Goal: Task Accomplishment & Management: Manage account settings

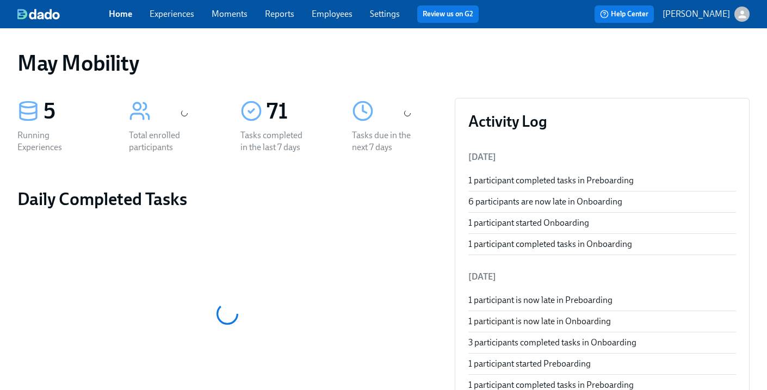
click at [175, 17] on link "Experiences" at bounding box center [172, 14] width 45 height 10
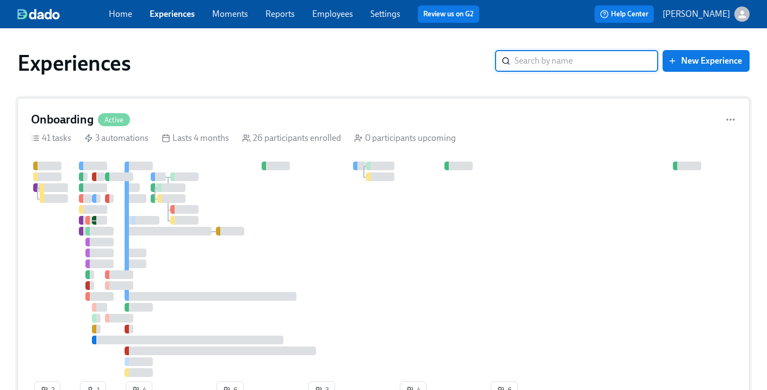
click at [145, 110] on div "Onboarding Active 41 tasks 3 automations Lasts 4 months 26 participants enrolle…" at bounding box center [383, 258] width 733 height 320
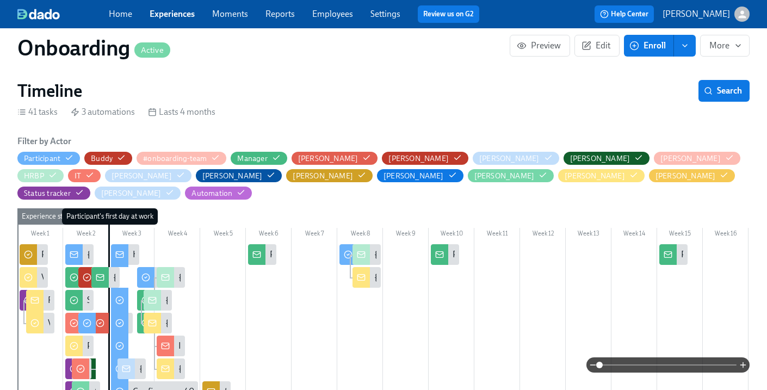
scroll to position [0, 6359]
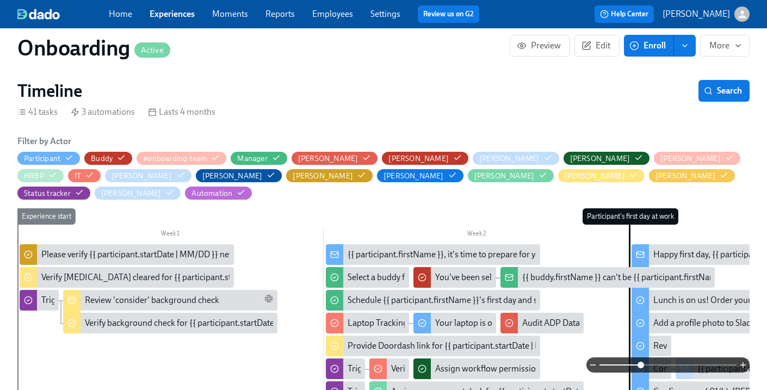
drag, startPoint x: 601, startPoint y: 367, endPoint x: 644, endPoint y: 367, distance: 43.0
click at [644, 367] on span at bounding box center [641, 365] width 7 height 7
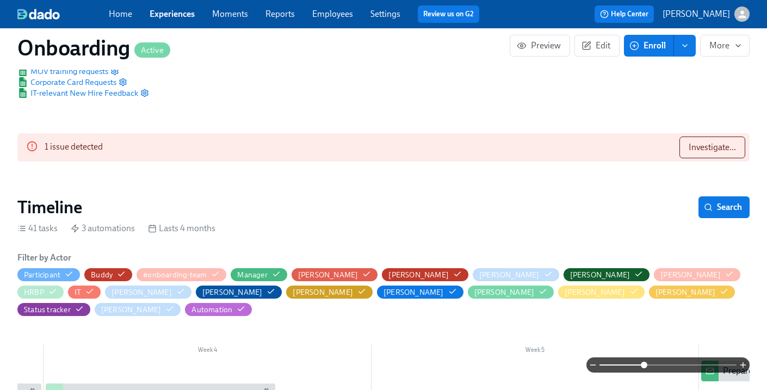
scroll to position [191, 0]
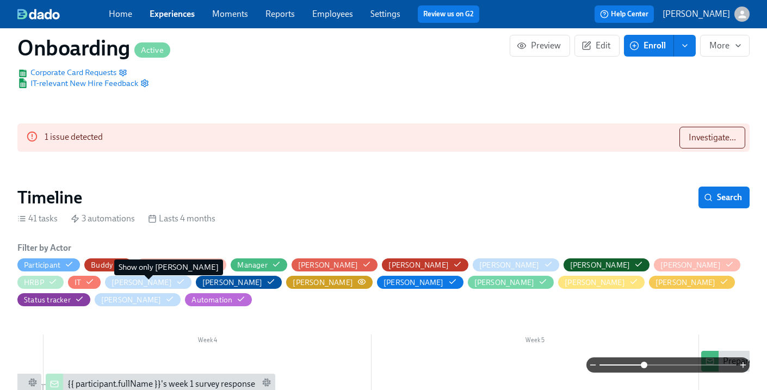
click at [358, 284] on icon "button" at bounding box center [361, 281] width 7 height 5
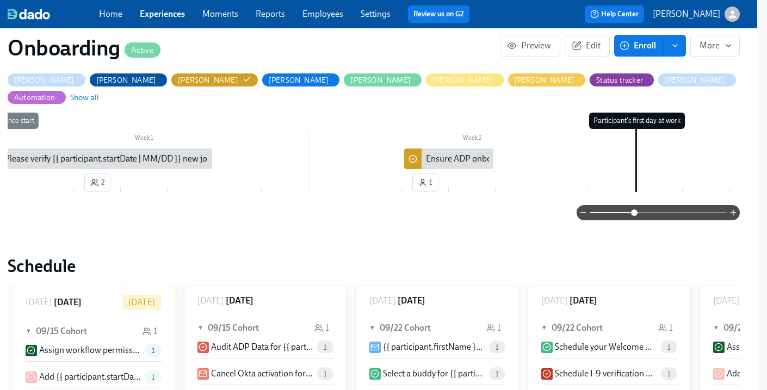
scroll to position [0, 18]
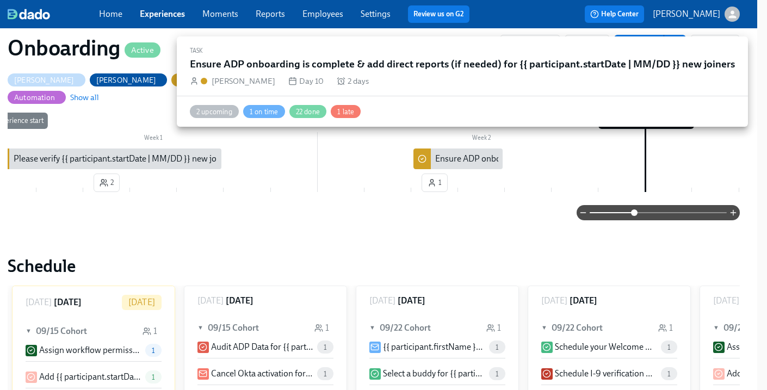
click at [472, 153] on div "Ensure ADP onboarding is complete & add direct reports (if needed) for {{ parti…" at bounding box center [654, 159] width 439 height 12
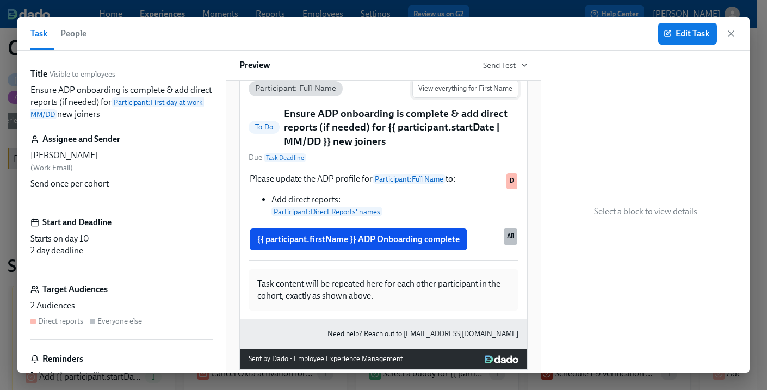
scroll to position [101, 0]
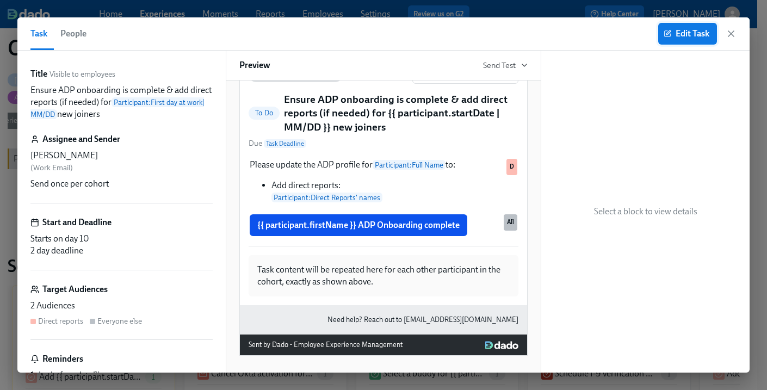
click at [679, 28] on span "Edit Task" at bounding box center [688, 33] width 44 height 11
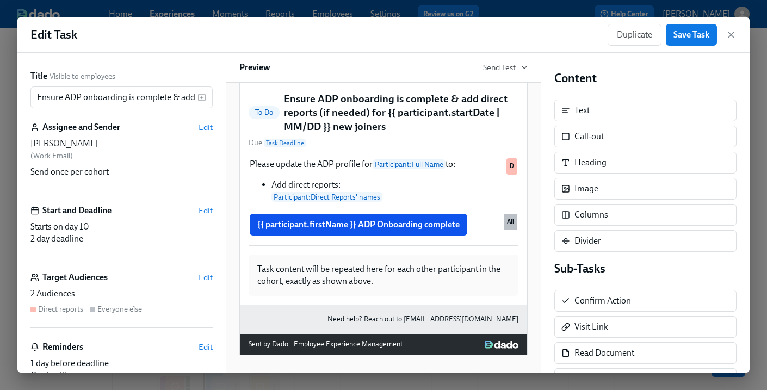
scroll to position [130, 0]
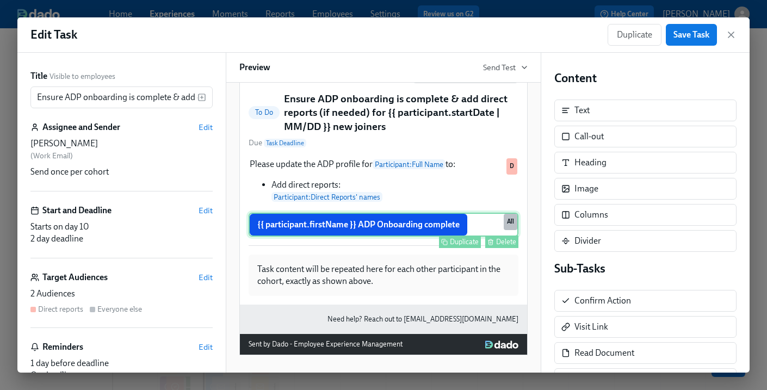
click at [485, 226] on div "{{ participant.firstName }} ADP Onboarding complete Duplicate Delete All" at bounding box center [384, 225] width 270 height 24
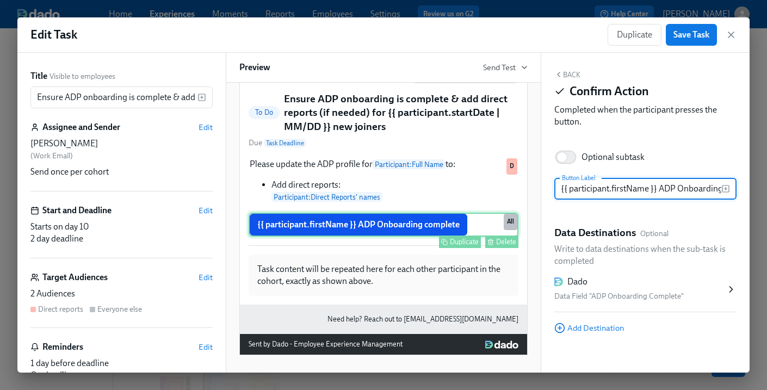
scroll to position [0, 38]
click at [506, 242] on div "Delete" at bounding box center [506, 242] width 20 height 8
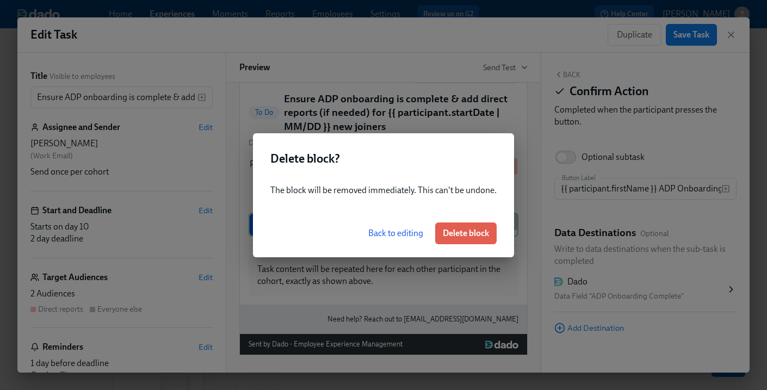
click at [386, 237] on span "Back to editing" at bounding box center [395, 233] width 55 height 11
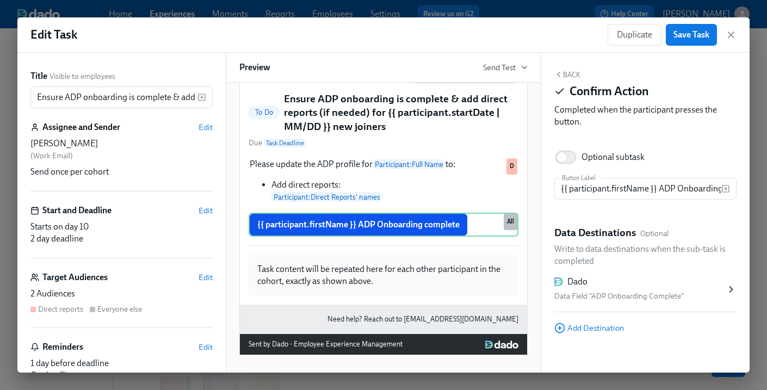
click at [164, 282] on div "Target Audiences Edit" at bounding box center [121, 278] width 182 height 12
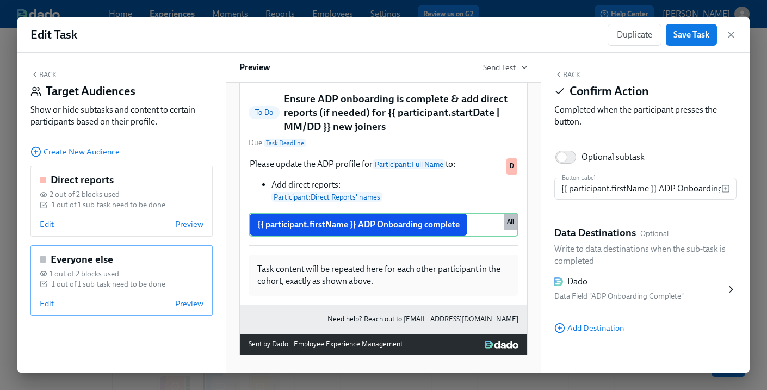
click at [40, 307] on span "Edit" at bounding box center [47, 303] width 14 height 11
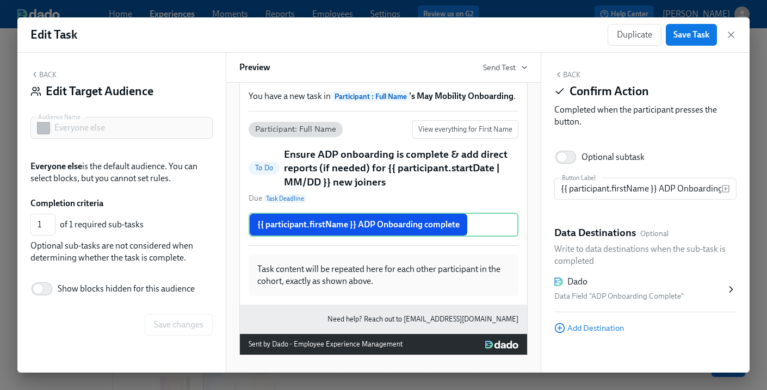
scroll to position [112, 0]
click at [48, 71] on button "Back" at bounding box center [43, 74] width 26 height 9
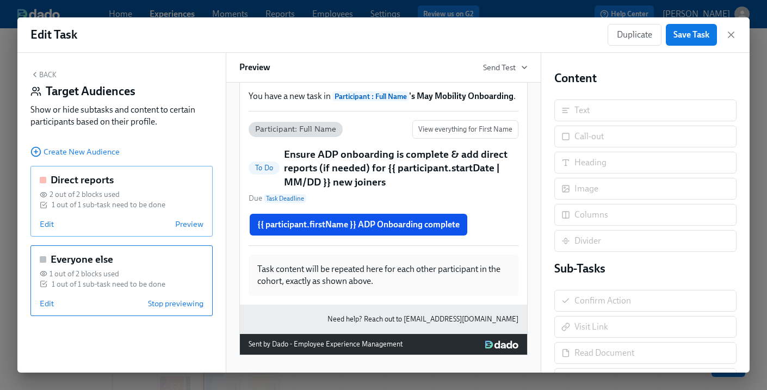
click at [132, 188] on div "Direct reports 2 out of 2 blocks used 1 out of 1 sub-task need to be done Edit …" at bounding box center [121, 201] width 182 height 71
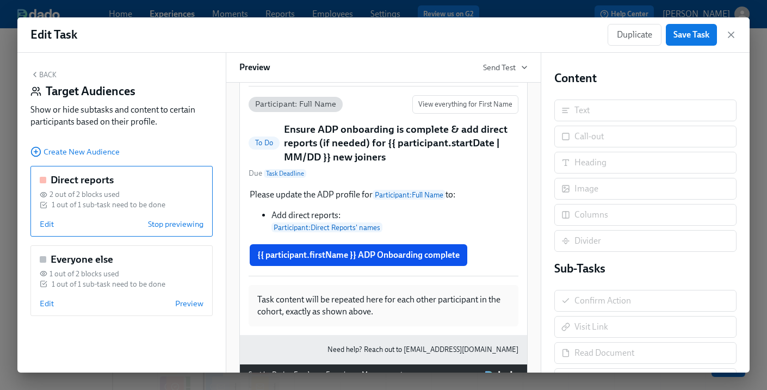
scroll to position [168, 0]
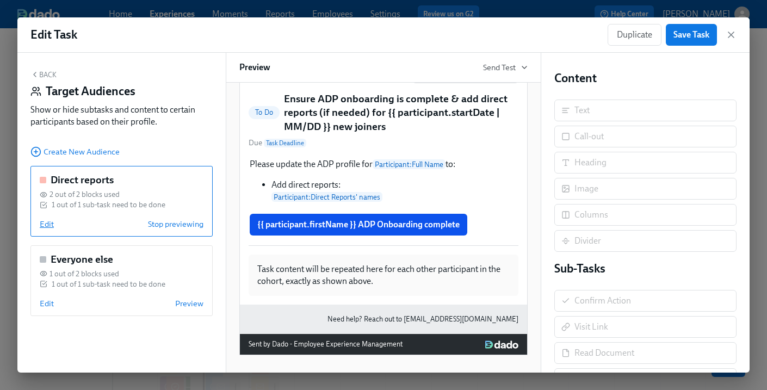
click at [44, 223] on span "Edit" at bounding box center [47, 224] width 14 height 11
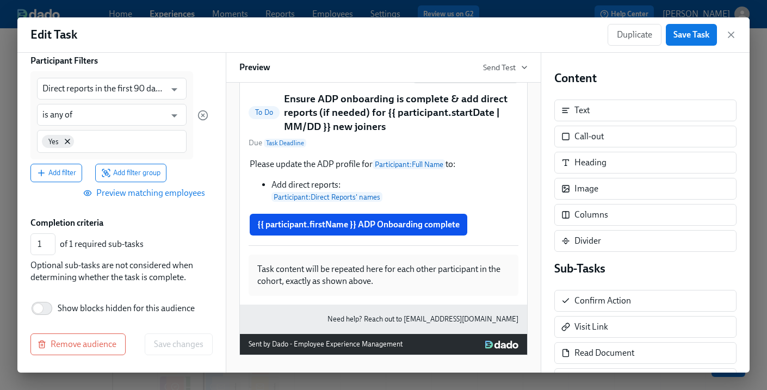
scroll to position [0, 0]
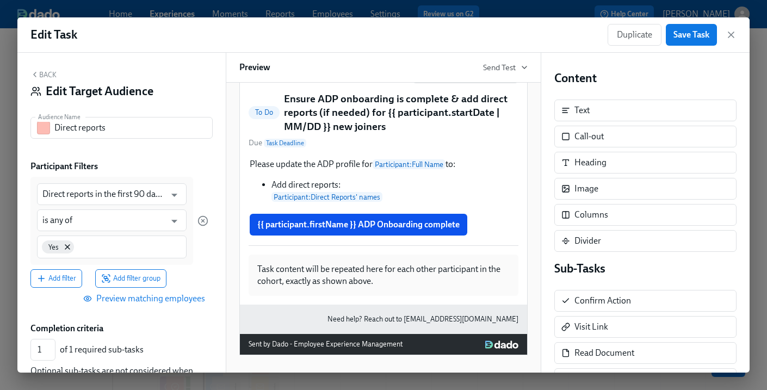
click at [39, 77] on button "Back" at bounding box center [43, 74] width 26 height 9
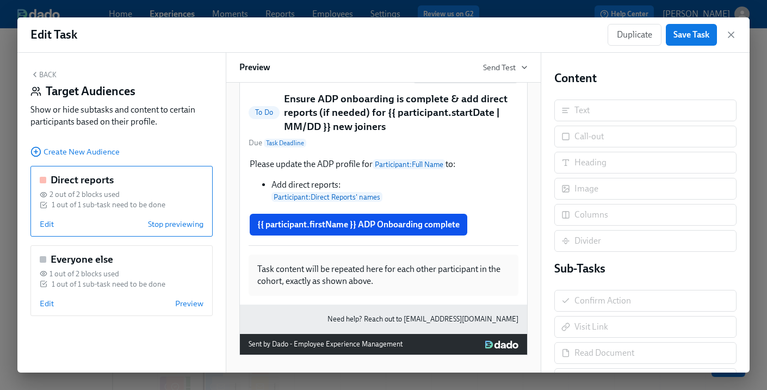
scroll to position [127, 0]
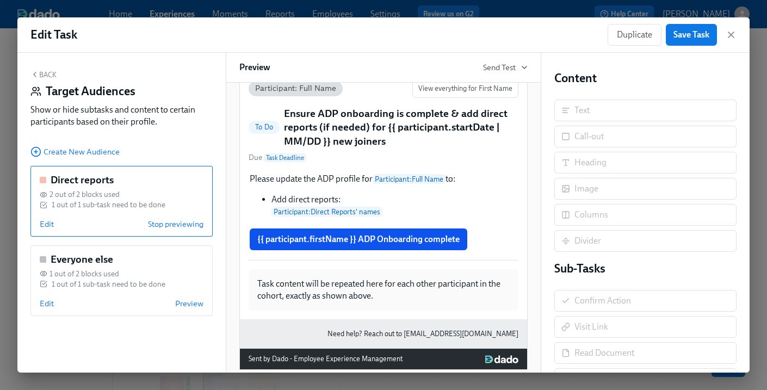
click at [377, 251] on div "{{ participant.firstName }} ADP Onboarding complete Duplicate" at bounding box center [384, 239] width 270 height 24
click at [45, 67] on div "Back Target Audiences Show or hide subtasks and content to certain participants…" at bounding box center [121, 213] width 208 height 320
click at [47, 73] on button "Back" at bounding box center [43, 74] width 26 height 9
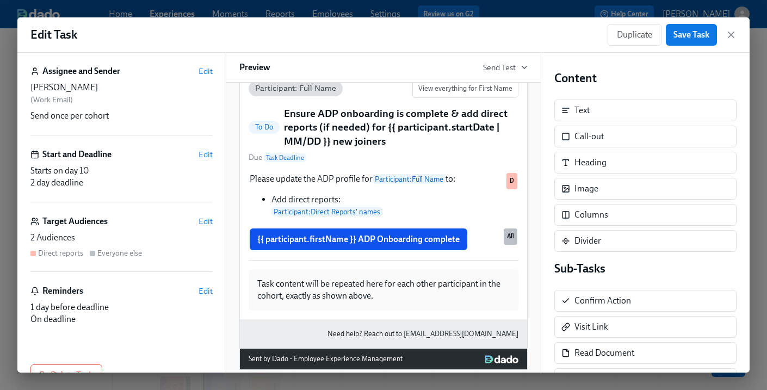
scroll to position [87, 0]
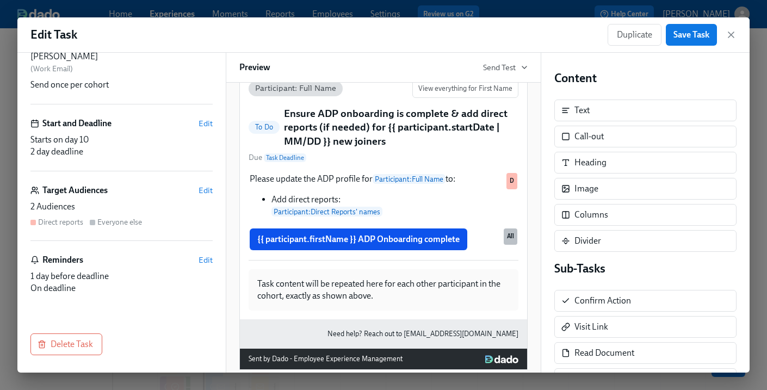
click at [738, 35] on div "Edit Task Duplicate Save Task" at bounding box center [383, 34] width 733 height 35
click at [731, 34] on icon "button" at bounding box center [731, 34] width 5 height 5
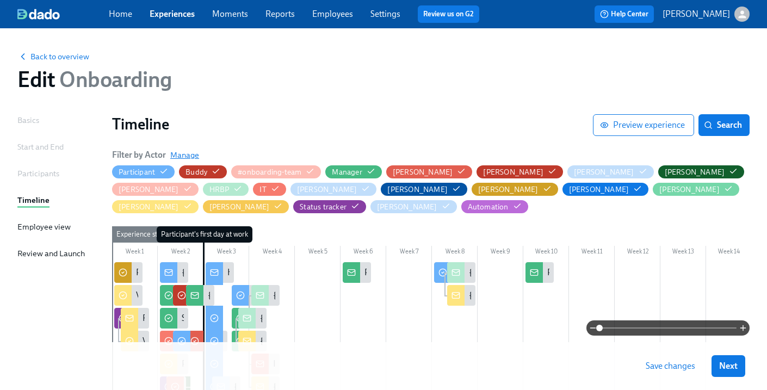
click at [186, 152] on span "Manage" at bounding box center [184, 155] width 29 height 11
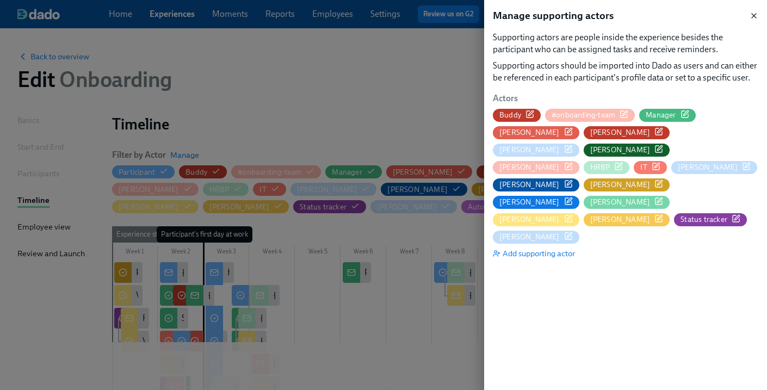
click at [753, 19] on icon "button" at bounding box center [754, 15] width 9 height 9
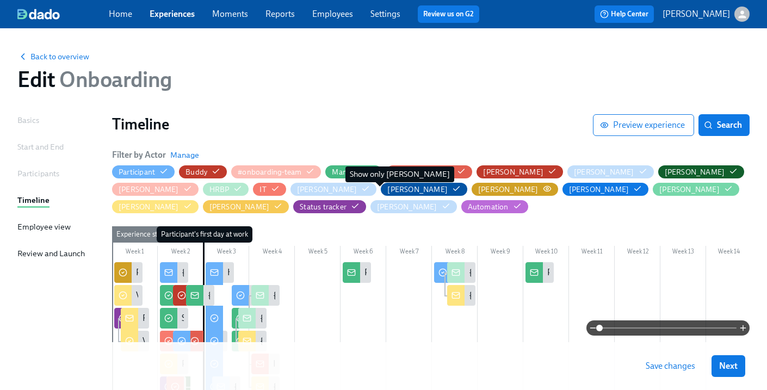
click at [546, 188] on circle "button" at bounding box center [547, 189] width 2 height 2
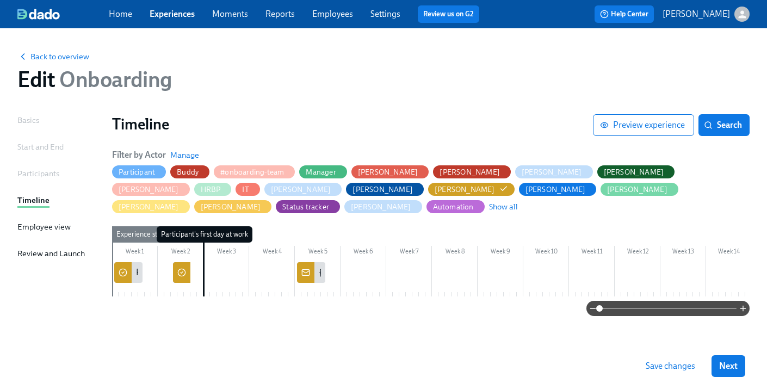
click at [182, 272] on icon at bounding box center [182, 273] width 2 height 2
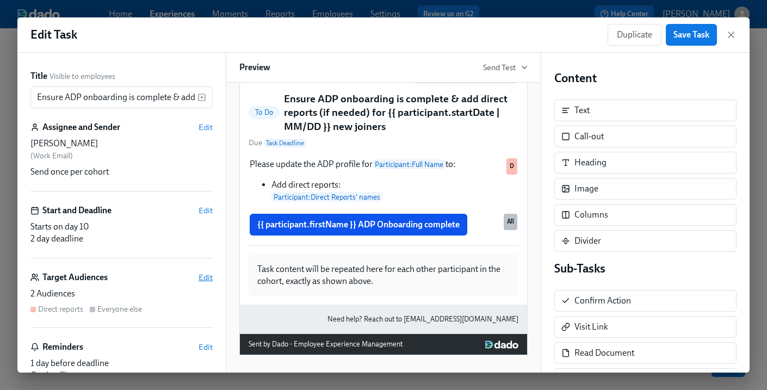
click at [207, 274] on span "Edit" at bounding box center [206, 277] width 14 height 11
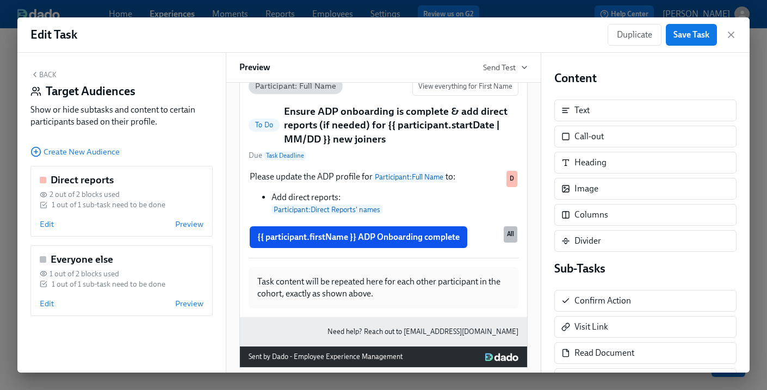
scroll to position [168, 0]
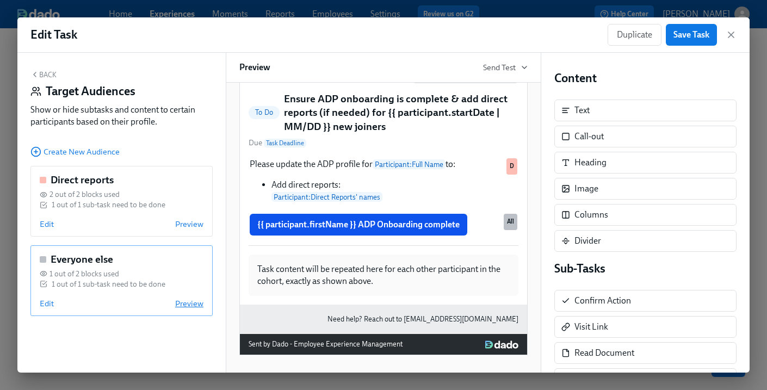
click at [188, 304] on span "Preview" at bounding box center [189, 303] width 28 height 11
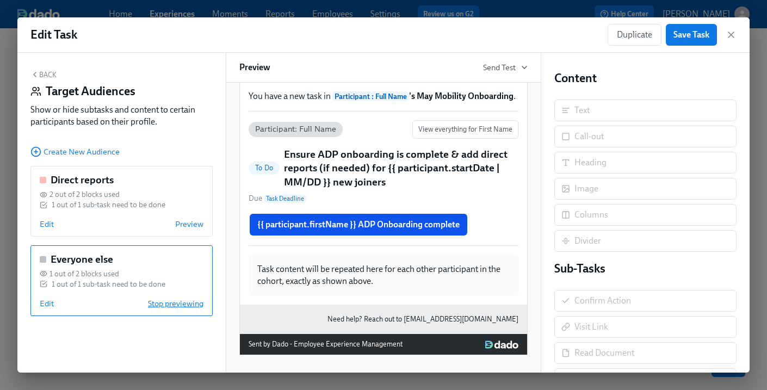
scroll to position [112, 0]
click at [48, 305] on span "Edit" at bounding box center [47, 303] width 14 height 11
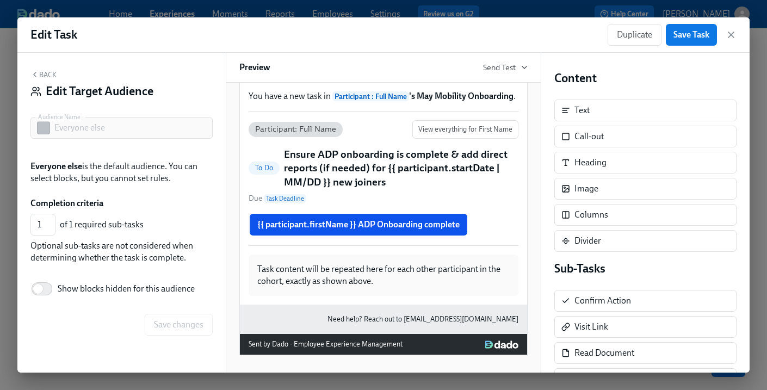
click at [41, 72] on button "Back" at bounding box center [43, 74] width 26 height 9
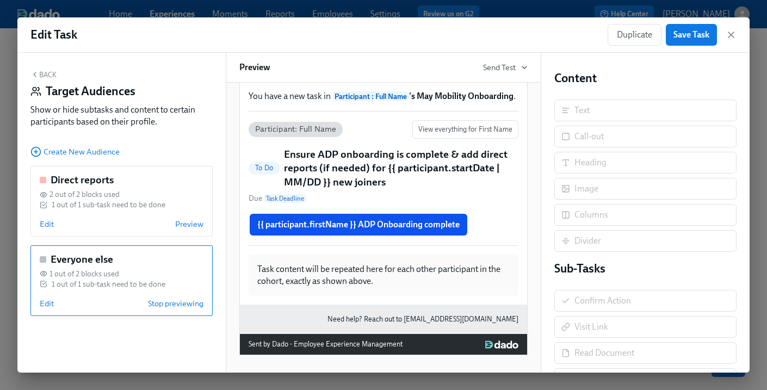
click at [131, 271] on div "1 out of 2 blocks used" at bounding box center [122, 274] width 164 height 10
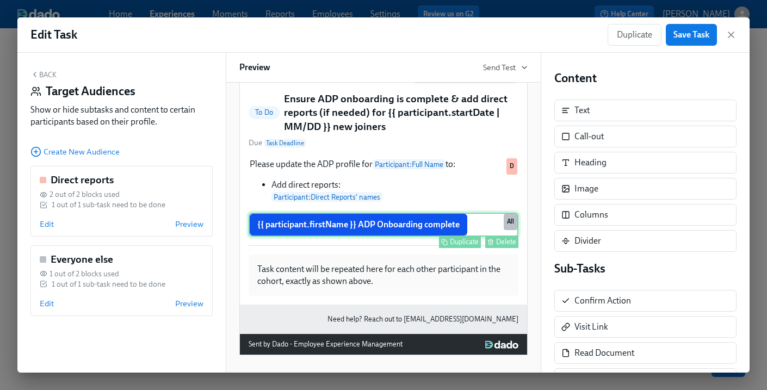
click at [485, 231] on div "{{ participant.firstName }} ADP Onboarding complete Duplicate Delete All" at bounding box center [384, 225] width 270 height 24
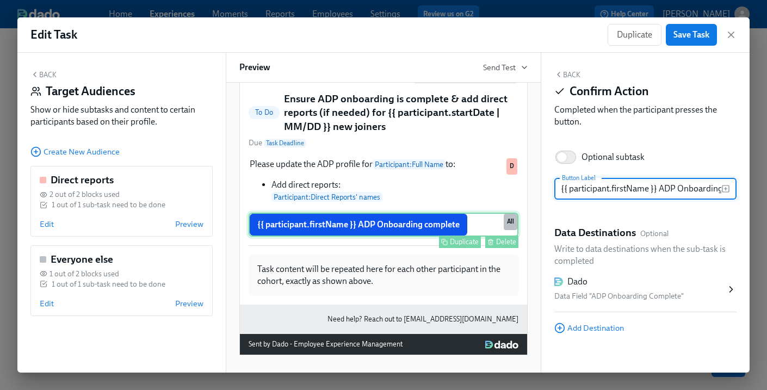
scroll to position [0, 38]
click at [505, 246] on div "Delete" at bounding box center [506, 242] width 20 height 8
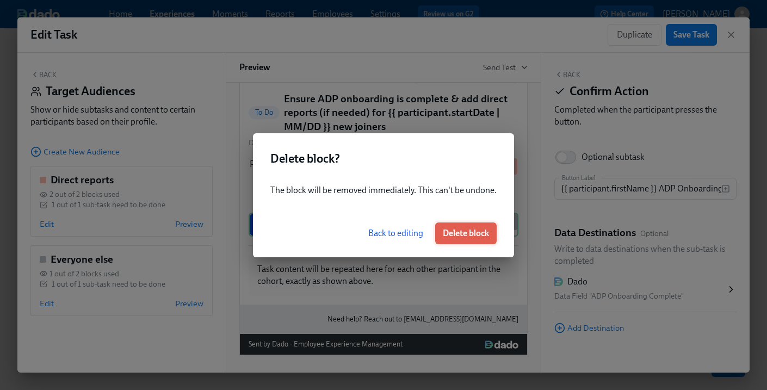
click at [466, 232] on span "Delete block" at bounding box center [466, 233] width 46 height 11
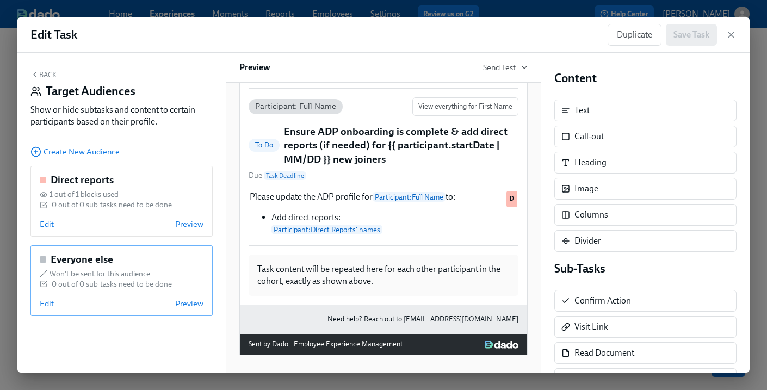
click at [48, 306] on span "Edit" at bounding box center [47, 303] width 14 height 11
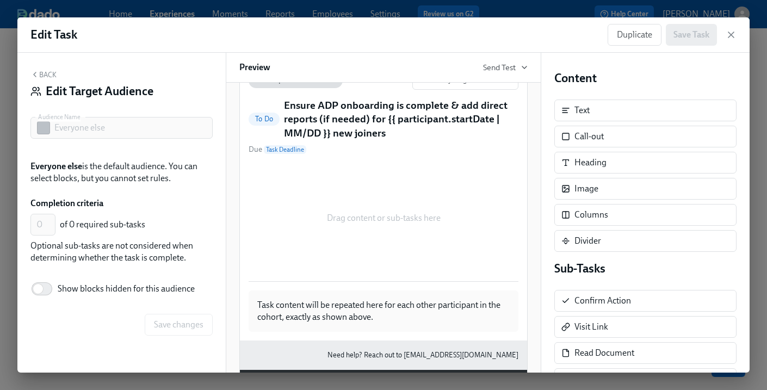
scroll to position [168, 0]
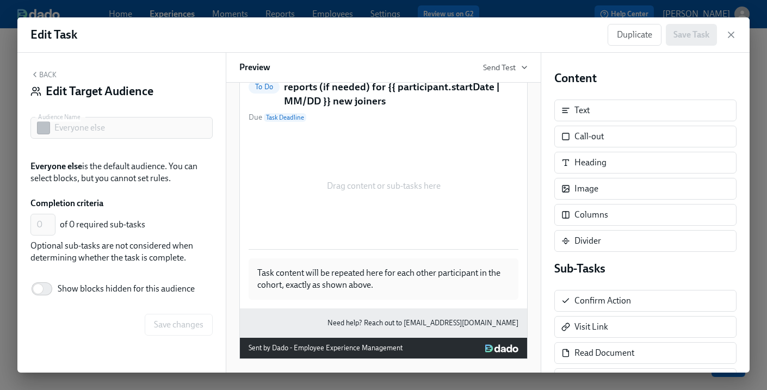
click at [45, 70] on div "Back Edit Target Audience" at bounding box center [121, 87] width 182 height 34
click at [45, 74] on button "Back" at bounding box center [43, 74] width 26 height 9
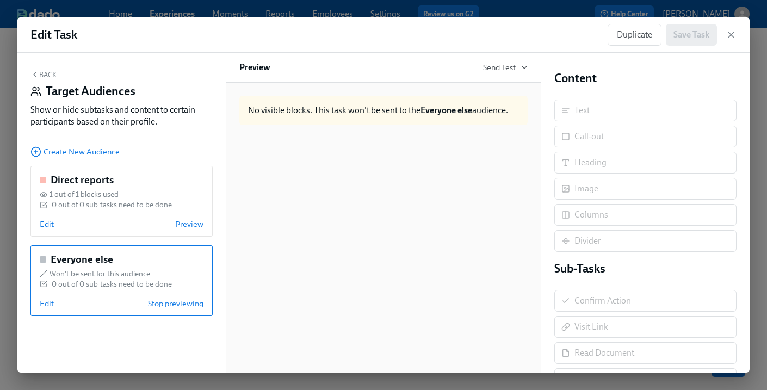
scroll to position [0, 0]
click at [107, 220] on div "Edit Preview" at bounding box center [122, 224] width 164 height 11
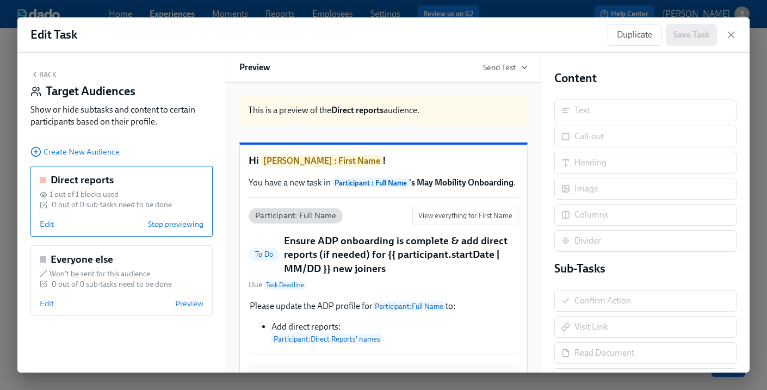
scroll to position [97, 0]
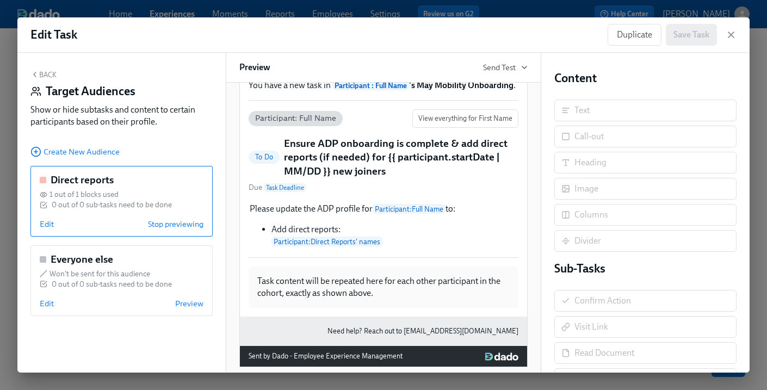
click at [361, 90] on span "Participant : Full Name" at bounding box center [371, 86] width 77 height 10
click at [469, 117] on div "Hi [PERSON_NAME] : First Name ! You have a new task in Participant : Full Name …" at bounding box center [383, 181] width 287 height 269
click at [470, 90] on strong "Participant : Full Name 's May Mobility Onboarding" at bounding box center [423, 85] width 181 height 10
click at [466, 90] on strong "Participant : Full Name 's May Mobility Onboarding" at bounding box center [423, 85] width 181 height 10
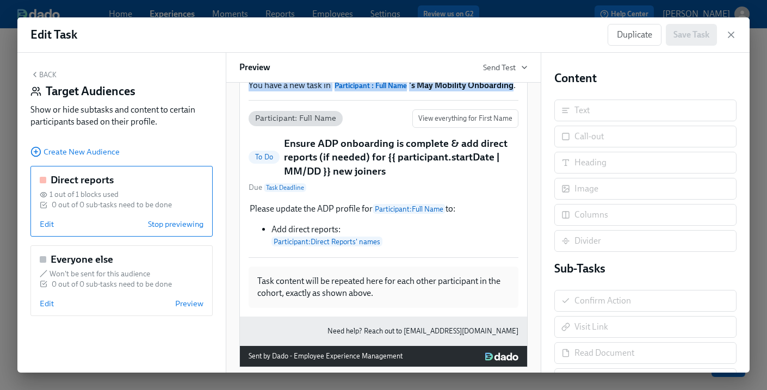
drag, startPoint x: 515, startPoint y: 110, endPoint x: 243, endPoint y: 111, distance: 271.6
click at [243, 111] on div "Hi [PERSON_NAME] : First Name ! You have a new task in Participant : Full Name …" at bounding box center [383, 181] width 287 height 269
click at [47, 73] on button "Back" at bounding box center [43, 74] width 26 height 9
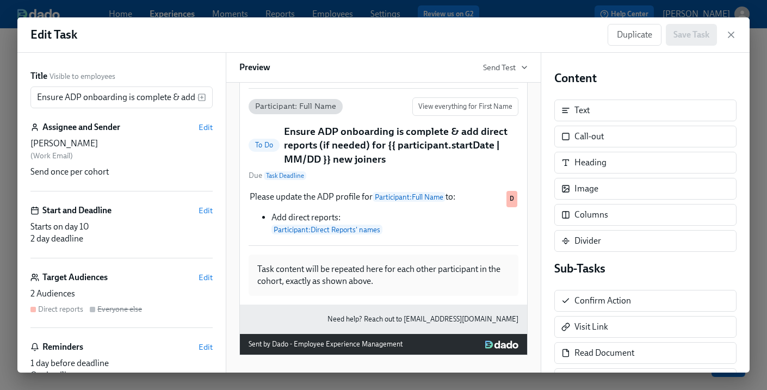
scroll to position [59, 0]
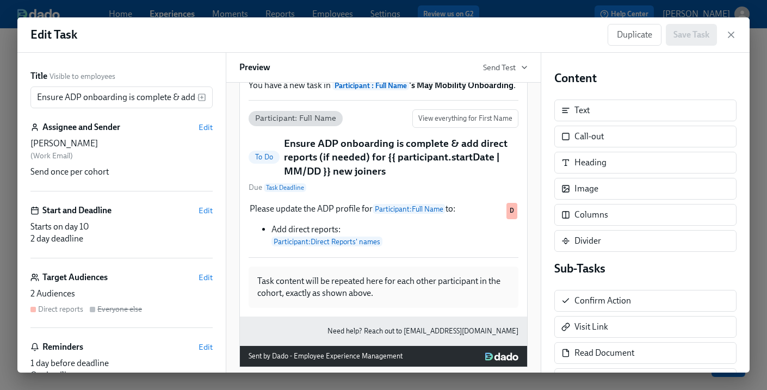
click at [396, 90] on span "Participant : Full Name" at bounding box center [371, 86] width 77 height 10
click at [477, 91] on p "You have a new task in Participant : Full Name 's May Mobility Onboarding ." at bounding box center [384, 85] width 270 height 12
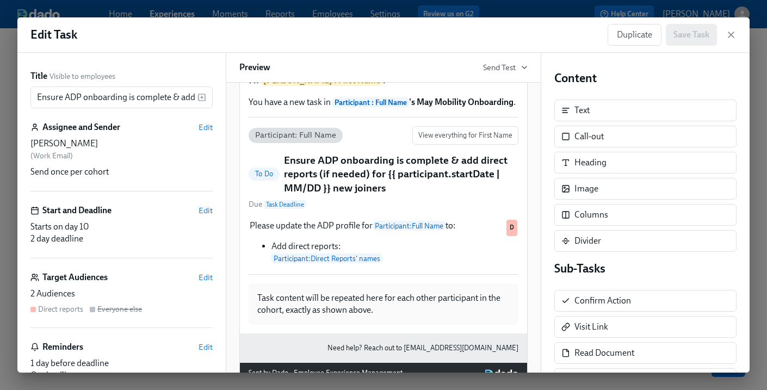
scroll to position [38, 0]
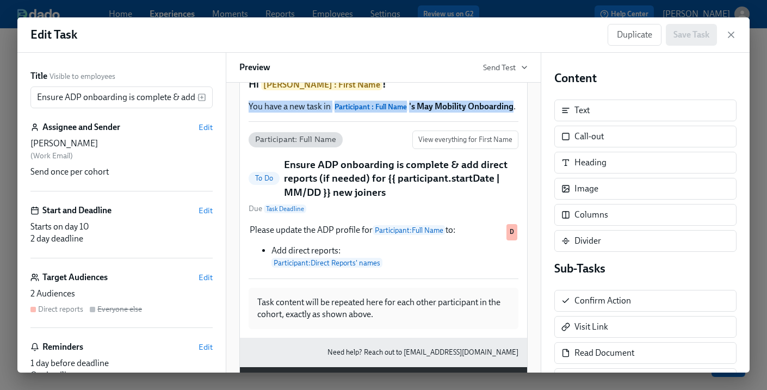
drag, startPoint x: 514, startPoint y: 133, endPoint x: 241, endPoint y: 132, distance: 273.2
click at [241, 132] on div "Hi [PERSON_NAME] : First Name ! You have a new task in Participant : Full Name …" at bounding box center [383, 203] width 287 height 269
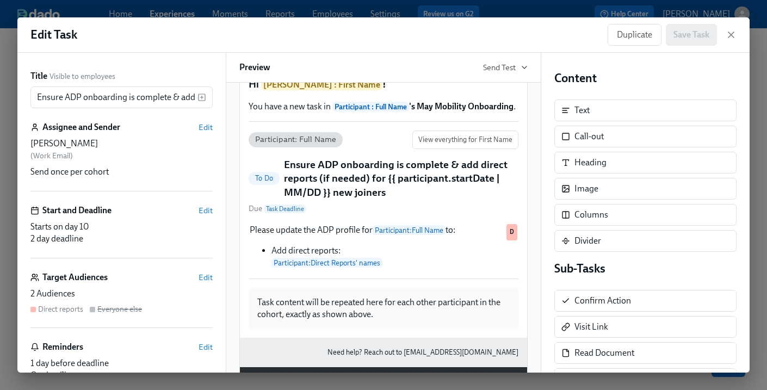
click at [366, 200] on h5 "Ensure ADP onboarding is complete & add direct reports (if needed) for {{ parti…" at bounding box center [401, 179] width 235 height 42
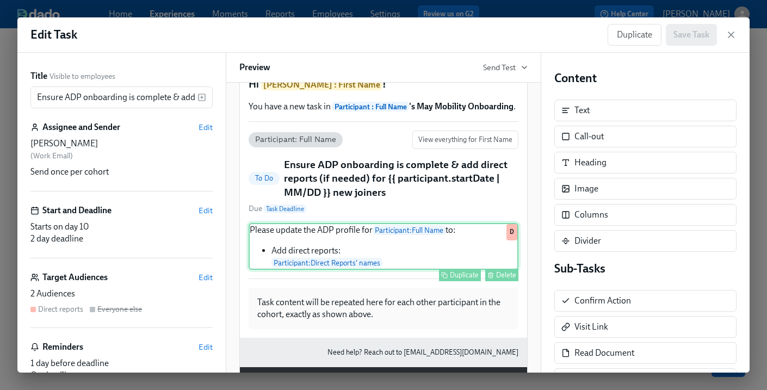
click at [329, 259] on div "Please update the ADP profile for Participant : Full Name to: Add direct report…" at bounding box center [384, 246] width 270 height 47
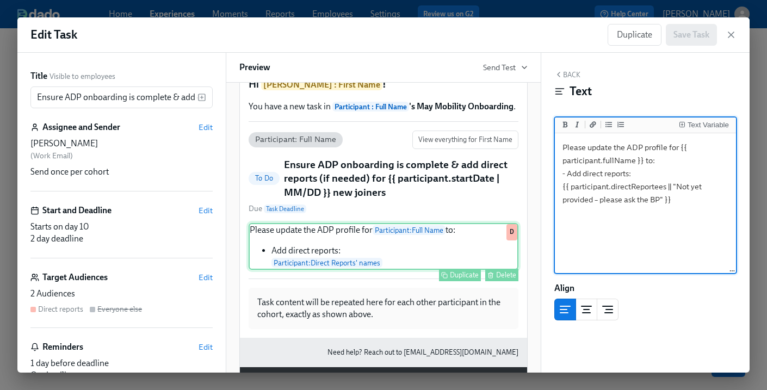
click at [343, 261] on div "Please update the ADP profile for Participant : Full Name to: Add direct report…" at bounding box center [384, 246] width 270 height 47
click at [609, 171] on textarea "Please update the ADP profile for {{ participant.fullName }} to: - Add direct r…" at bounding box center [645, 204] width 177 height 137
drag, startPoint x: 643, startPoint y: 162, endPoint x: 680, endPoint y: 143, distance: 41.6
click at [681, 143] on textarea "Please update the ADP profile for {{ participant.fullName }} to: - Add direct r…" at bounding box center [645, 204] width 177 height 137
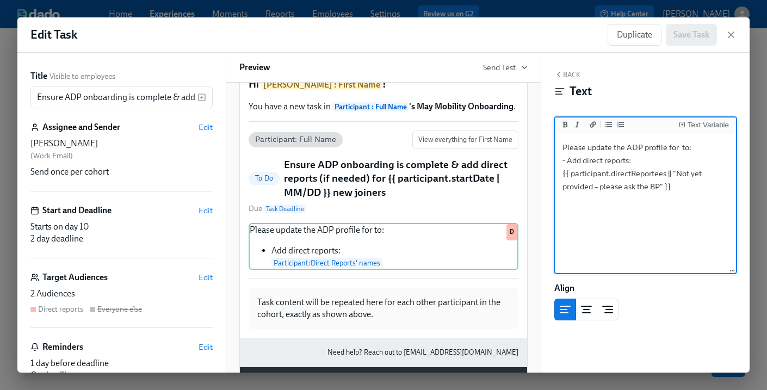
click at [630, 163] on textarea "Please update the ADP profile for to: - Add direct reports: {{ participant.dire…" at bounding box center [645, 204] width 177 height 137
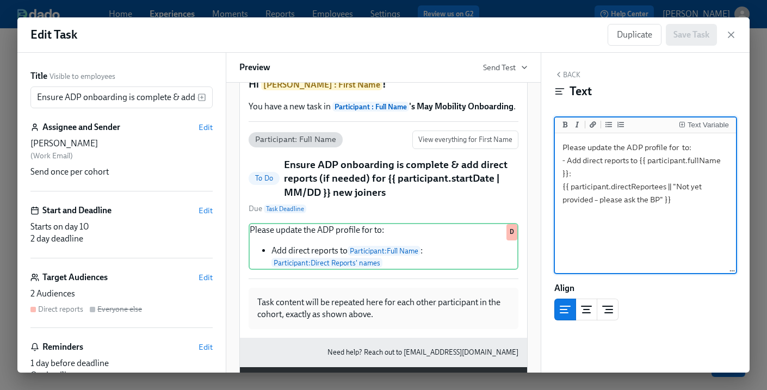
drag, startPoint x: 706, startPoint y: 148, endPoint x: 505, endPoint y: 148, distance: 200.8
click at [505, 148] on div "Title Visible to employees Ensure ADP onboarding is complete & add direct repor…" at bounding box center [383, 213] width 733 height 320
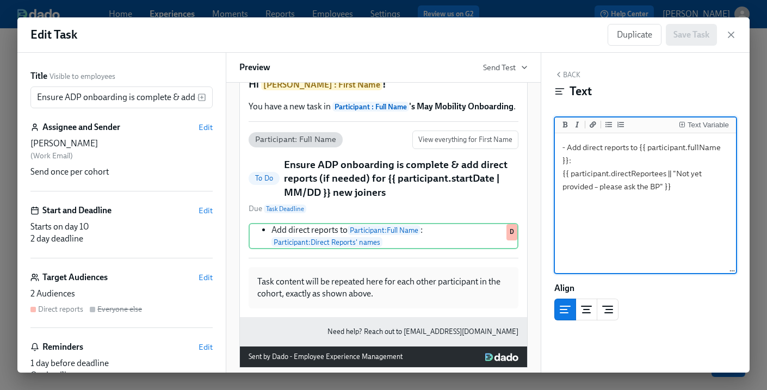
click at [572, 160] on textarea "- Add direct reports to {{ participant.fullName }}: {{ participant.directReport…" at bounding box center [645, 204] width 177 height 137
click at [570, 160] on textarea "- Add direct reports to {{ participant.fullName }}: {{ participant.directReport…" at bounding box center [645, 204] width 177 height 137
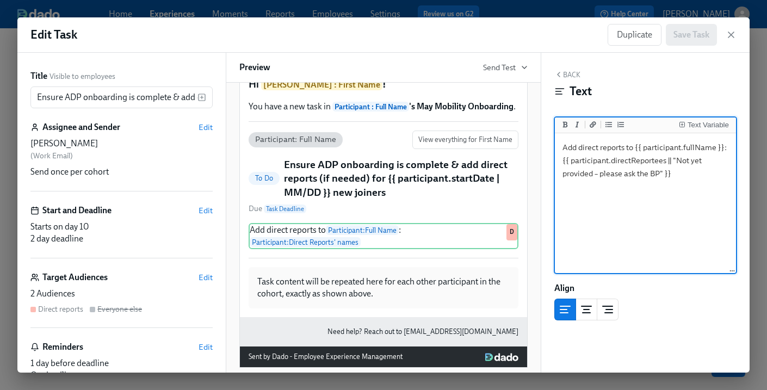
type textarea "Add direct reports to {{ participant.fullName }}: {{ participant.directReportee…"
click at [446, 198] on h5 "Ensure ADP onboarding is complete & add direct reports (if needed) for {{ parti…" at bounding box center [401, 179] width 235 height 42
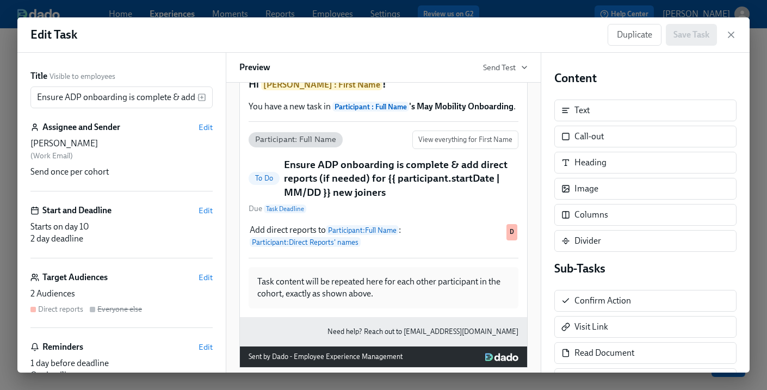
scroll to position [77, 0]
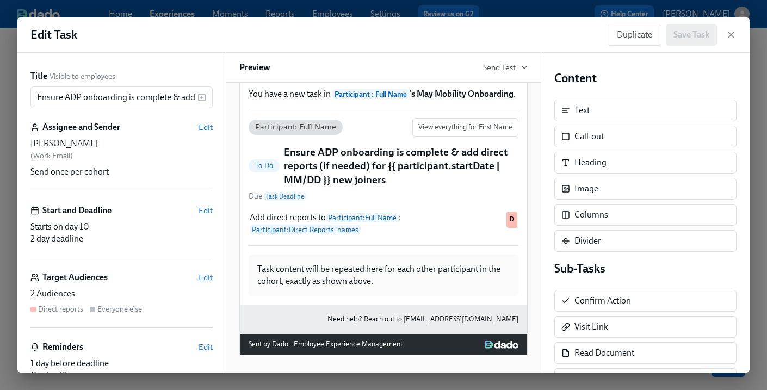
click at [397, 285] on div "Task content will be repeated here for each other participant in the cohort, ex…" at bounding box center [384, 275] width 270 height 41
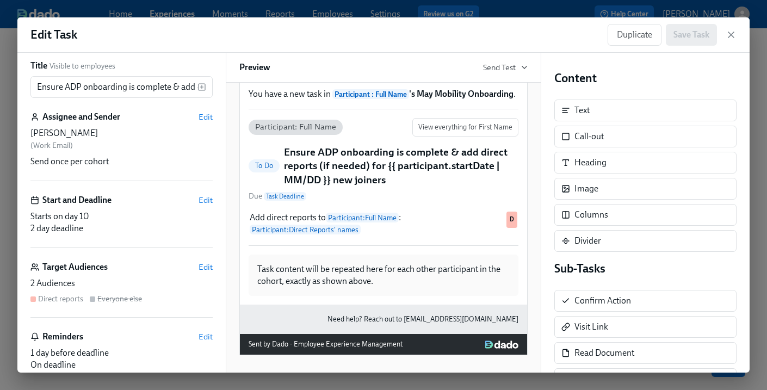
scroll to position [0, 0]
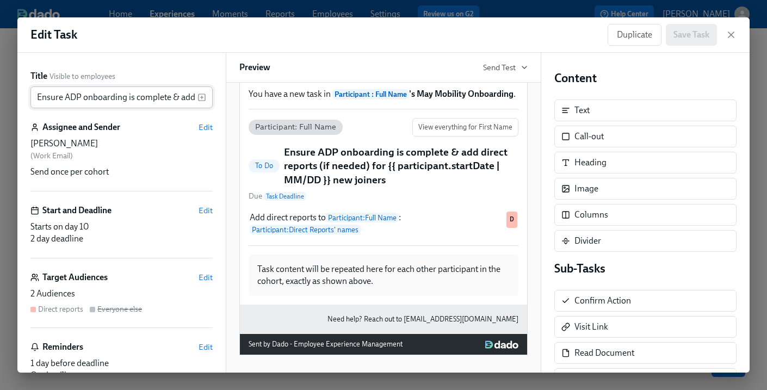
click at [137, 104] on input "Ensure ADP onboarding is complete & add direct reports (if needed) for {{ parti…" at bounding box center [113, 98] width 167 height 22
drag, startPoint x: 180, startPoint y: 95, endPoint x: 5, endPoint y: 87, distance: 174.3
click at [5, 87] on div "Edit Task Duplicate Save Task Title Visible to employees Ensure ADP onboarding …" at bounding box center [383, 195] width 767 height 390
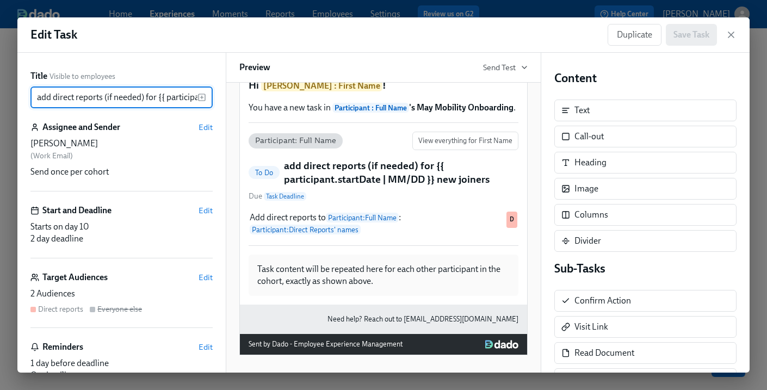
drag, startPoint x: 83, startPoint y: 99, endPoint x: -4, endPoint y: 97, distance: 87.1
click at [0, 97] on html "Home Experiences Moments Reports Employees Settings Review us on G2 Help Center…" at bounding box center [383, 195] width 767 height 390
click at [42, 100] on input "add direct reports (if needed) for {{ participant.startDate | MM/DD }} new join…" at bounding box center [113, 98] width 167 height 22
drag, startPoint x: 141, startPoint y: 93, endPoint x: 227, endPoint y: 96, distance: 86.6
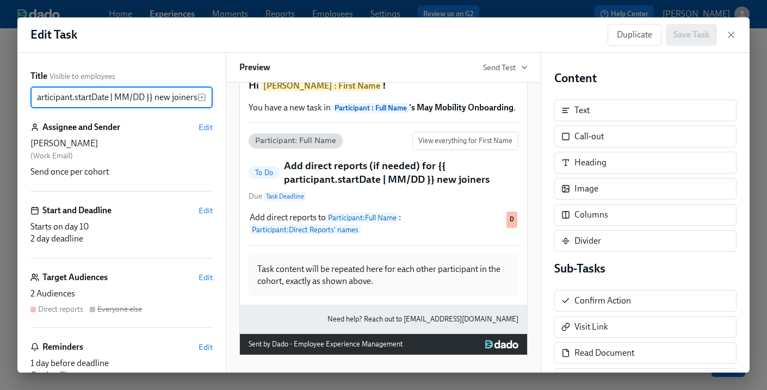
click at [227, 96] on div "Title Visible to employees Add direct reports (if needed) for {{ participant.st…" at bounding box center [383, 213] width 733 height 320
click at [155, 92] on input "Add direct reports (if needed) for {{ participant.startDate | MM/DD }} new join…" at bounding box center [113, 98] width 167 height 22
drag, startPoint x: 155, startPoint y: 95, endPoint x: 232, endPoint y: 95, distance: 77.8
click at [232, 95] on div "Title Visible to employees Add direct reports (if needed) for {{ participant.st…" at bounding box center [383, 213] width 733 height 320
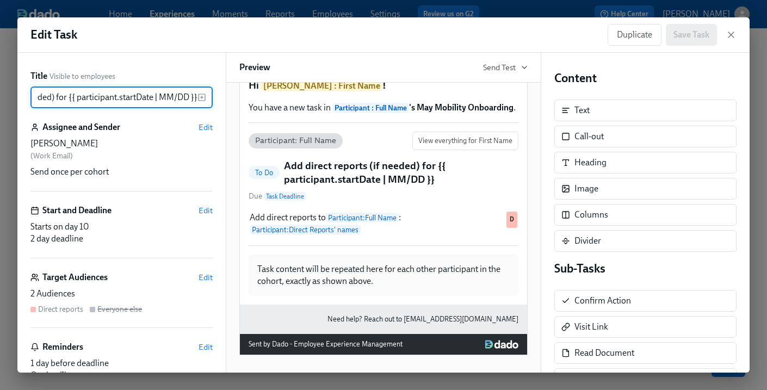
type input "Add direct reports (if needed) for {{ participant.startDate | MM/DD }}"
click at [363, 84] on h1 "Hi [PERSON_NAME] : First Name !" at bounding box center [384, 85] width 270 height 15
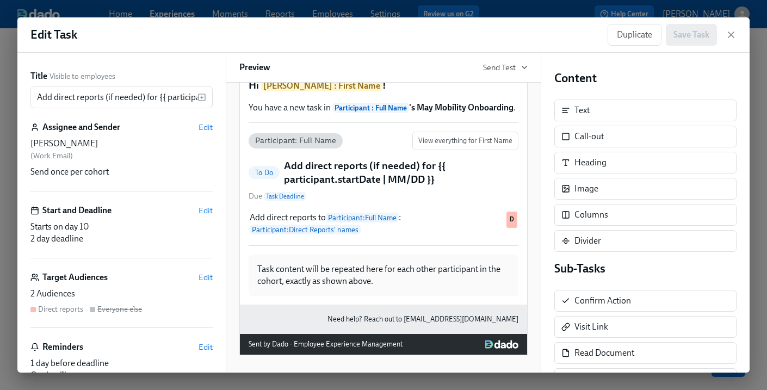
click at [479, 66] on div "Preview Send Test" at bounding box center [384, 68] width 316 height 30
click at [356, 69] on div "Preview Send Test" at bounding box center [384, 68] width 316 height 30
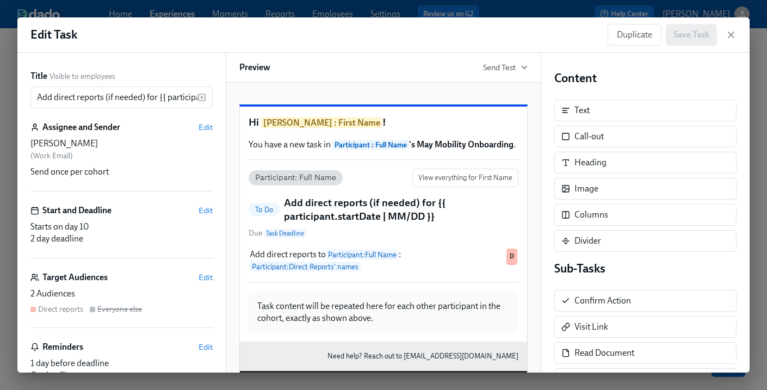
click at [182, 289] on div "2 Audiences" at bounding box center [121, 294] width 182 height 12
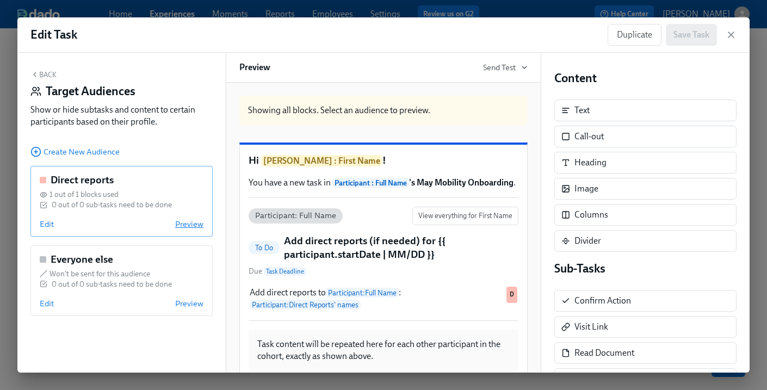
click at [192, 226] on span "Preview" at bounding box center [189, 224] width 28 height 11
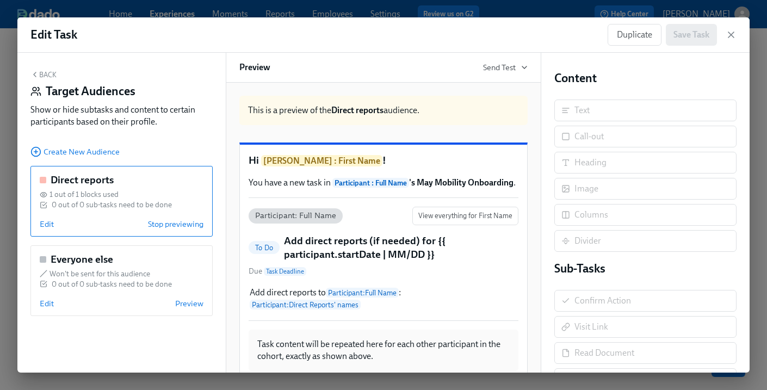
click at [45, 77] on button "Back" at bounding box center [43, 74] width 26 height 9
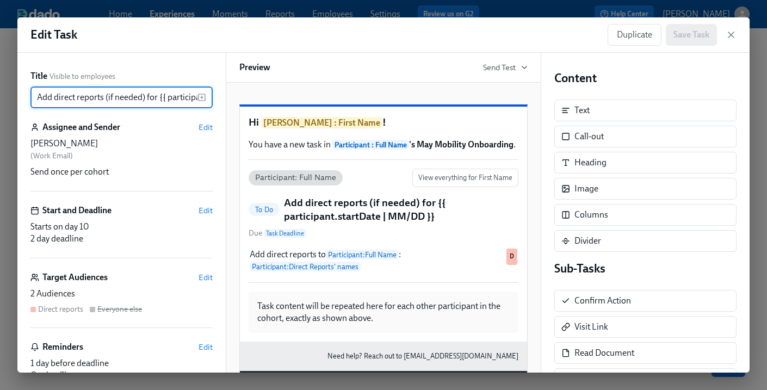
drag, startPoint x: 104, startPoint y: 96, endPoint x: 147, endPoint y: 99, distance: 42.5
click at [147, 99] on input "Add direct reports (if needed) for {{ participant.startDate | MM/DD }}" at bounding box center [113, 98] width 167 height 22
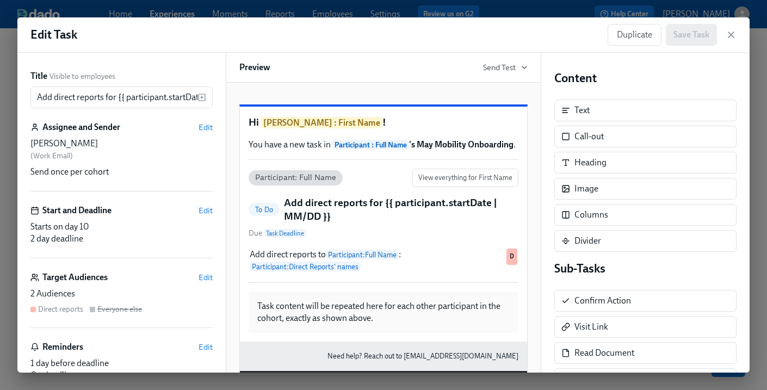
click at [408, 91] on div "Hi [PERSON_NAME] : First Name ! You have a new task in Participant : Full Name …" at bounding box center [383, 239] width 288 height 305
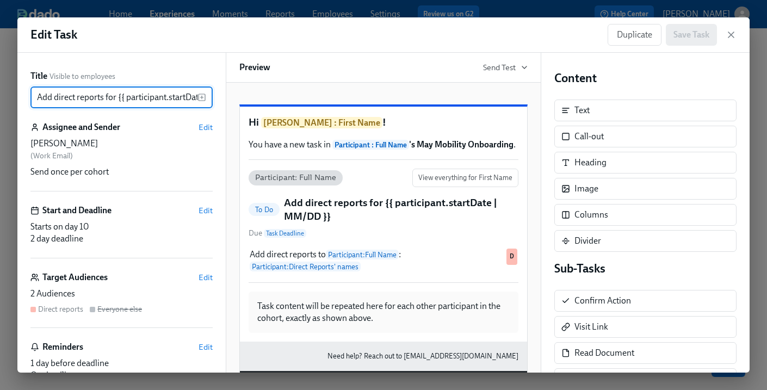
click at [132, 97] on input "Add direct reports for {{ participant.startDate | MM/DD }}" at bounding box center [113, 98] width 167 height 22
drag, startPoint x: 119, startPoint y: 97, endPoint x: 220, endPoint y: 103, distance: 100.8
click at [220, 103] on div "Title Visible to employees Add direct reports for {{ participant.startDate | MM…" at bounding box center [121, 213] width 208 height 320
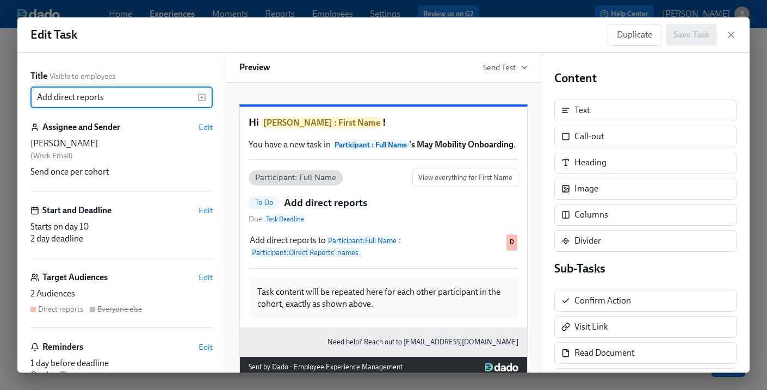
type input "Add direct reports"
click at [372, 83] on div "Hi [PERSON_NAME] : First Name ! You have a new task in Participant : Full Name …" at bounding box center [384, 228] width 316 height 290
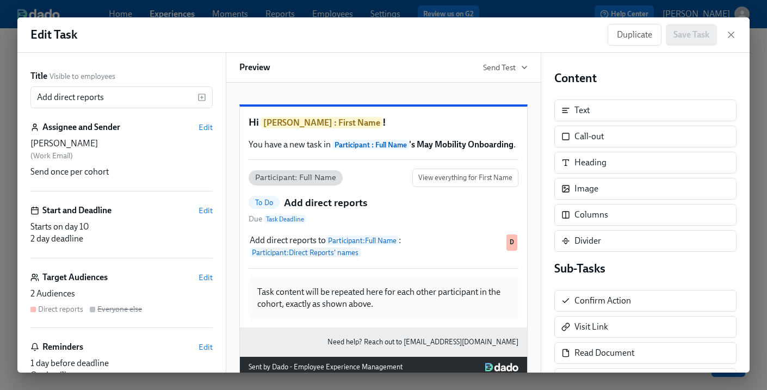
click at [382, 96] on div at bounding box center [383, 96] width 288 height 0
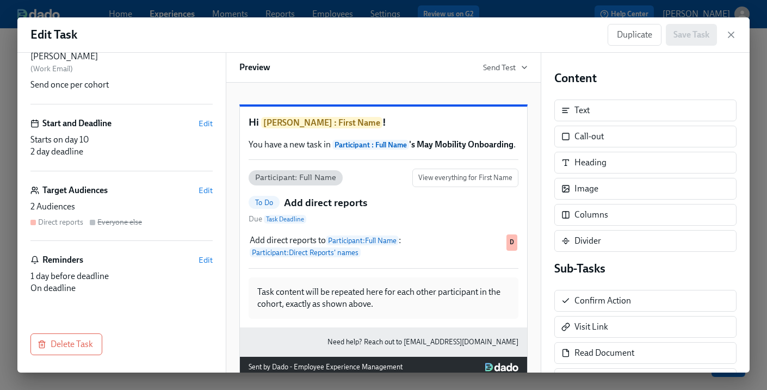
click at [517, 42] on div "Edit Task Duplicate Save Task" at bounding box center [383, 34] width 733 height 35
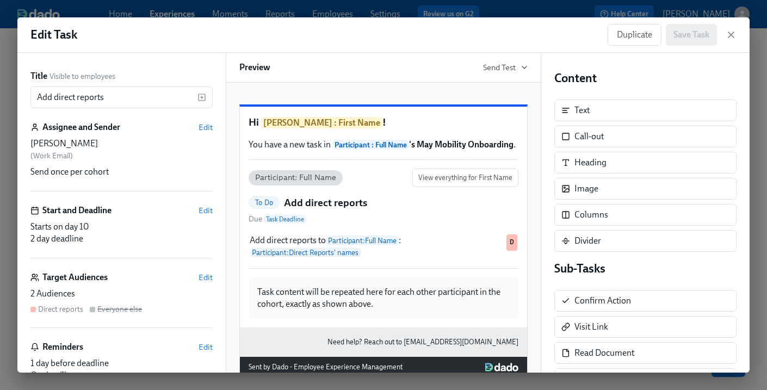
click at [130, 124] on div "Assignee and Sender Edit" at bounding box center [121, 127] width 182 height 12
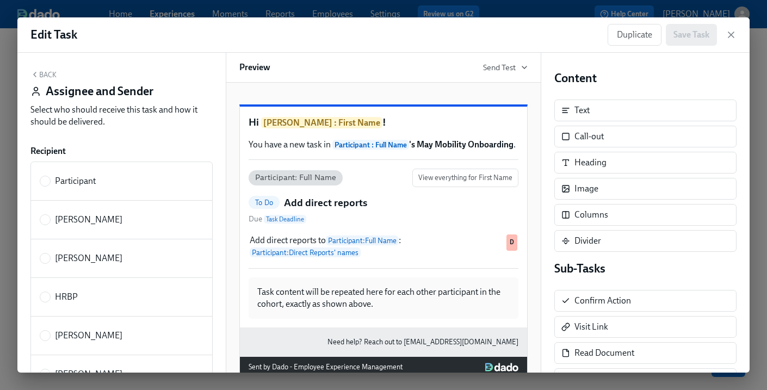
click at [47, 73] on button "Back" at bounding box center [43, 74] width 26 height 9
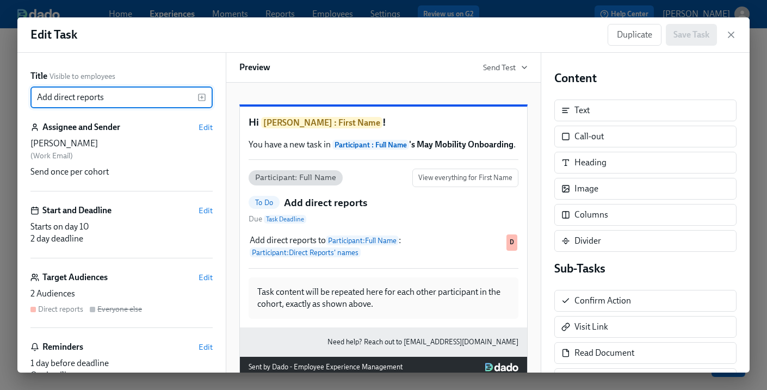
click at [163, 97] on input "Add direct reports" at bounding box center [113, 98] width 167 height 22
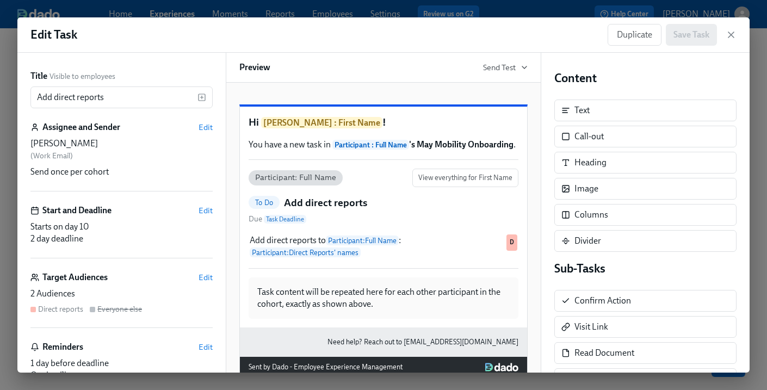
click at [323, 71] on div "Preview Send Test" at bounding box center [384, 68] width 316 height 30
click at [99, 72] on span "Visible to employees" at bounding box center [83, 76] width 66 height 10
click at [156, 96] on input "Add direct reports" at bounding box center [113, 98] width 167 height 22
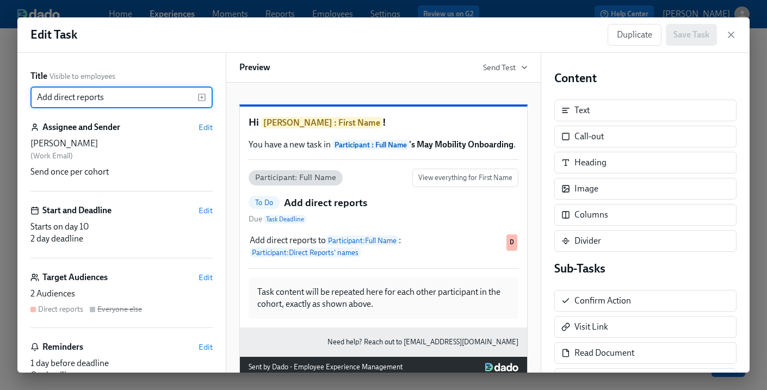
click at [161, 64] on div "Title Visible to employees Add direct reports ​ Assignee and Sender Edit [PERSO…" at bounding box center [121, 213] width 208 height 320
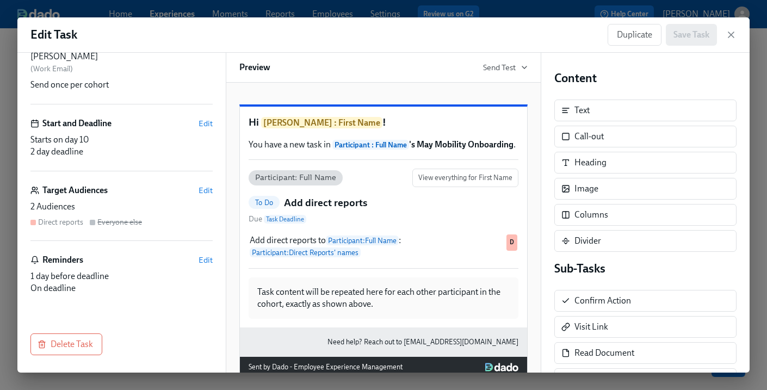
scroll to position [49, 0]
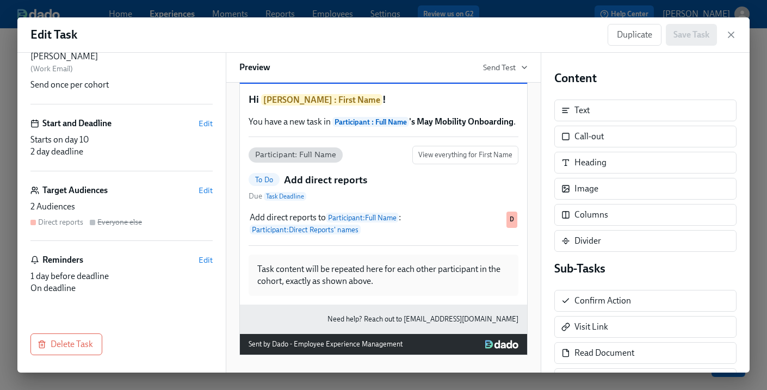
click at [364, 335] on div "Sent by Dado - Employee Experience Management" at bounding box center [383, 344] width 287 height 21
click at [155, 261] on div "Reminders Edit" at bounding box center [121, 260] width 182 height 12
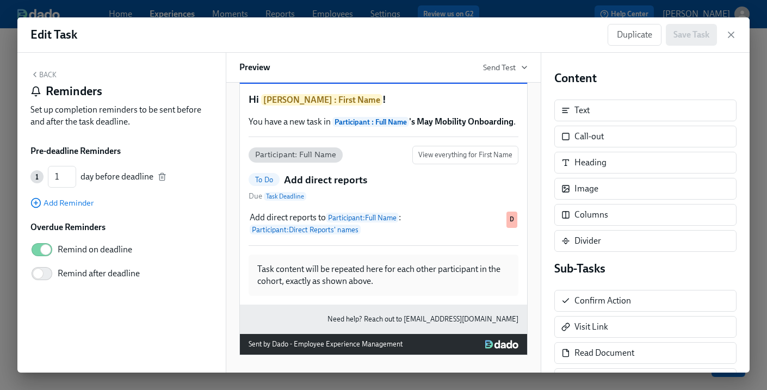
click at [41, 72] on button "Back" at bounding box center [43, 74] width 26 height 9
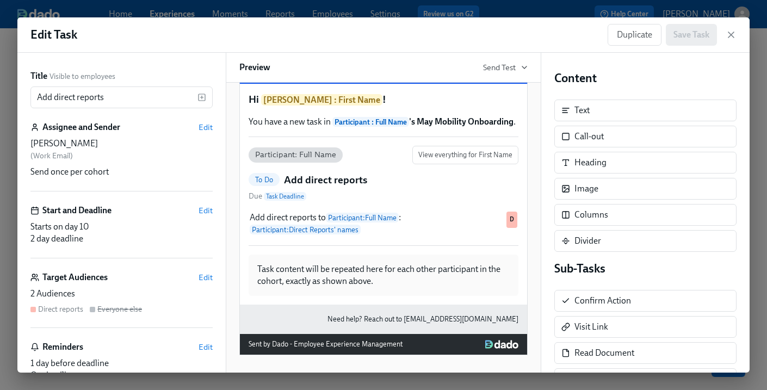
scroll to position [0, 0]
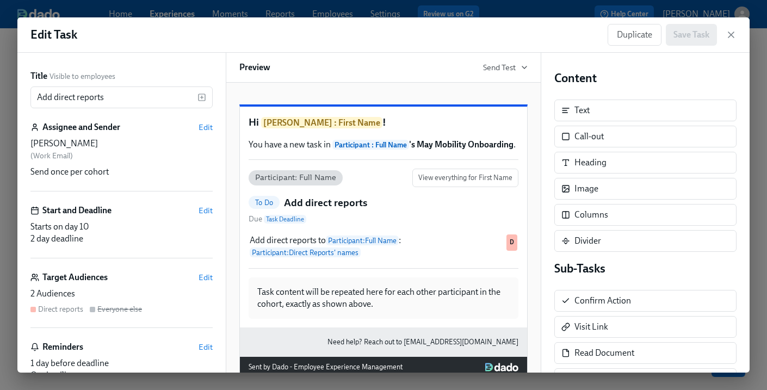
click at [684, 30] on div "Duplicate Save Task" at bounding box center [662, 35] width 109 height 22
click at [699, 60] on div "Content Text Call-out Heading Image Columns Divider Sub-Tasks Confirm Action Vi…" at bounding box center [646, 213] width 208 height 320
click at [735, 24] on div "Duplicate Save Task" at bounding box center [672, 35] width 129 height 22
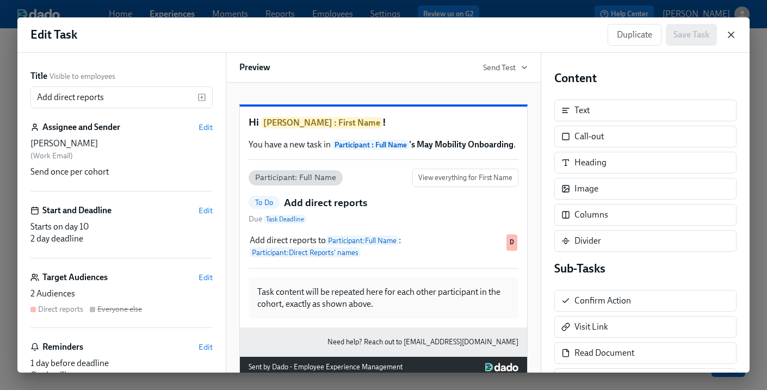
click at [735, 33] on icon "button" at bounding box center [731, 34] width 11 height 11
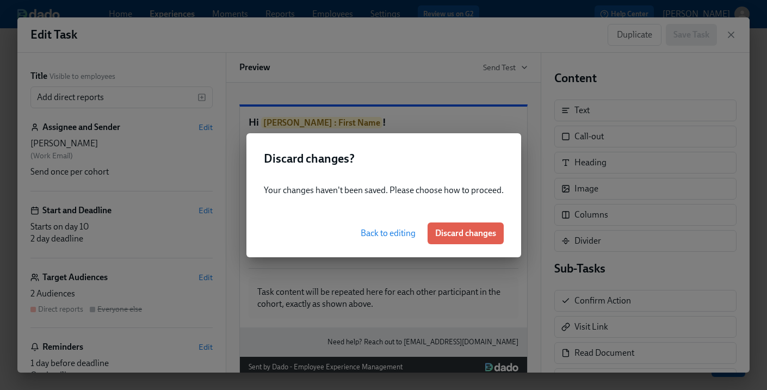
click at [393, 228] on span "Back to editing" at bounding box center [388, 233] width 55 height 11
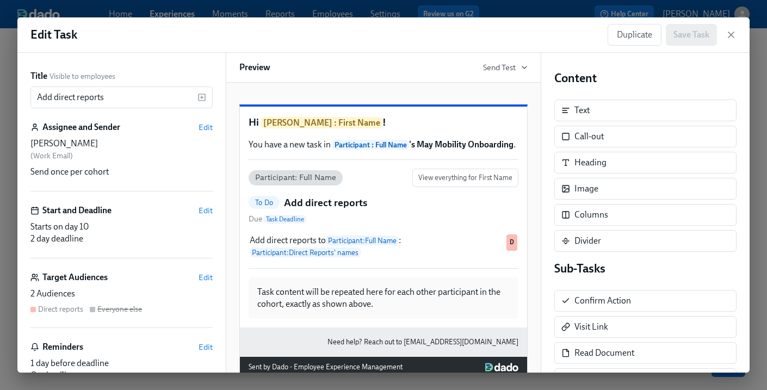
click at [99, 139] on div "[PERSON_NAME]" at bounding box center [121, 144] width 182 height 12
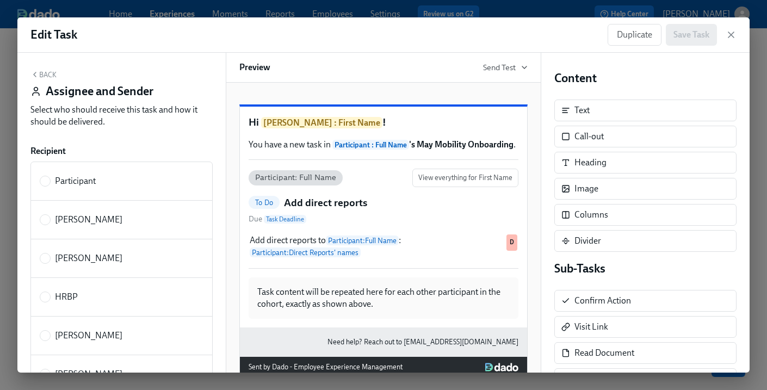
click at [45, 76] on button "Back" at bounding box center [43, 74] width 26 height 9
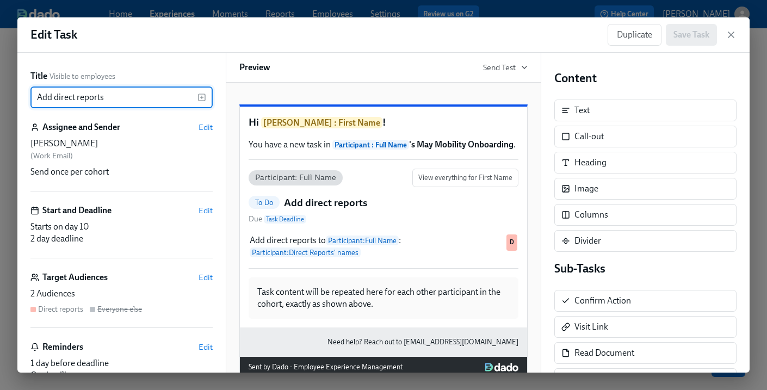
click at [121, 89] on input "Add direct reports" at bounding box center [113, 98] width 167 height 22
click at [201, 100] on icon "button" at bounding box center [202, 97] width 9 height 9
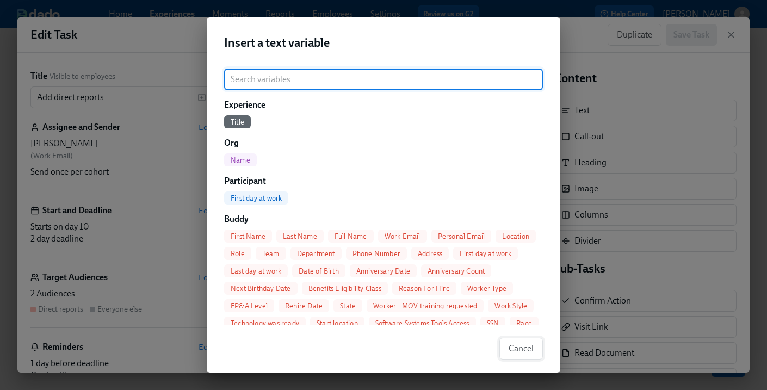
click at [522, 351] on span "Cancel" at bounding box center [521, 348] width 25 height 11
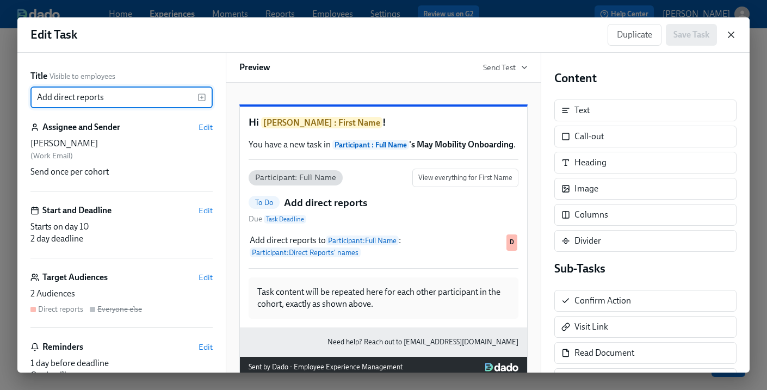
click at [733, 33] on icon "button" at bounding box center [731, 34] width 5 height 5
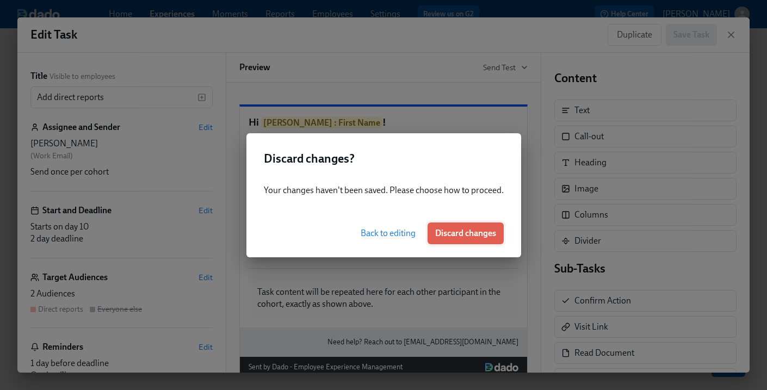
click at [464, 232] on span "Discard changes" at bounding box center [465, 233] width 61 height 11
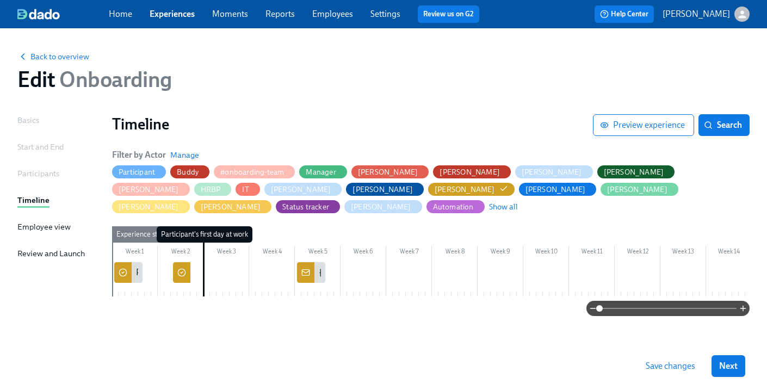
click at [171, 262] on div at bounding box center [546, 279] width 869 height 34
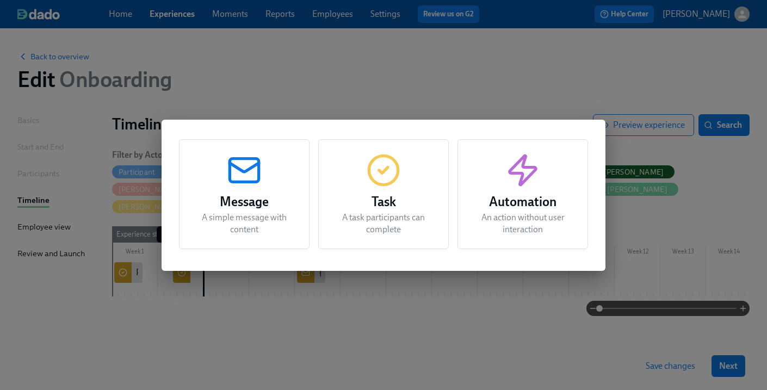
click at [193, 281] on div "Message A simple message with content Task A task participants can complete Aut…" at bounding box center [383, 195] width 767 height 390
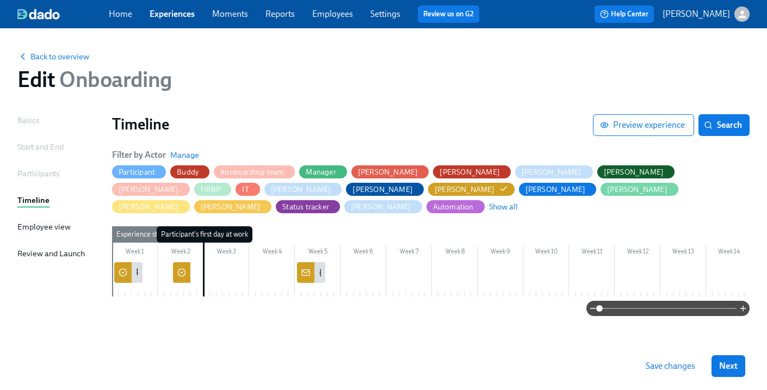
click at [183, 268] on icon at bounding box center [181, 272] width 9 height 9
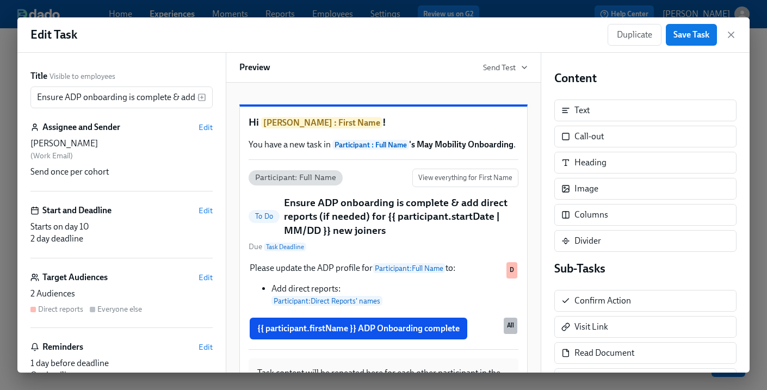
scroll to position [130, 0]
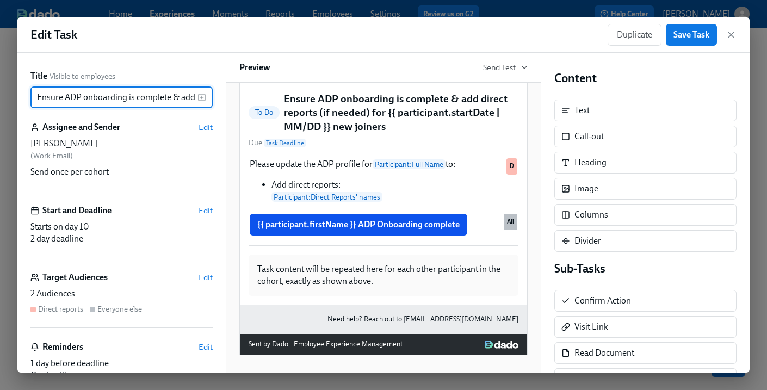
drag, startPoint x: 179, startPoint y: 97, endPoint x: -4, endPoint y: 95, distance: 183.4
click at [0, 95] on html "Home Experiences Moments Reports Employees Settings Review us on G2 Help Center…" at bounding box center [383, 195] width 767 height 390
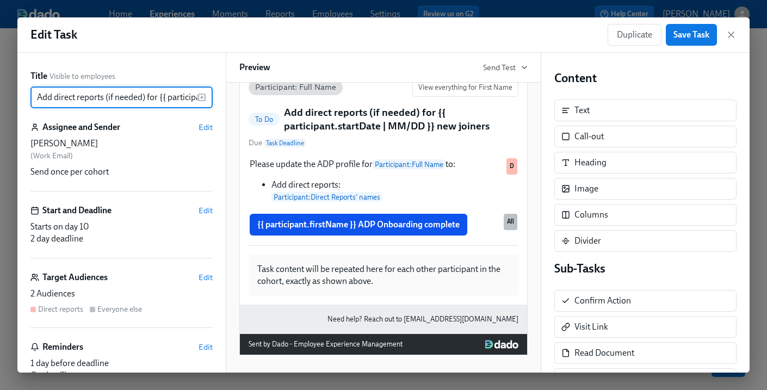
click at [151, 99] on input "Add direct reports (if needed) for {{ participant.startDate | MM/DD }} new join…" at bounding box center [113, 98] width 167 height 22
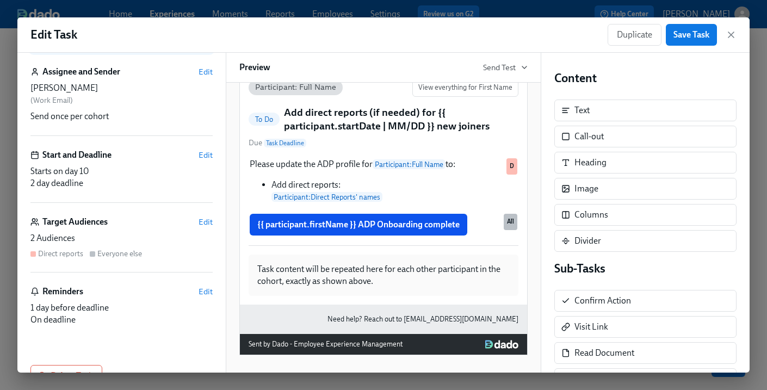
scroll to position [87, 0]
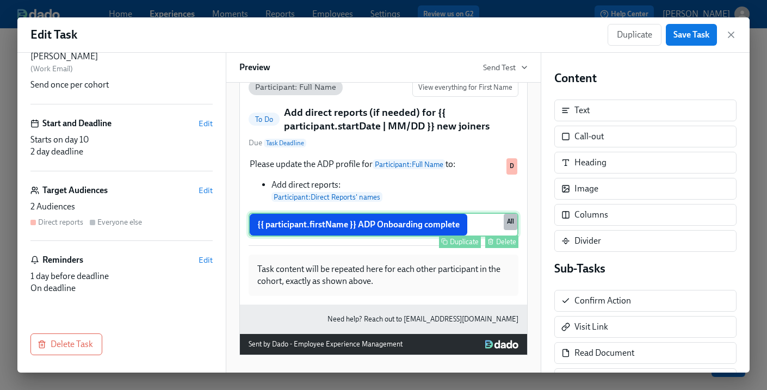
click at [411, 235] on div "{{ participant.firstName }} ADP Onboarding complete Duplicate Delete All" at bounding box center [384, 225] width 270 height 24
type input "Add direct reports (if needed) for {{ participant.startDate | MM/DD }} new join…"
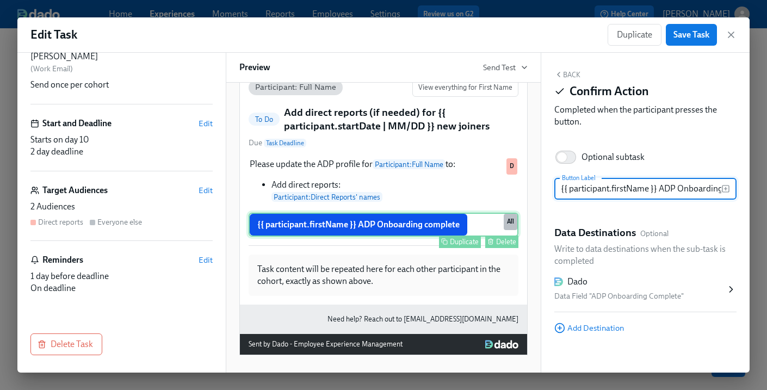
scroll to position [0, 38]
click at [508, 243] on div "Delete" at bounding box center [506, 242] width 20 height 8
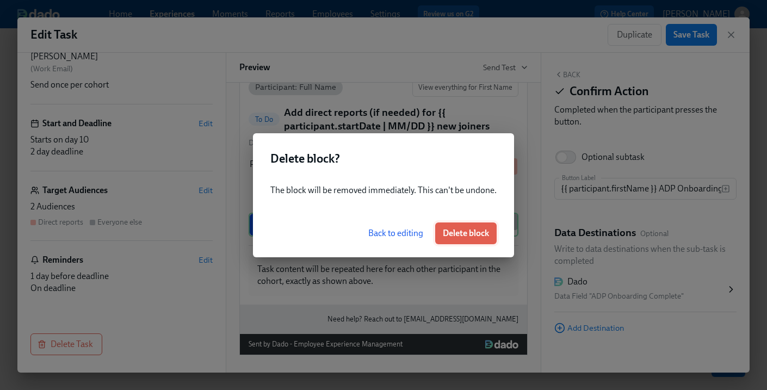
click at [484, 234] on span "Delete block" at bounding box center [466, 233] width 46 height 11
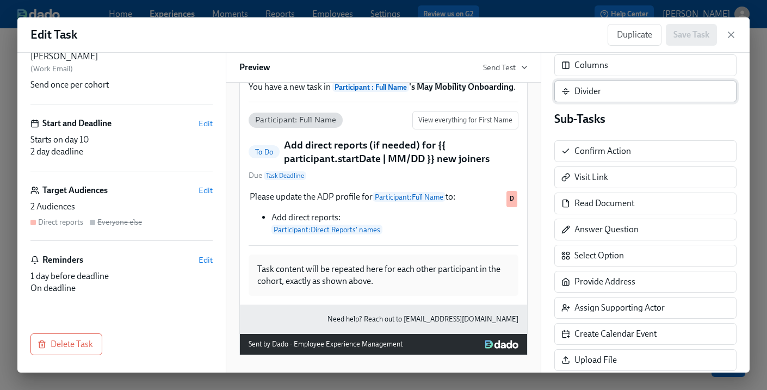
scroll to position [226, 0]
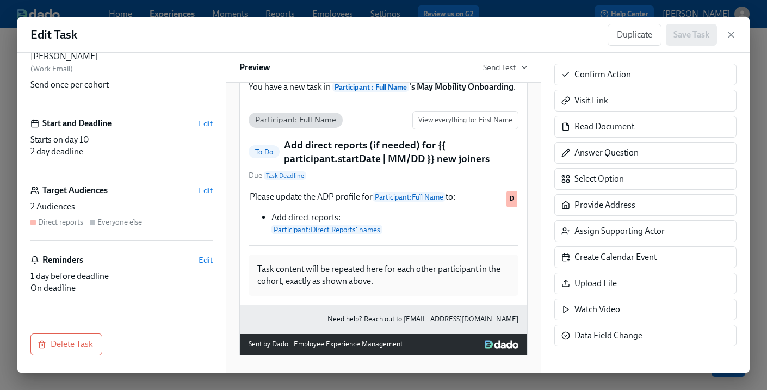
click at [739, 35] on div "Edit Task Duplicate Save Task" at bounding box center [383, 34] width 733 height 35
click at [723, 39] on div "Duplicate Save Task" at bounding box center [672, 35] width 129 height 22
click at [733, 39] on icon "button" at bounding box center [731, 34] width 11 height 11
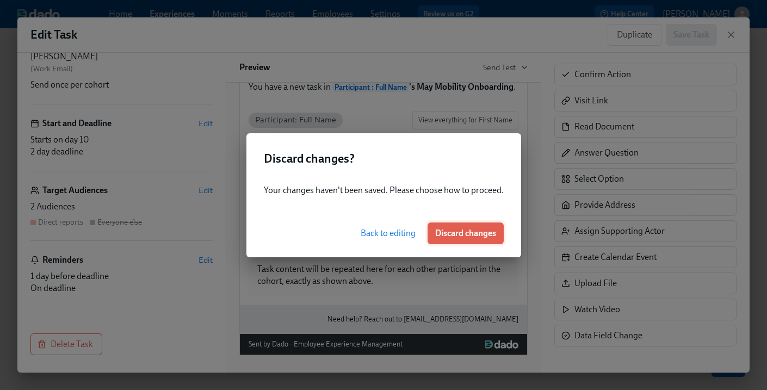
click at [478, 231] on span "Discard changes" at bounding box center [465, 233] width 61 height 11
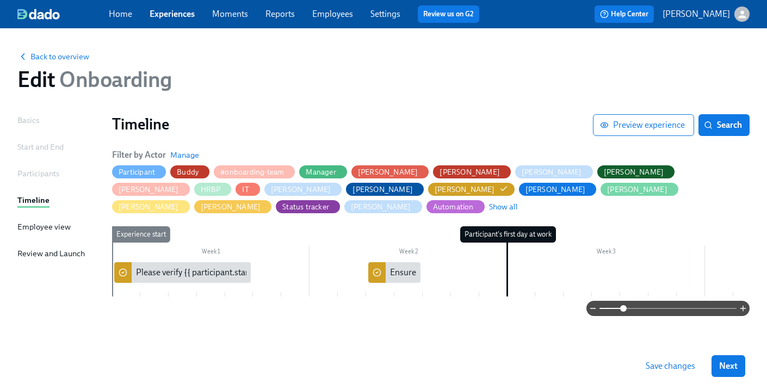
drag, startPoint x: 598, startPoint y: 310, endPoint x: 623, endPoint y: 311, distance: 25.0
click at [623, 311] on span at bounding box center [623, 308] width 7 height 7
click at [24, 119] on div "Basics" at bounding box center [28, 120] width 22 height 12
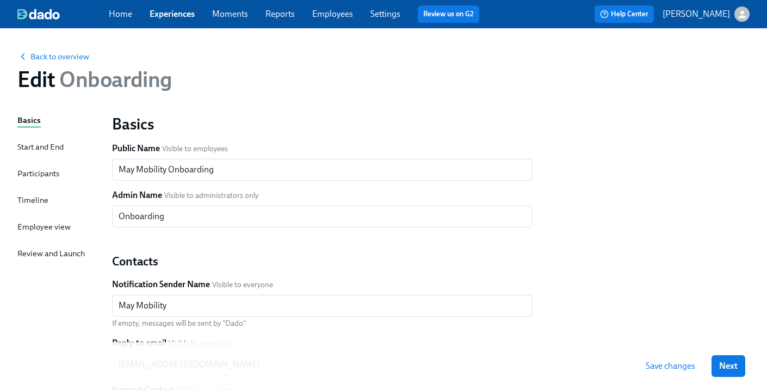
click at [26, 142] on div "Start and End" at bounding box center [40, 147] width 46 height 12
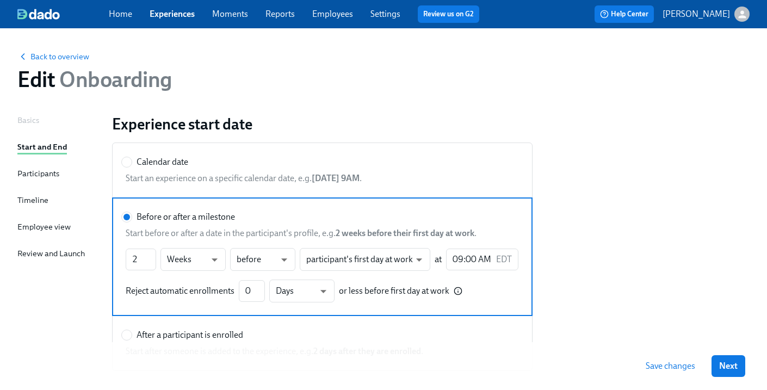
click at [48, 177] on div "Participants" at bounding box center [38, 174] width 42 height 12
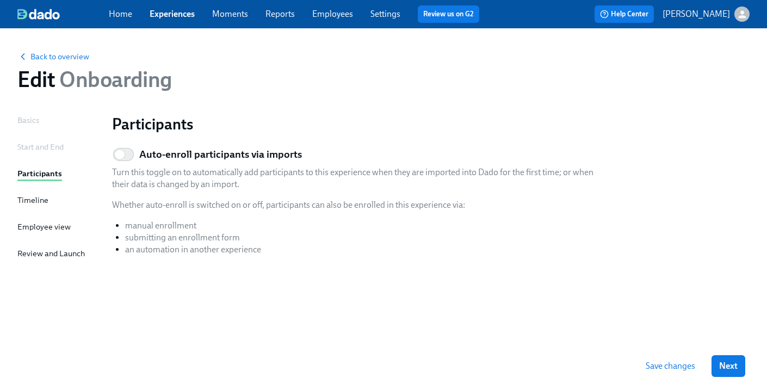
click at [41, 197] on div "Timeline" at bounding box center [32, 200] width 31 height 12
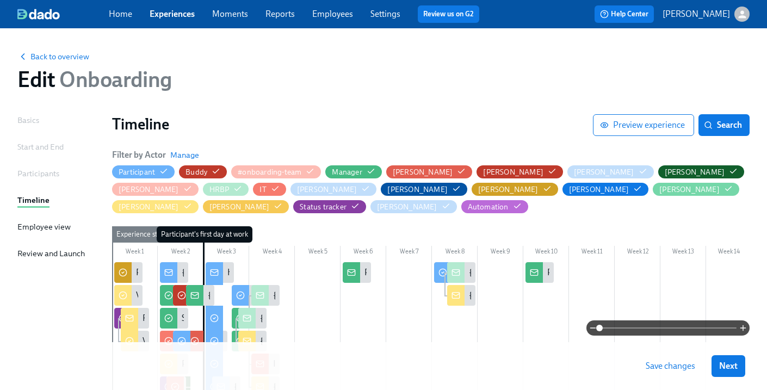
click at [39, 231] on div "Employee view" at bounding box center [43, 227] width 53 height 12
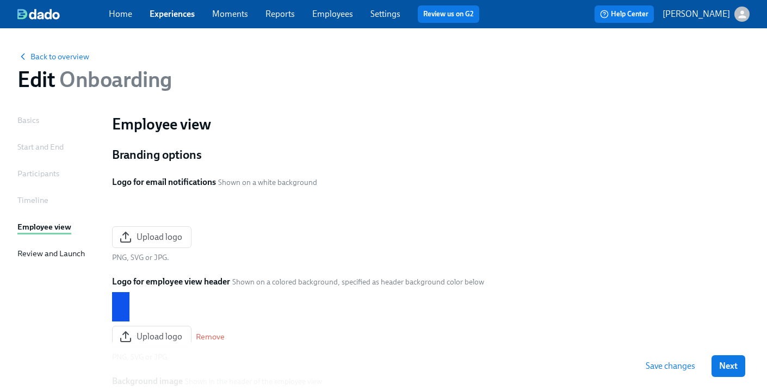
click at [44, 256] on div "Review and Launch" at bounding box center [50, 254] width 67 height 12
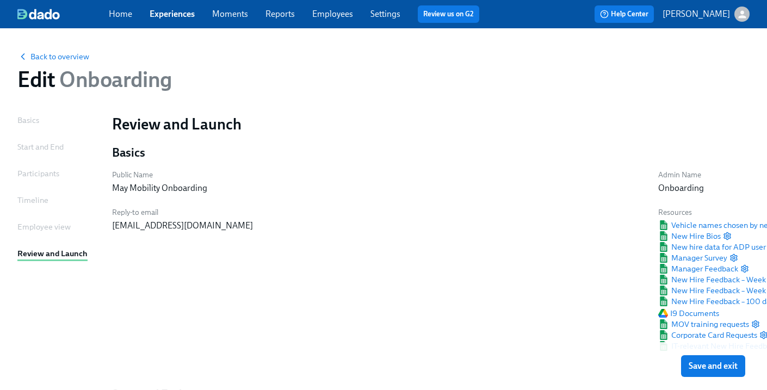
click at [36, 177] on div "Participants" at bounding box center [38, 174] width 42 height 12
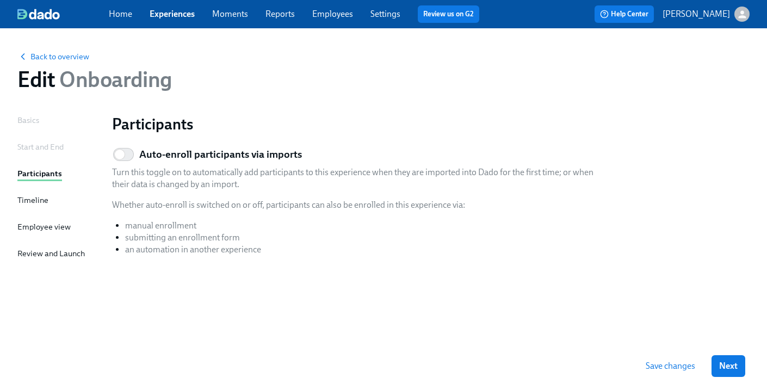
click at [36, 201] on div "Timeline" at bounding box center [32, 200] width 31 height 12
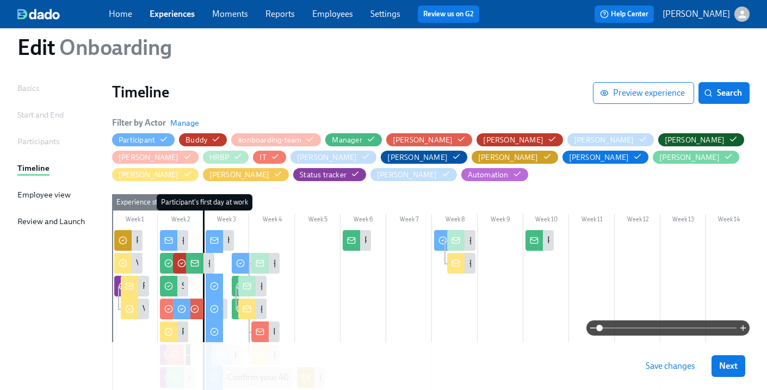
scroll to position [35, 0]
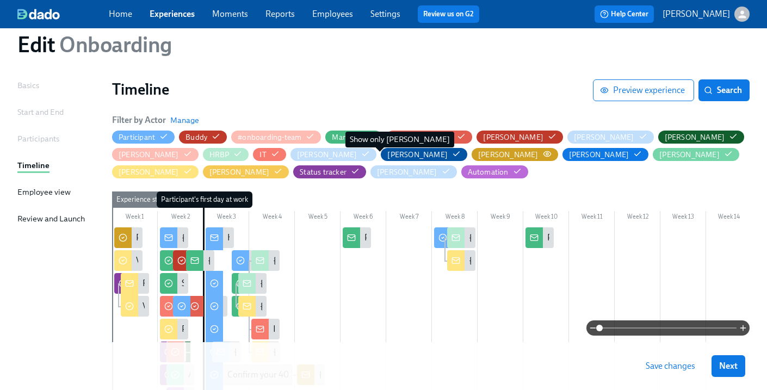
click at [543, 153] on icon "button" at bounding box center [547, 154] width 9 height 9
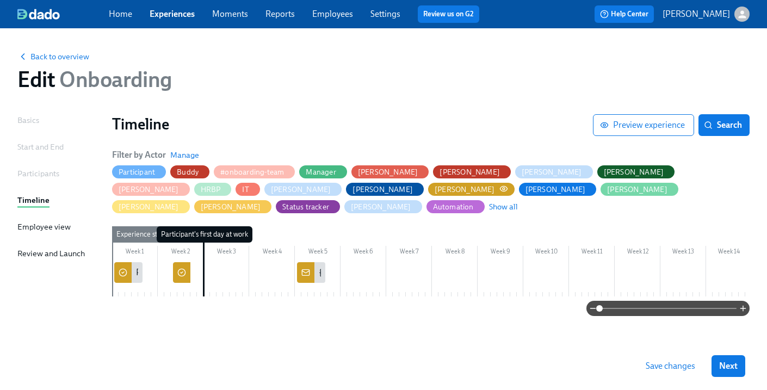
scroll to position [0, 0]
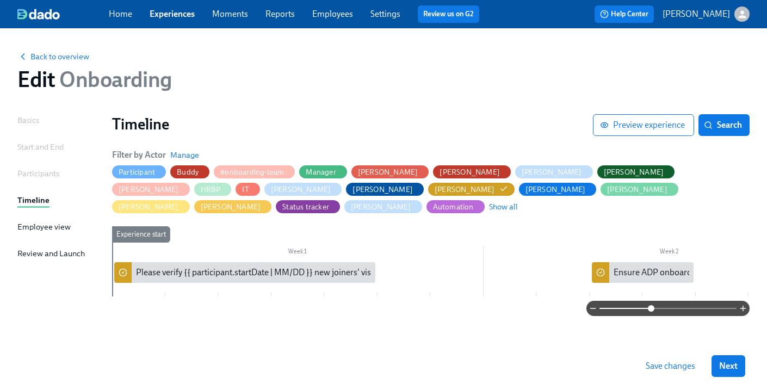
drag, startPoint x: 601, startPoint y: 310, endPoint x: 652, endPoint y: 310, distance: 51.2
click at [652, 310] on span at bounding box center [651, 308] width 7 height 7
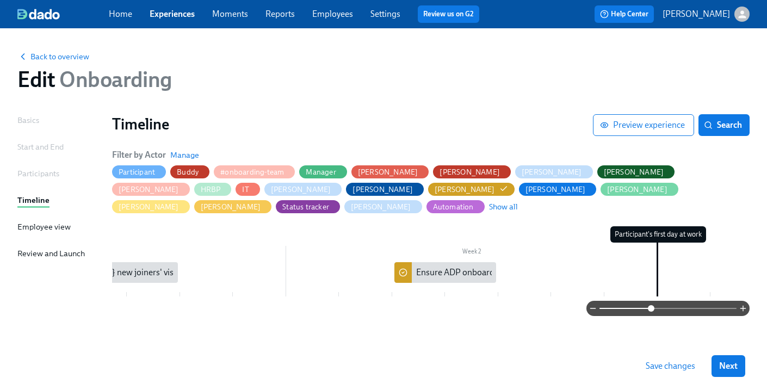
scroll to position [0, 217]
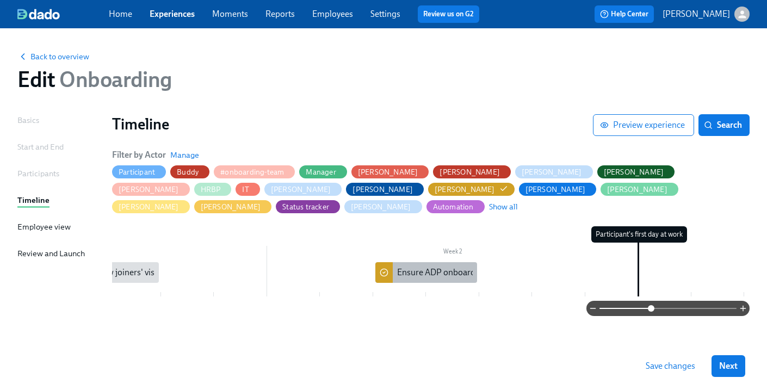
click at [446, 267] on div "Ensure ADP onboarding is complete & add direct reports (if needed) for {{ parti…" at bounding box center [616, 273] width 439 height 12
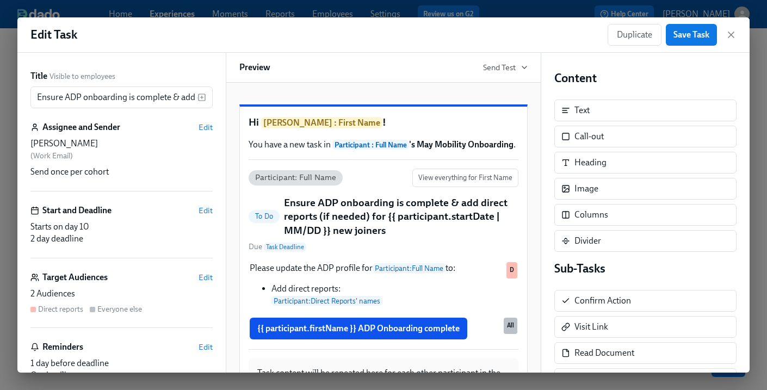
scroll to position [87, 0]
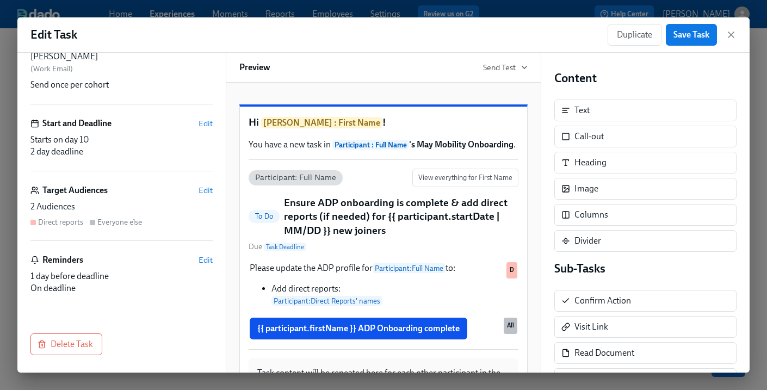
click at [728, 28] on div "Duplicate Save Task" at bounding box center [672, 35] width 129 height 22
click at [735, 35] on icon "button" at bounding box center [731, 34] width 11 height 11
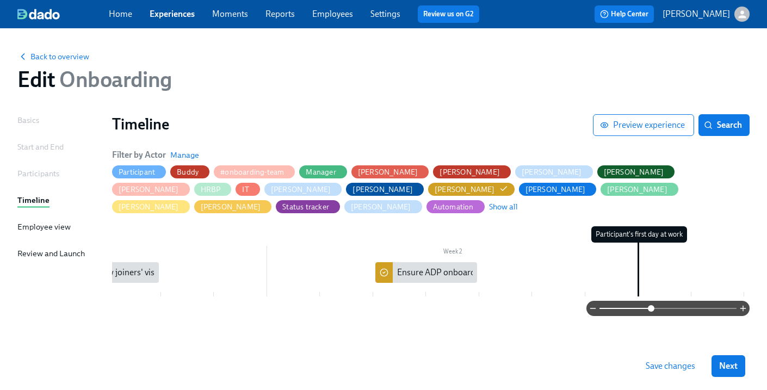
click at [184, 22] on div "Home Experiences Moments Reports Employees Settings Review us on G2" at bounding box center [298, 13] width 379 height 17
click at [174, 7] on div "Home Experiences Moments Reports Employees Settings Review us on G2" at bounding box center [298, 13] width 379 height 17
click at [175, 15] on link "Experiences" at bounding box center [172, 14] width 45 height 10
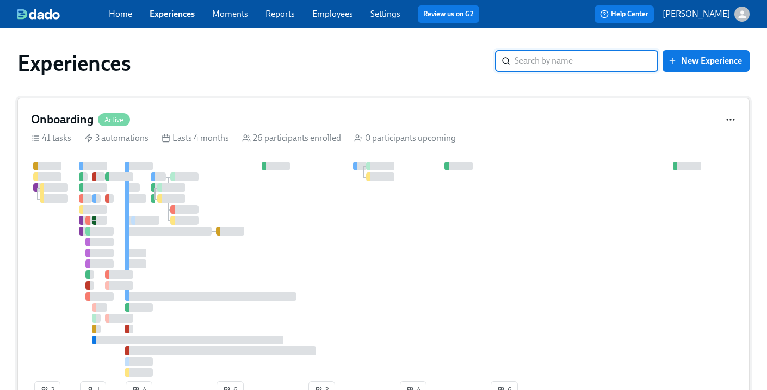
click at [725, 124] on icon "button" at bounding box center [730, 119] width 11 height 11
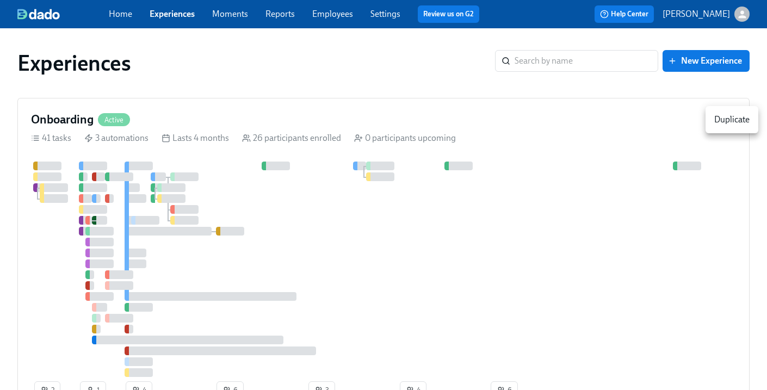
click at [589, 129] on div at bounding box center [383, 195] width 767 height 390
click at [597, 158] on div "Onboarding Active 41 tasks 3 automations Lasts 4 months 26 participants enrolle…" at bounding box center [383, 258] width 733 height 320
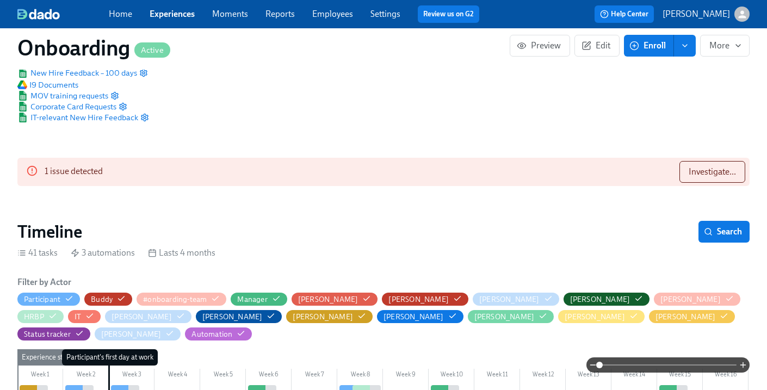
scroll to position [0, 6359]
click at [708, 175] on span "Investigate..." at bounding box center [712, 172] width 47 height 11
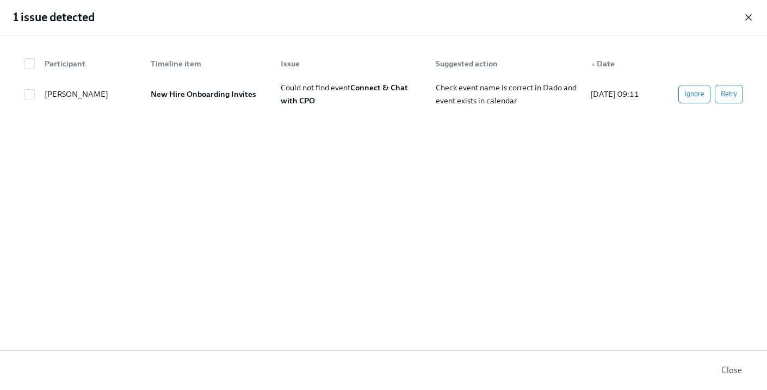
click at [745, 15] on icon "button" at bounding box center [748, 17] width 11 height 11
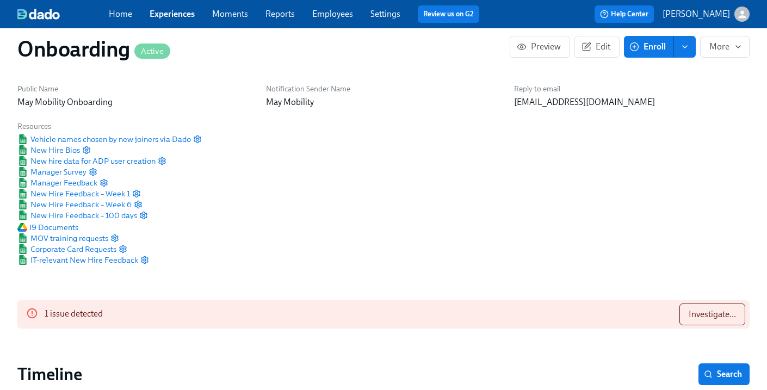
scroll to position [0, 0]
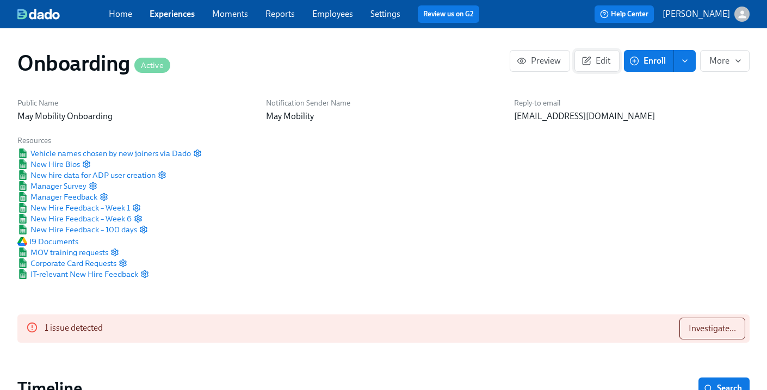
click at [595, 56] on span "Edit" at bounding box center [597, 61] width 27 height 11
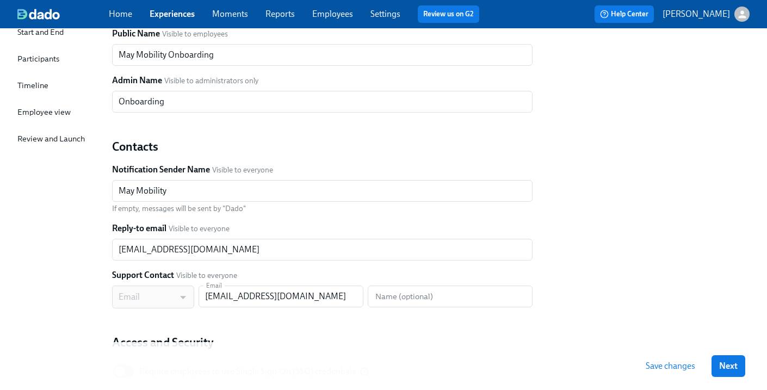
scroll to position [208, 0]
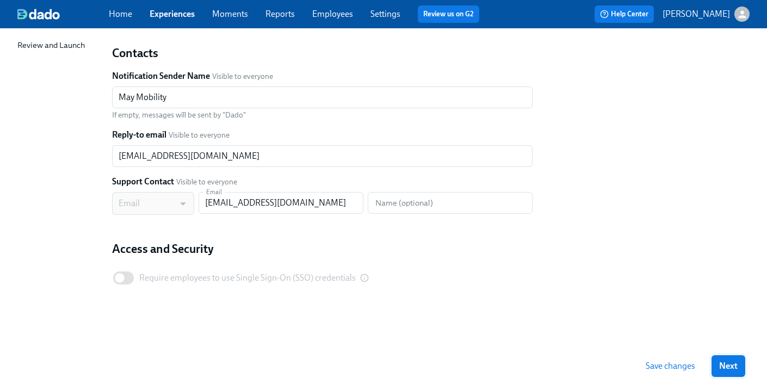
click at [723, 367] on span "Next" at bounding box center [728, 366] width 19 height 11
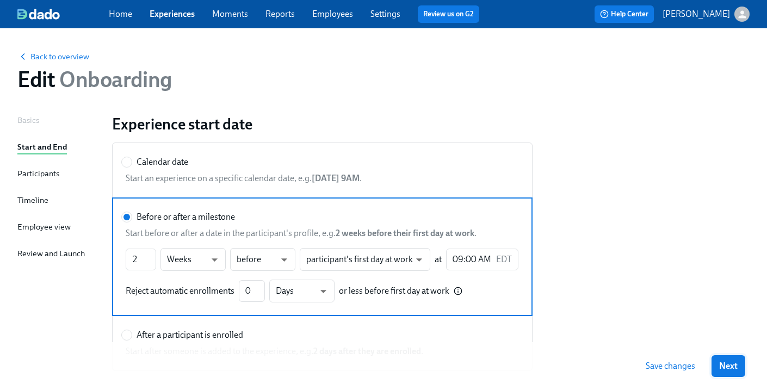
click at [735, 367] on span "Next" at bounding box center [728, 366] width 19 height 11
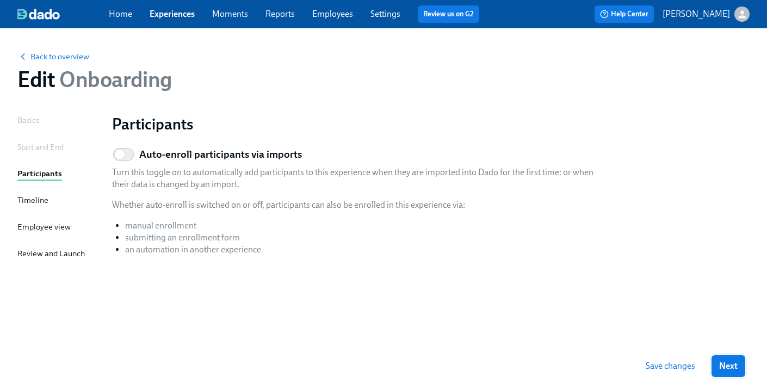
click at [735, 365] on span "Next" at bounding box center [728, 366] width 19 height 11
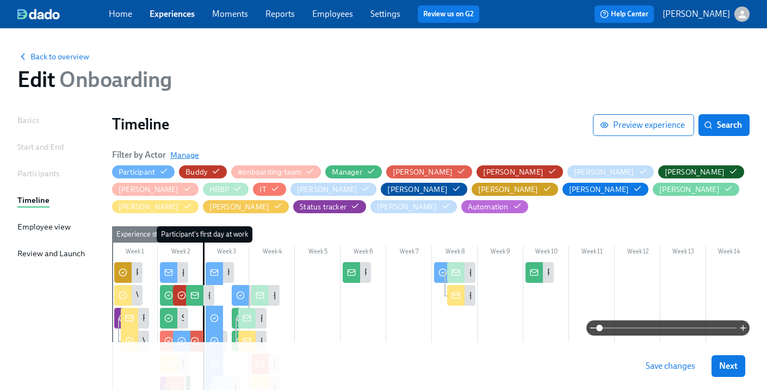
click at [174, 152] on span "Manage" at bounding box center [184, 155] width 29 height 11
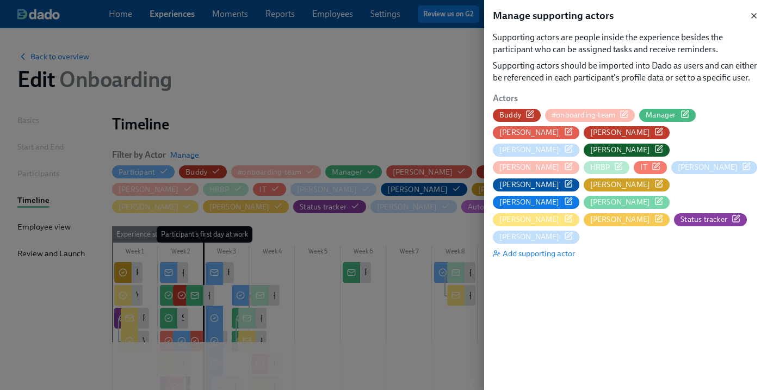
click at [756, 14] on icon "button" at bounding box center [754, 16] width 4 height 4
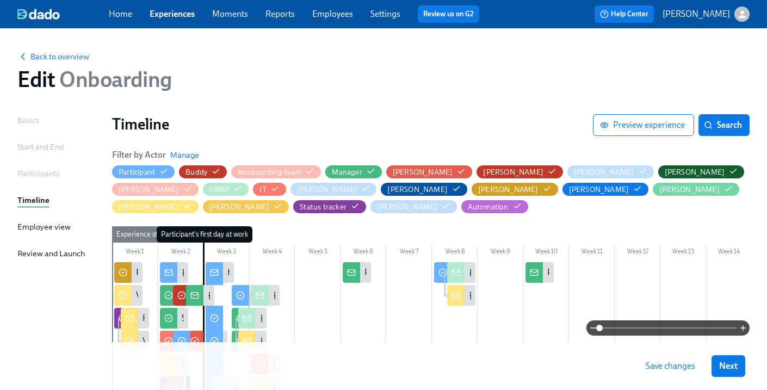
scroll to position [52, 0]
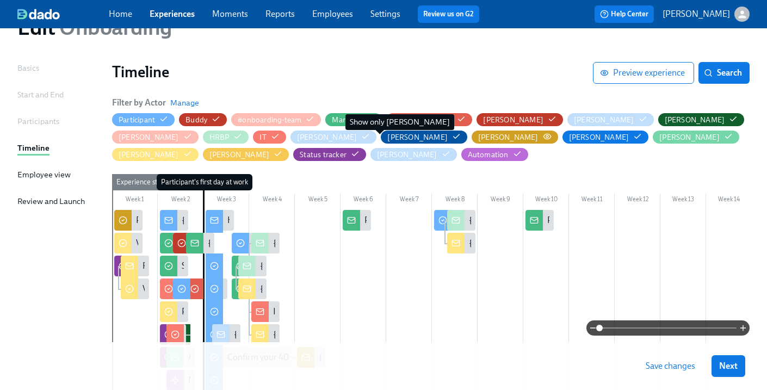
click at [543, 133] on icon "button" at bounding box center [547, 136] width 9 height 9
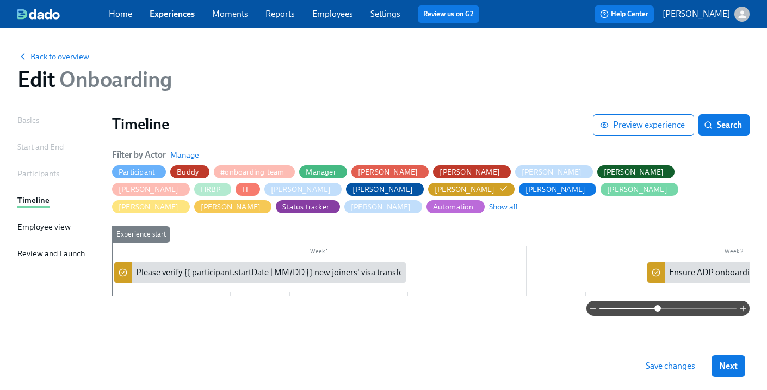
drag, startPoint x: 600, startPoint y: 310, endPoint x: 660, endPoint y: 311, distance: 59.9
click at [660, 311] on span at bounding box center [658, 308] width 7 height 7
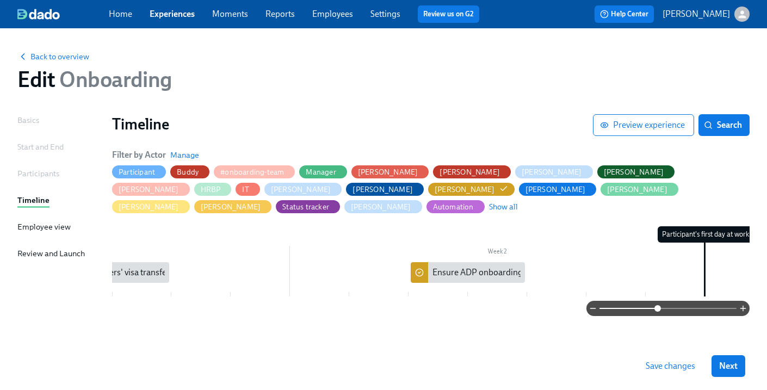
scroll to position [0, 239]
click at [467, 267] on div "Ensure ADP onboarding is complete & add direct reports (if needed) for {{ parti…" at bounding box center [649, 273] width 439 height 12
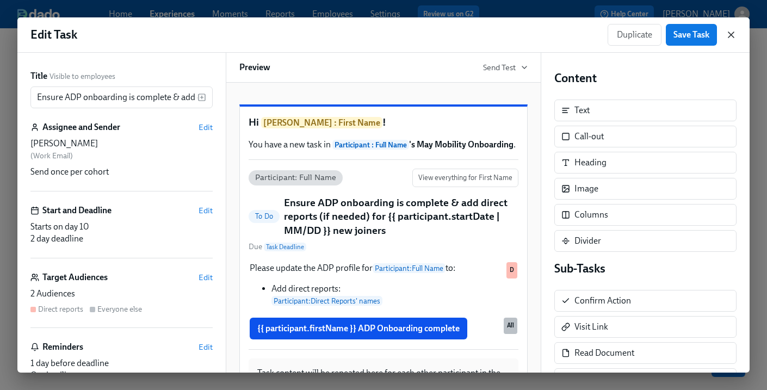
click at [734, 33] on icon "button" at bounding box center [731, 34] width 5 height 5
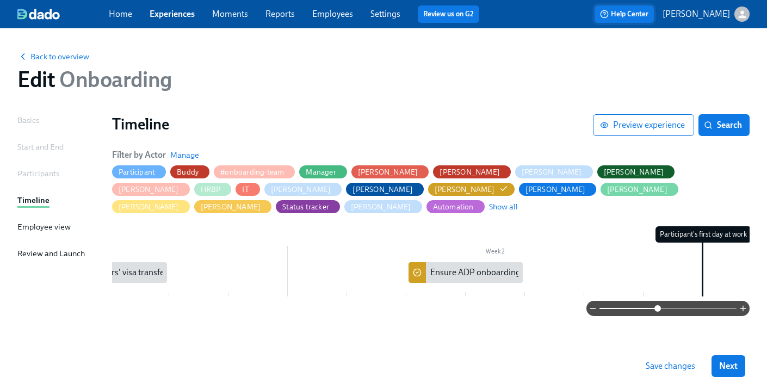
click at [640, 13] on span "Help Center" at bounding box center [624, 14] width 48 height 11
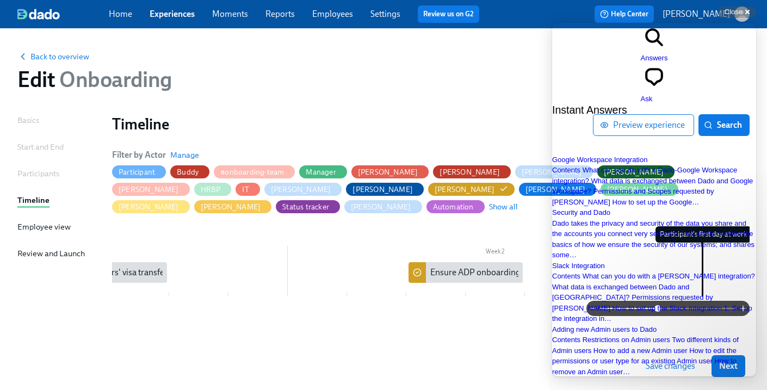
click at [668, 64] on div "chat-square Ask" at bounding box center [654, 84] width 27 height 41
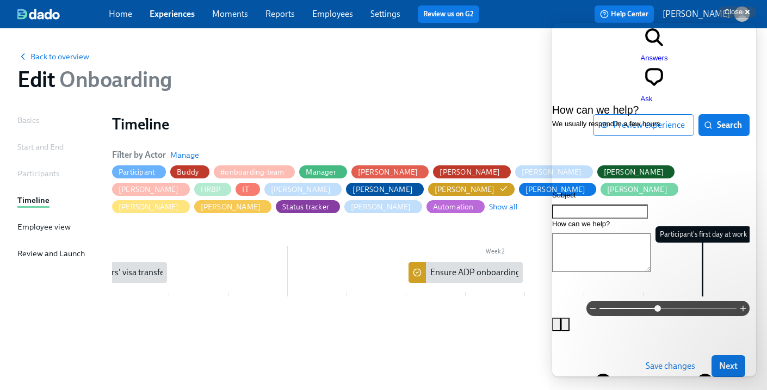
click at [641, 54] on span "Answers" at bounding box center [654, 58] width 27 height 8
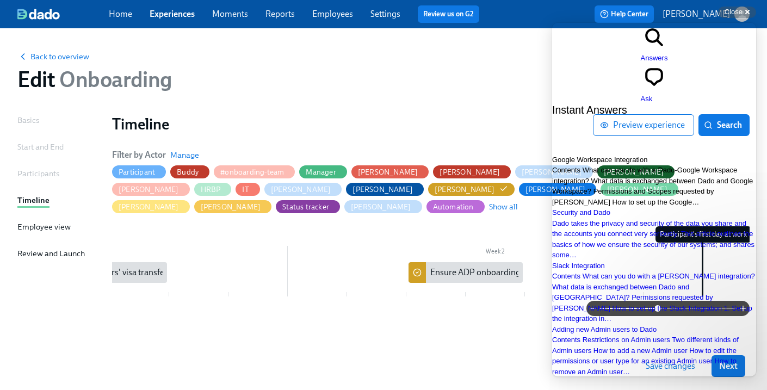
click at [678, 155] on div "Google Workspace Integration" at bounding box center [654, 160] width 204 height 11
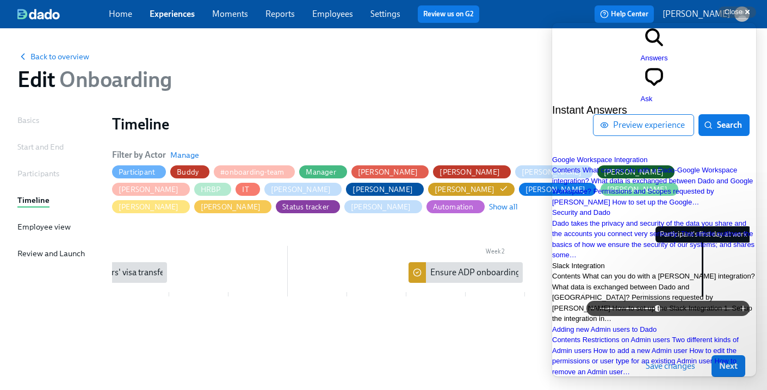
scroll to position [230, 0]
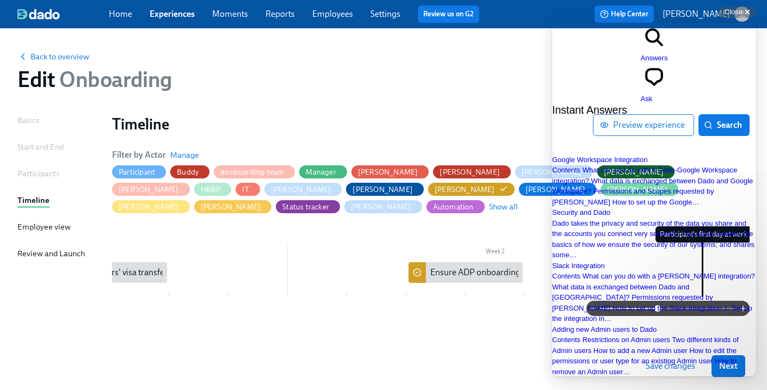
type input "add"
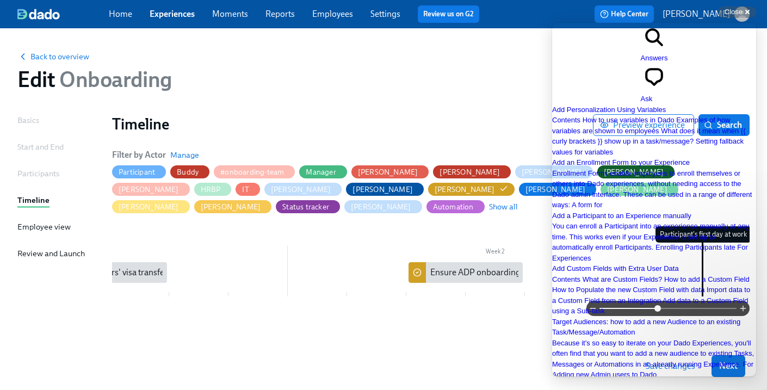
scroll to position [586, 0]
type input "add task"
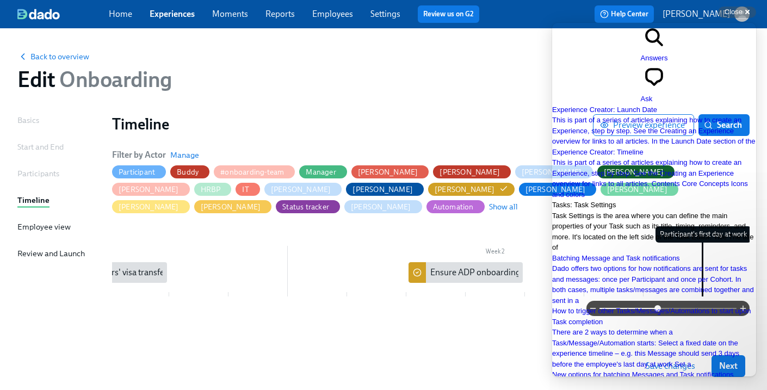
scroll to position [109, 0]
click at [688, 212] on span "Task Settings is the area where you can define the main properties of your Task…" at bounding box center [653, 232] width 202 height 40
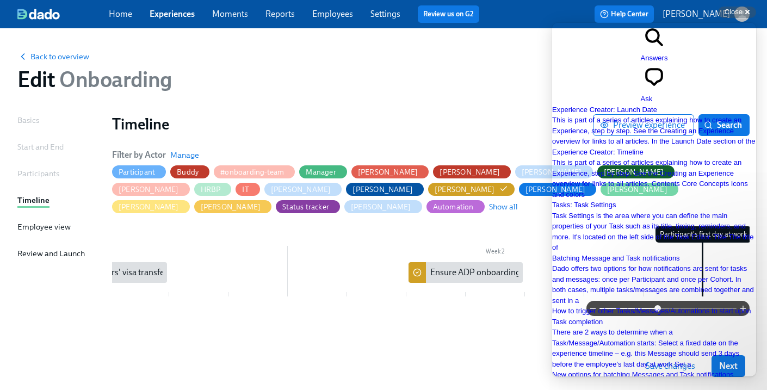
scroll to position [2218, 0]
click at [746, 10] on div "Close cross-small" at bounding box center [737, 12] width 38 height 11
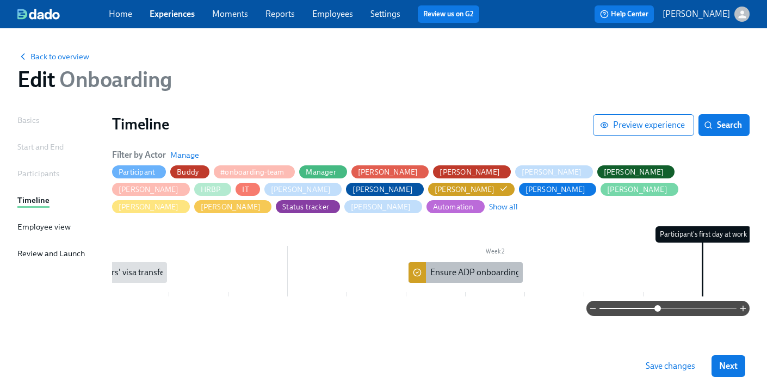
click at [447, 267] on div "Ensure ADP onboarding is complete & add direct reports (if needed) for {{ parti…" at bounding box center [649, 273] width 439 height 12
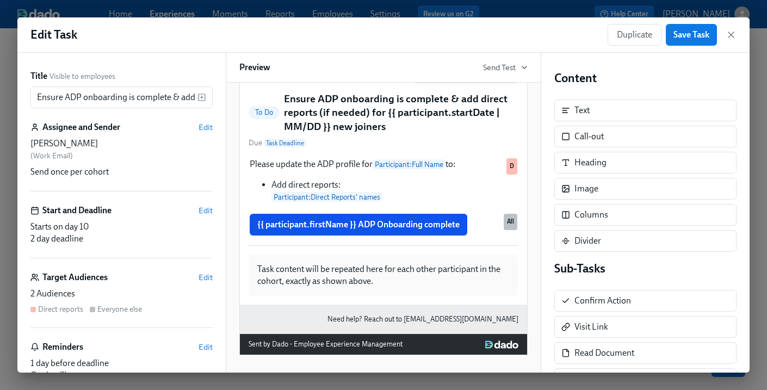
scroll to position [130, 0]
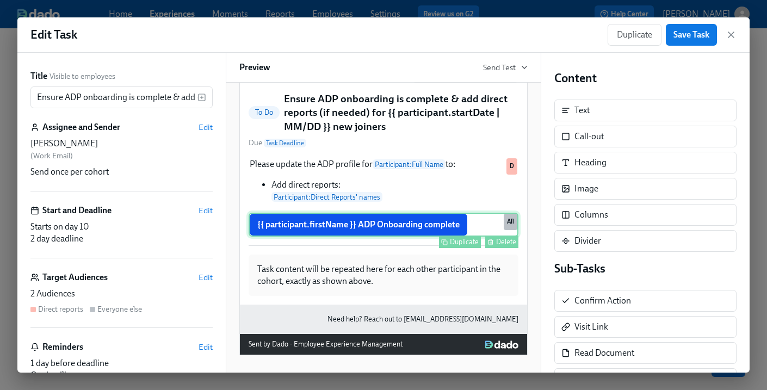
click at [474, 229] on div "{{ participant.firstName }} ADP Onboarding complete Duplicate Delete All" at bounding box center [384, 225] width 270 height 24
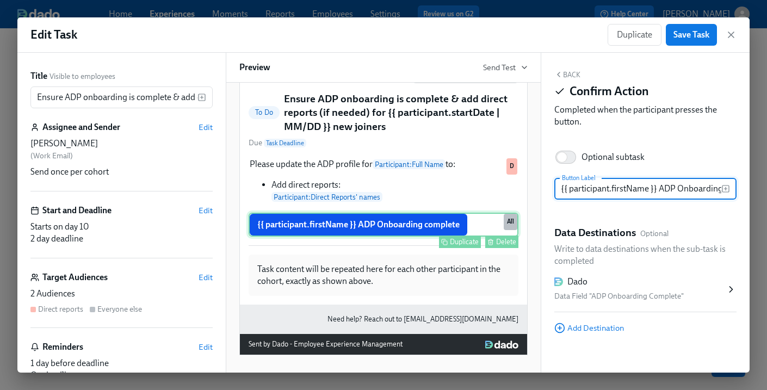
scroll to position [0, 38]
click at [608, 299] on div "Data Field "ADP Onboarding Complete"" at bounding box center [640, 296] width 171 height 13
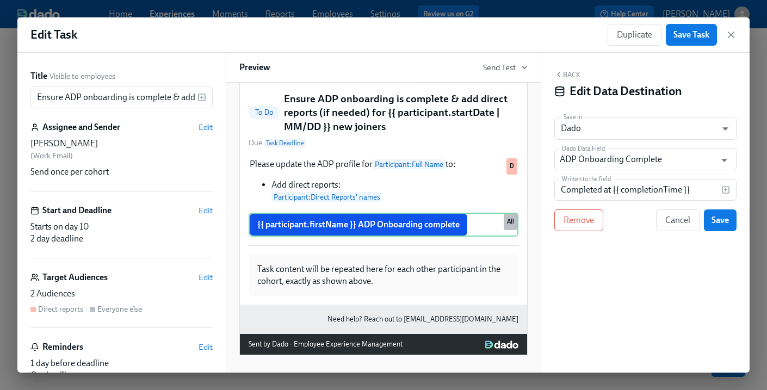
click at [570, 75] on button "Back" at bounding box center [568, 74] width 26 height 9
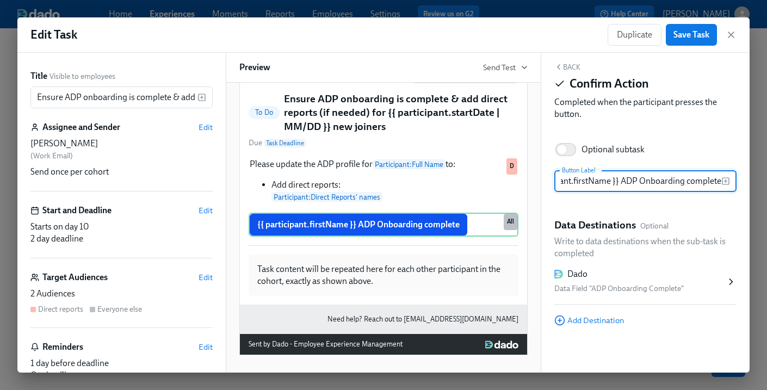
scroll to position [0, 0]
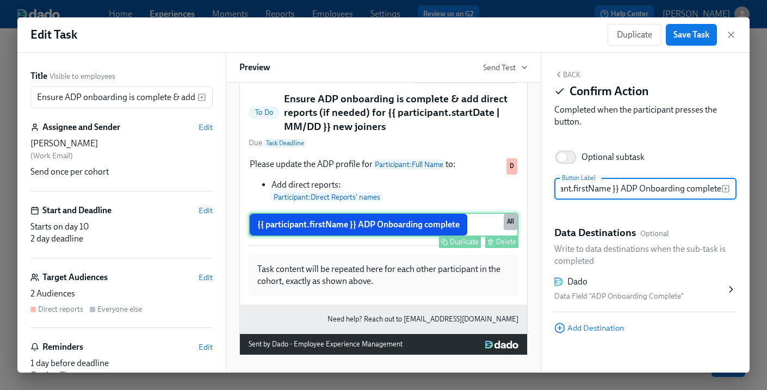
click at [483, 226] on div "{{ participant.firstName }} ADP Onboarding complete Duplicate Delete All" at bounding box center [384, 225] width 270 height 24
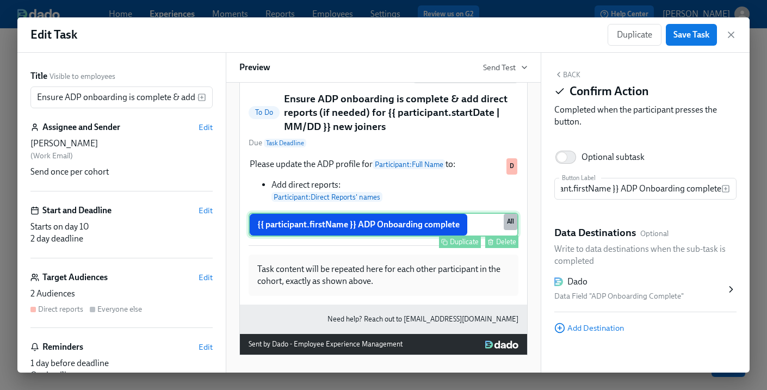
click at [501, 241] on div "Delete" at bounding box center [506, 242] width 20 height 8
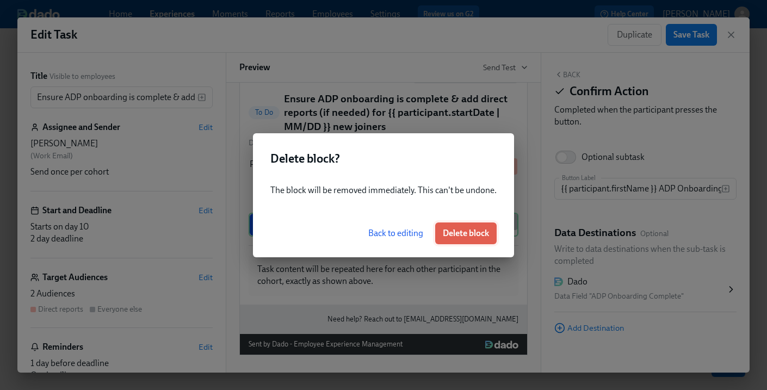
click at [476, 230] on span "Delete block" at bounding box center [466, 233] width 46 height 11
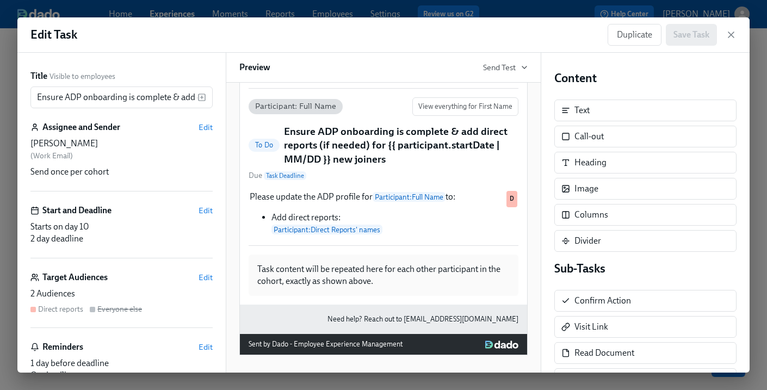
click at [677, 78] on h4 "Content" at bounding box center [646, 78] width 182 height 16
click at [693, 21] on div "Edit Task Duplicate Save Task" at bounding box center [383, 34] width 733 height 35
click at [693, 30] on div "Duplicate Save Task" at bounding box center [662, 35] width 109 height 22
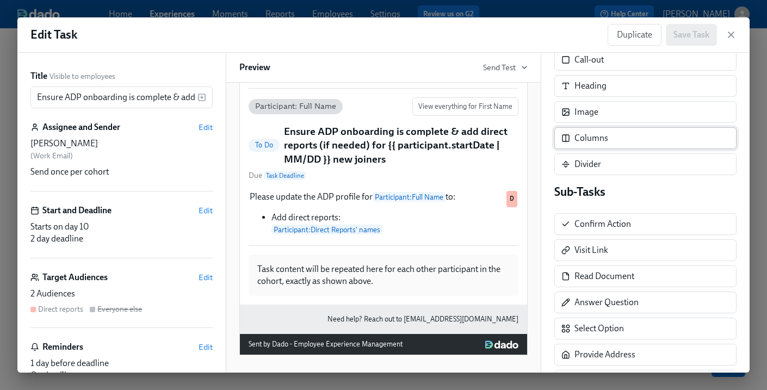
scroll to position [0, 0]
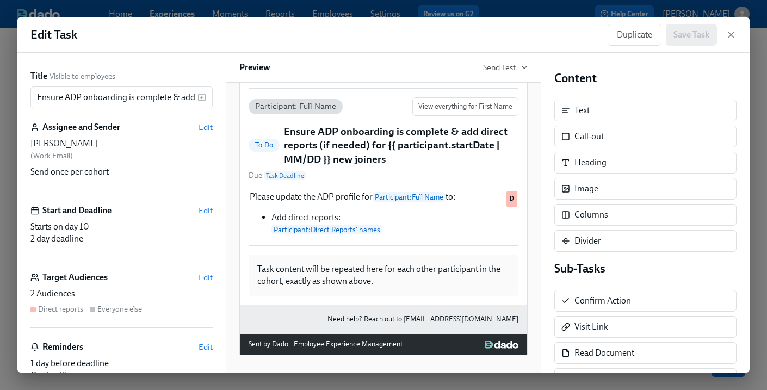
click at [737, 39] on div "Edit Task Duplicate Save Task" at bounding box center [383, 34] width 733 height 35
click at [730, 34] on icon "button" at bounding box center [731, 34] width 11 height 11
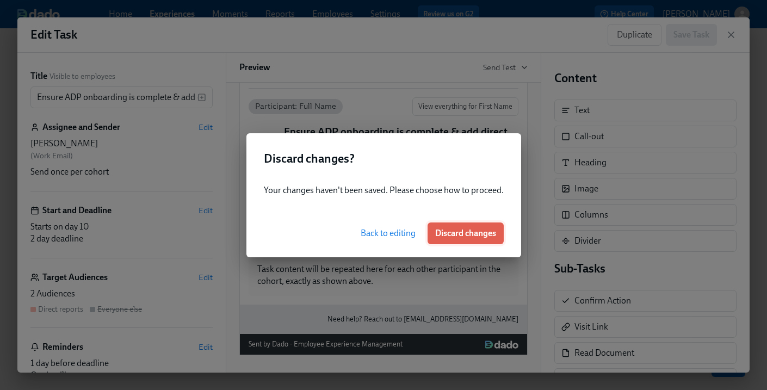
click at [459, 238] on span "Discard changes" at bounding box center [465, 233] width 61 height 11
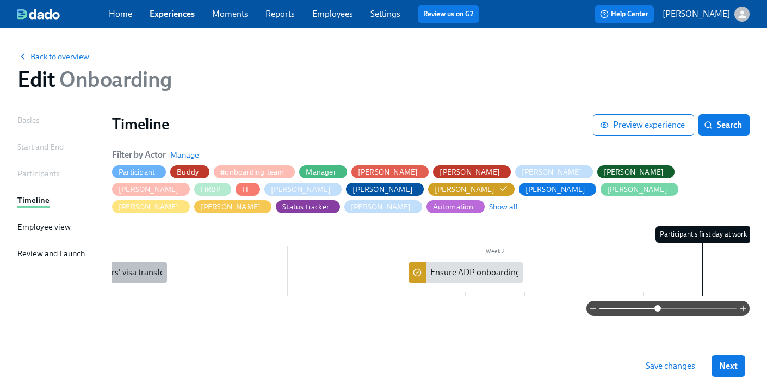
click at [137, 267] on div "Please verify {{ participant.startDate | MM/DD }} new joiners' visa transfer" at bounding box center [32, 273] width 270 height 12
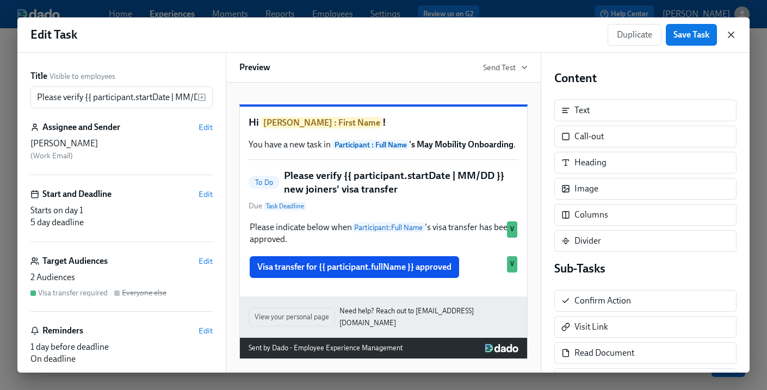
click at [733, 33] on icon "button" at bounding box center [731, 34] width 5 height 5
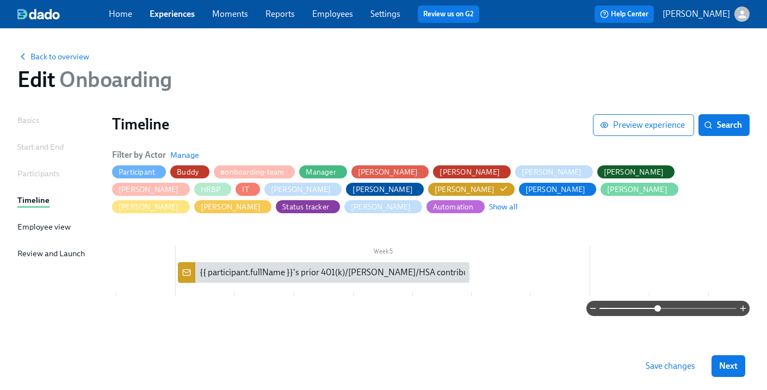
scroll to position [0, 1498]
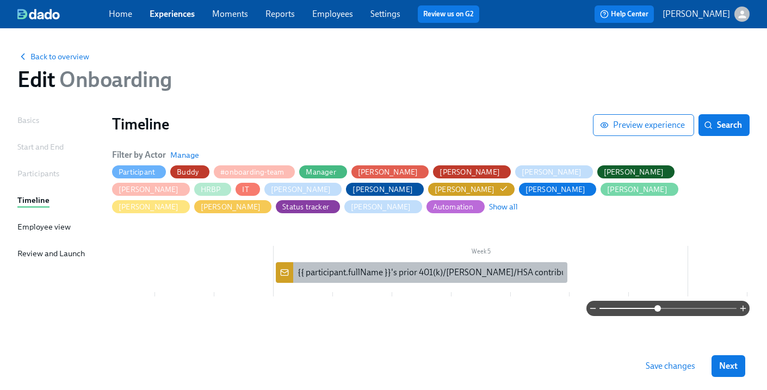
click at [589, 268] on icon "button" at bounding box center [594, 273] width 11 height 11
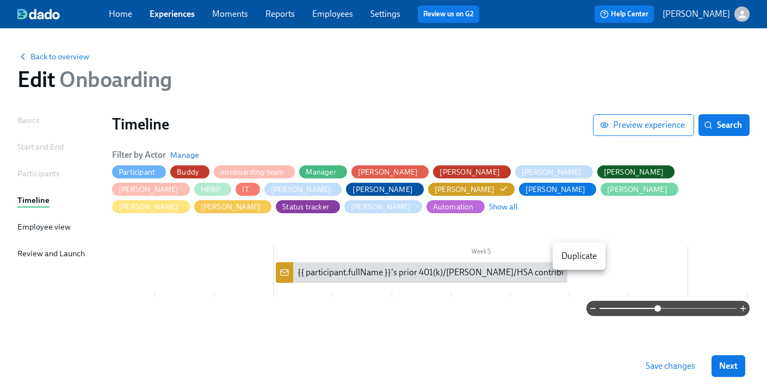
click at [464, 256] on div at bounding box center [383, 195] width 767 height 390
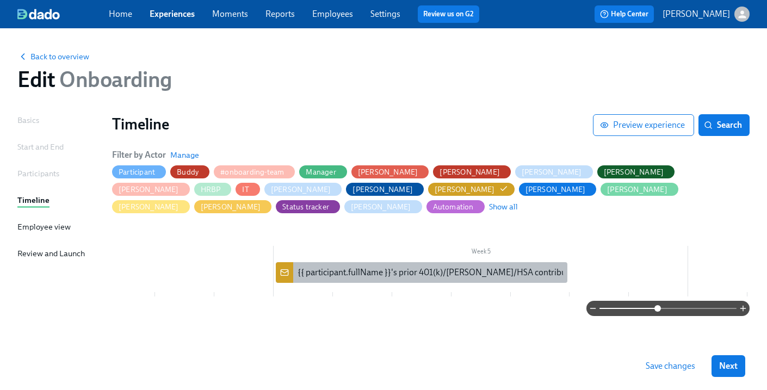
click at [440, 267] on div "{{ participant.fullName }}'s prior 401(k)/[PERSON_NAME]/HSA contributions" at bounding box center [441, 273] width 287 height 12
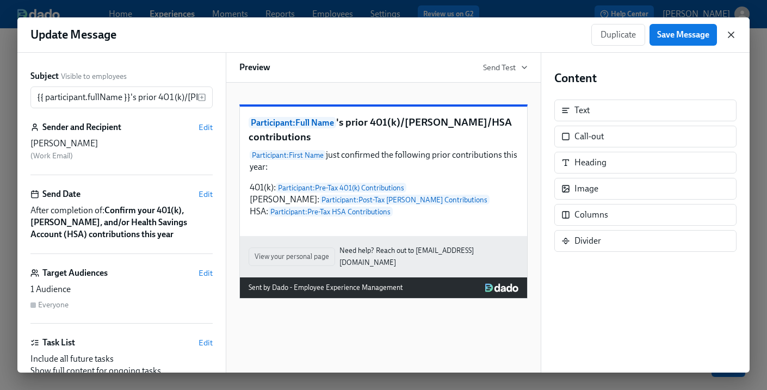
click at [730, 34] on icon "button" at bounding box center [731, 34] width 11 height 11
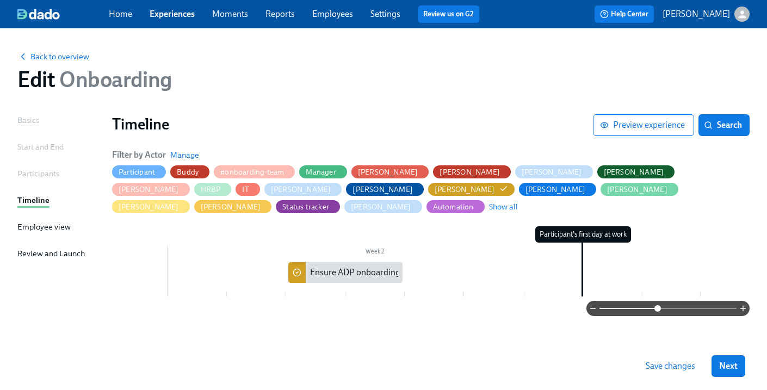
scroll to position [0, 317]
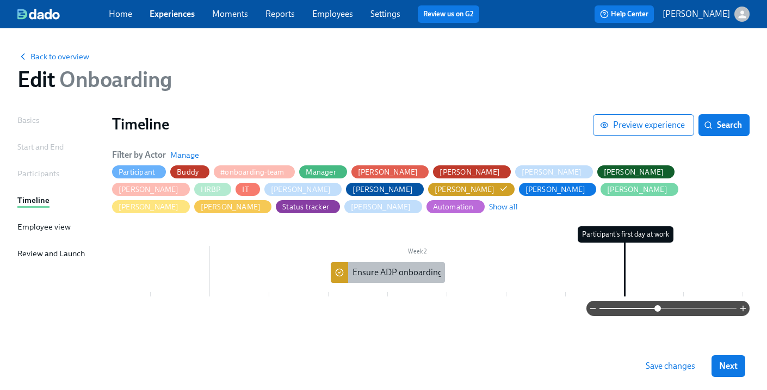
click at [385, 267] on div "Ensure ADP onboarding is complete & add direct reports (if needed) for {{ parti…" at bounding box center [572, 273] width 439 height 12
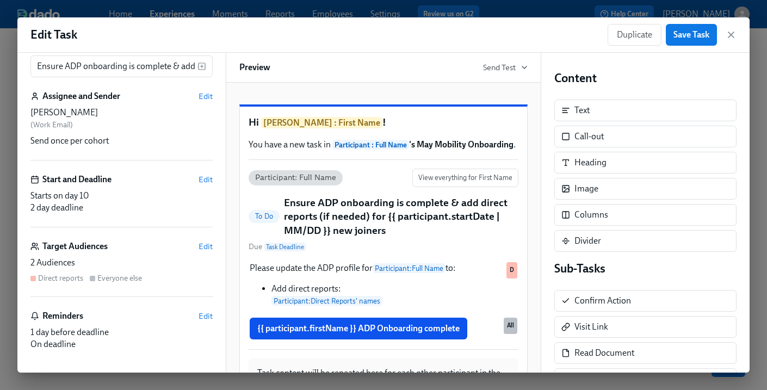
scroll to position [33, 0]
click at [182, 112] on div "[PERSON_NAME]" at bounding box center [121, 111] width 182 height 12
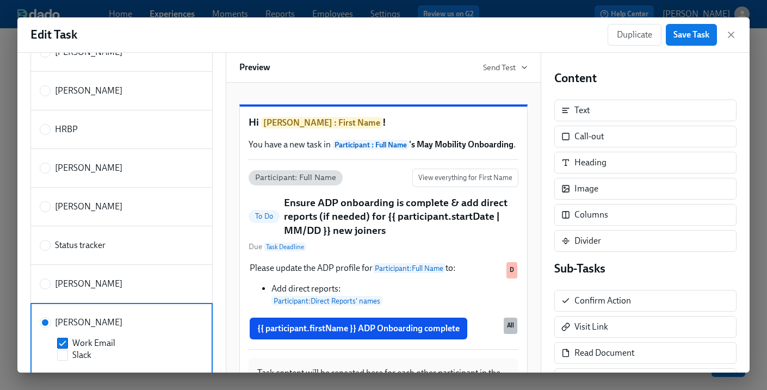
scroll to position [0, 0]
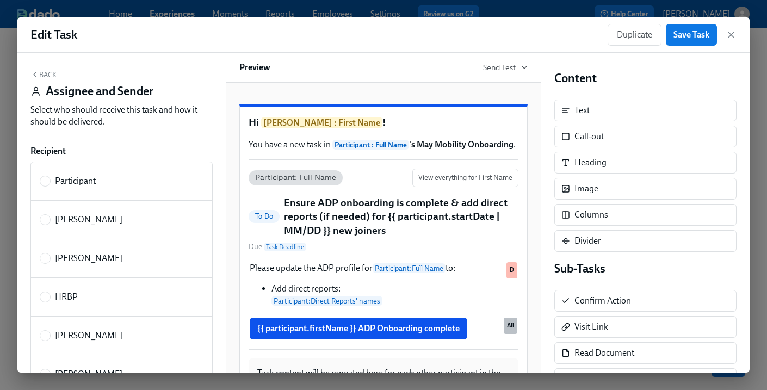
click at [52, 78] on button "Back" at bounding box center [43, 74] width 26 height 9
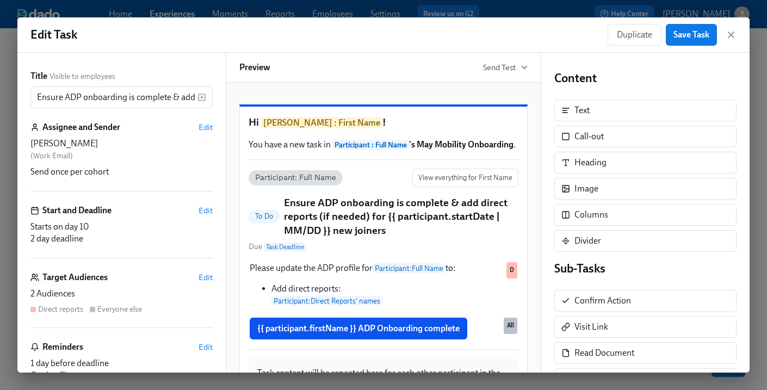
scroll to position [41, 0]
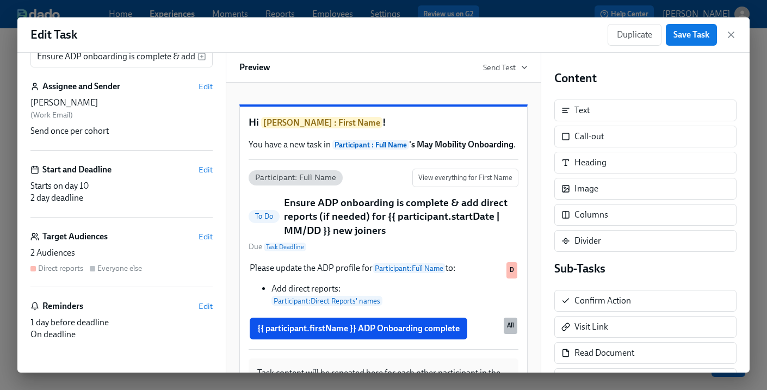
click at [142, 195] on div "Starts on day 10 2 day deadline" at bounding box center [121, 192] width 182 height 24
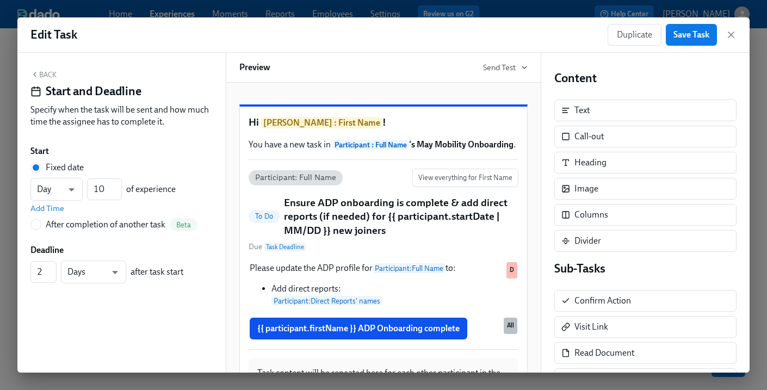
click at [56, 70] on div "Back Start and Deadline Specify when the task will be sent and how much time th…" at bounding box center [121, 101] width 182 height 62
click at [50, 73] on button "Back" at bounding box center [43, 74] width 26 height 9
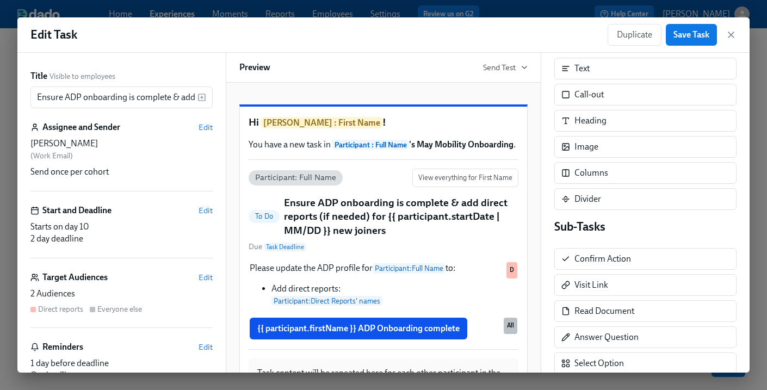
scroll to position [0, 0]
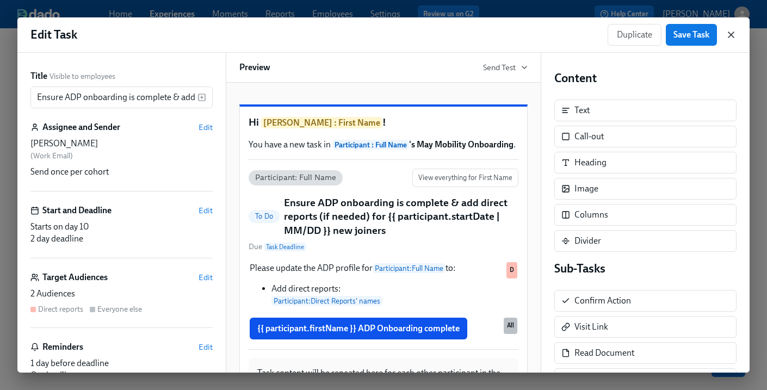
click at [734, 33] on icon "button" at bounding box center [731, 34] width 5 height 5
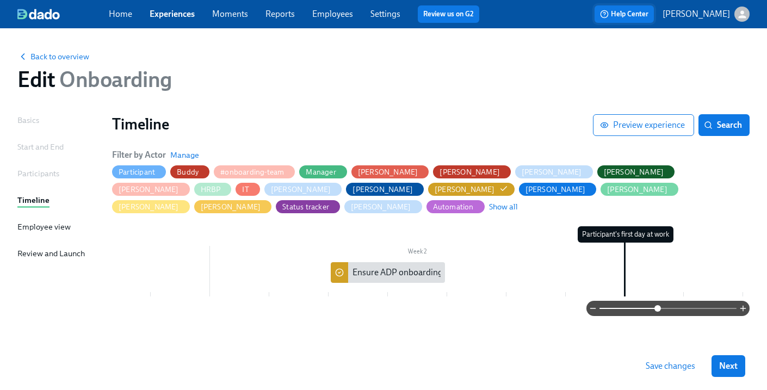
click at [631, 15] on span "Help Center" at bounding box center [624, 14] width 48 height 11
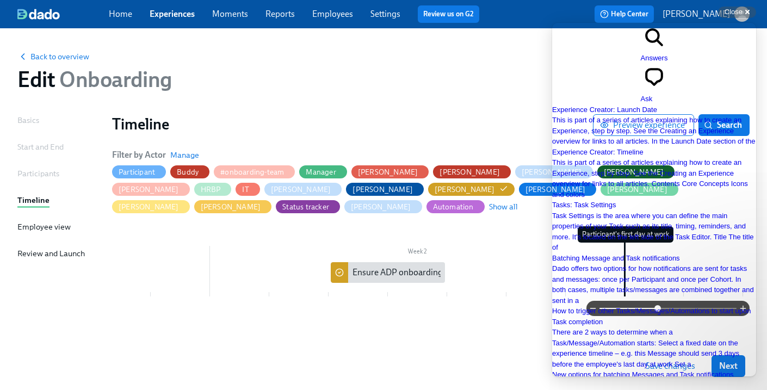
click at [641, 59] on span "Go back" at bounding box center [641, 63] width 0 height 8
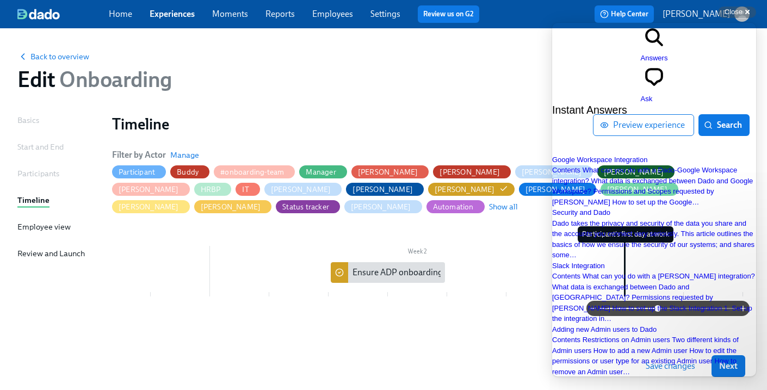
click at [378, 22] on div "Home Experiences Moments Reports Employees Settings Review us on G2" at bounding box center [298, 13] width 379 height 17
click at [382, 13] on link "Settings" at bounding box center [386, 14] width 30 height 10
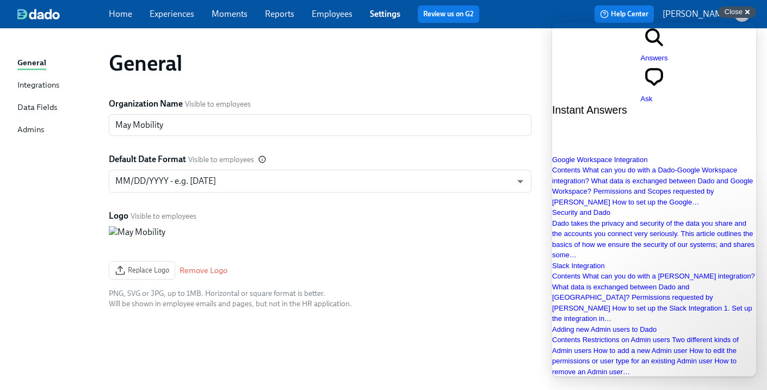
click at [741, 11] on span "Close" at bounding box center [734, 12] width 18 height 8
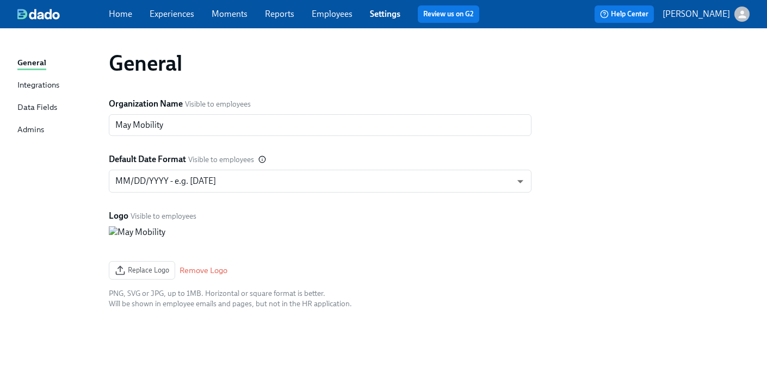
click at [38, 105] on div "Data Fields" at bounding box center [37, 108] width 40 height 14
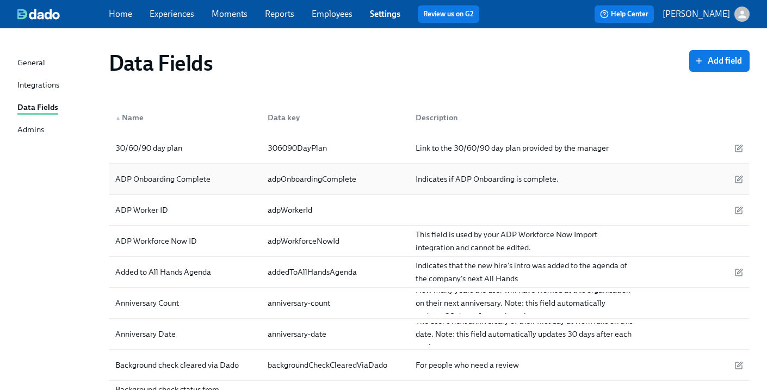
click at [191, 182] on div "ADP Onboarding Complete" at bounding box center [163, 179] width 104 height 13
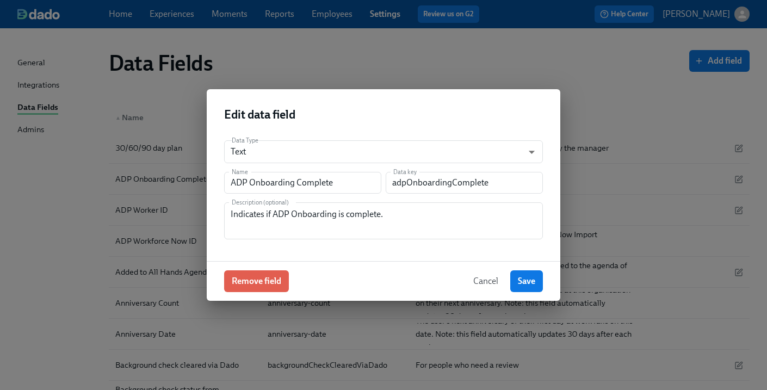
click at [480, 283] on span "Cancel" at bounding box center [485, 281] width 25 height 11
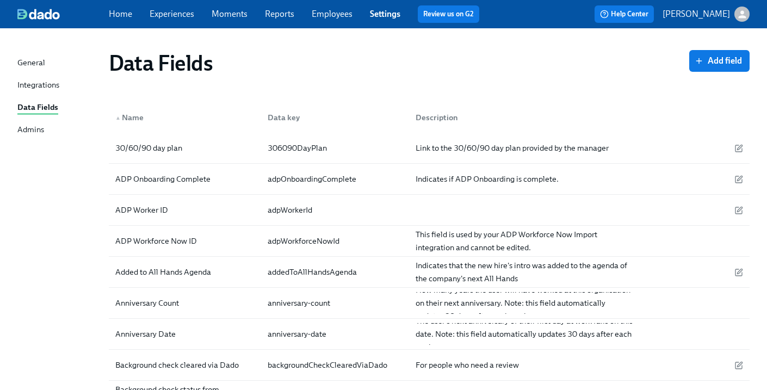
click at [326, 9] on link "Employees" at bounding box center [332, 14] width 41 height 10
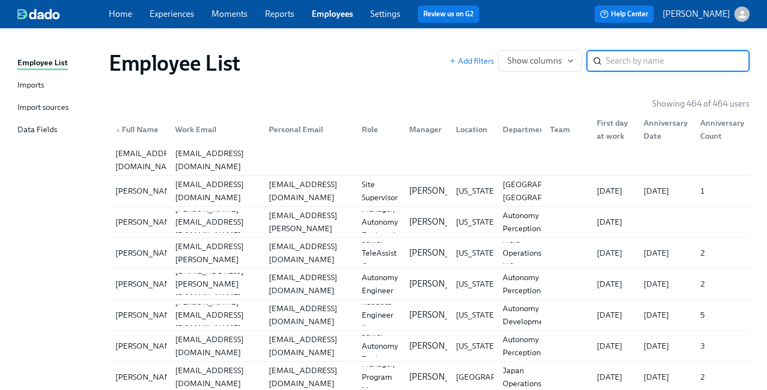
click at [223, 16] on link "Moments" at bounding box center [230, 14] width 36 height 10
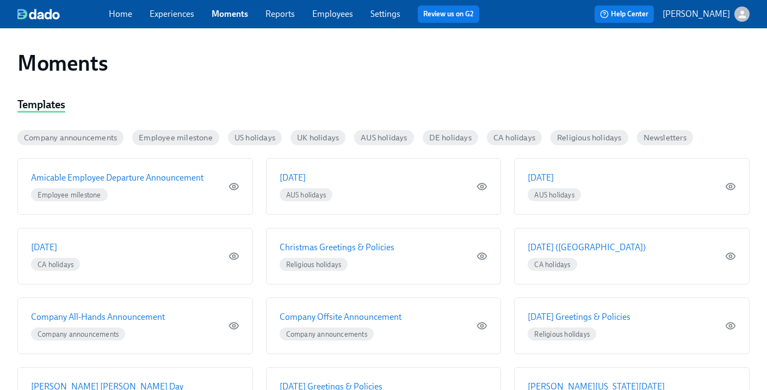
click at [193, 14] on link "Experiences" at bounding box center [172, 14] width 45 height 10
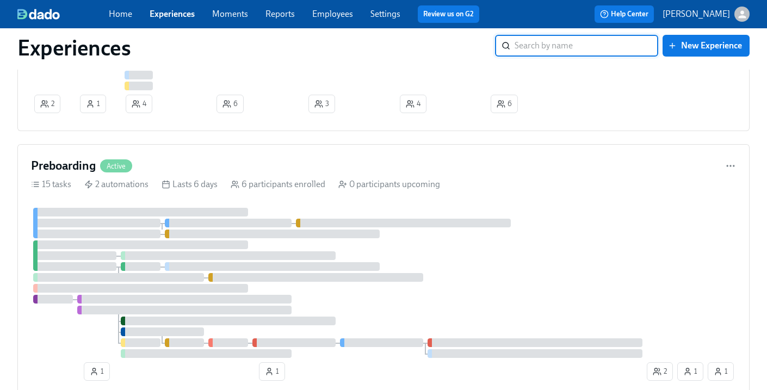
scroll to position [291, 0]
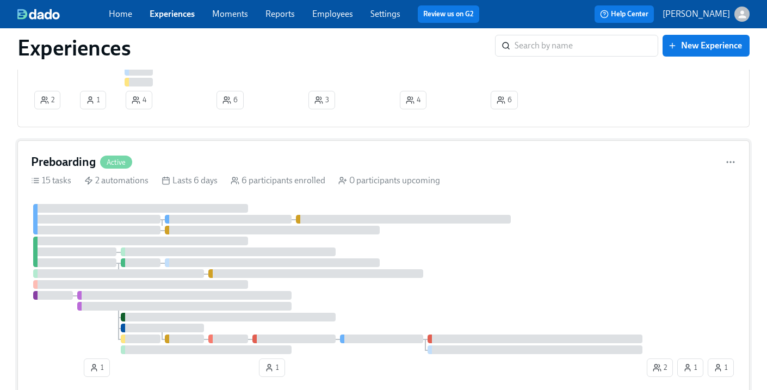
click at [487, 186] on div "15 tasks 2 automations Lasts 6 days 6 participants enrolled 0 participants upco…" at bounding box center [383, 181] width 705 height 12
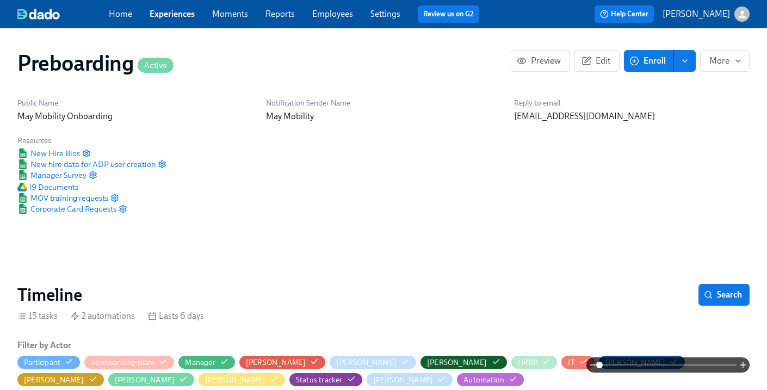
scroll to position [0, 2698]
click at [594, 56] on span "Edit" at bounding box center [597, 61] width 27 height 11
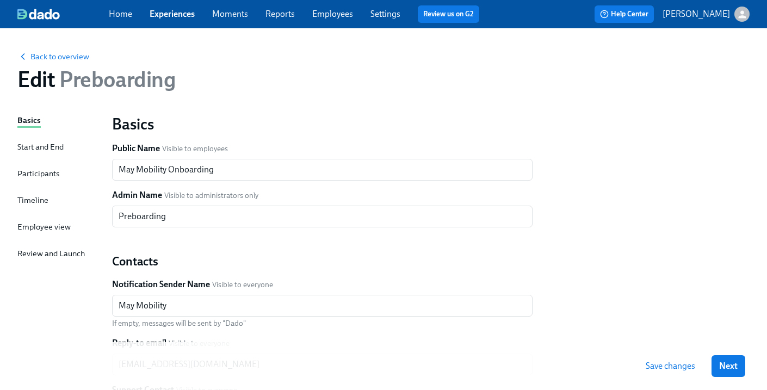
click at [52, 217] on div "Basics Start and End Participants Timeline Employee view Review and Launch" at bounding box center [58, 332] width 82 height 436
click at [52, 225] on div "Employee view" at bounding box center [43, 227] width 53 height 12
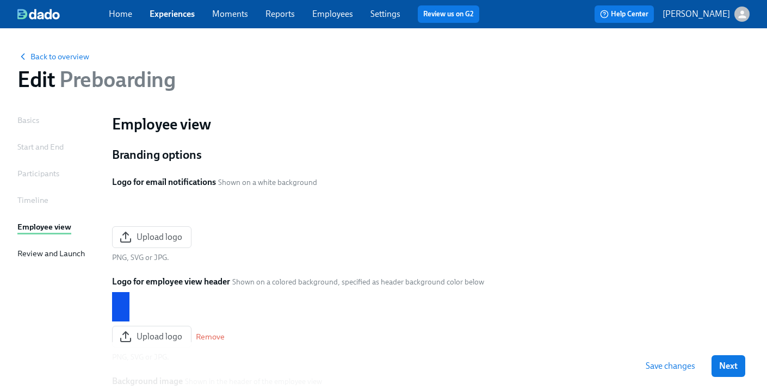
click at [36, 202] on div "Timeline" at bounding box center [32, 200] width 31 height 12
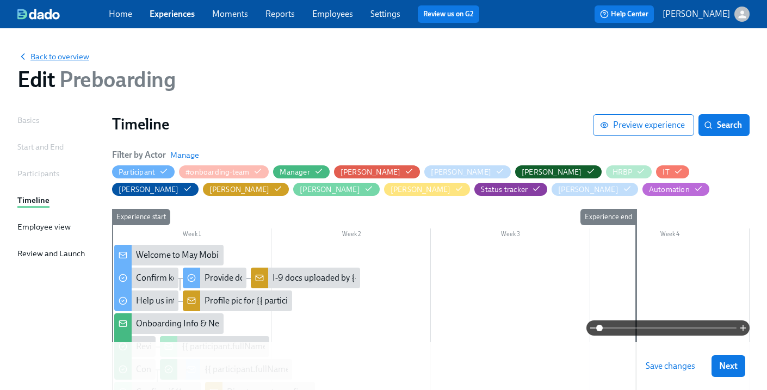
click at [66, 57] on span "Back to overview" at bounding box center [53, 56] width 72 height 11
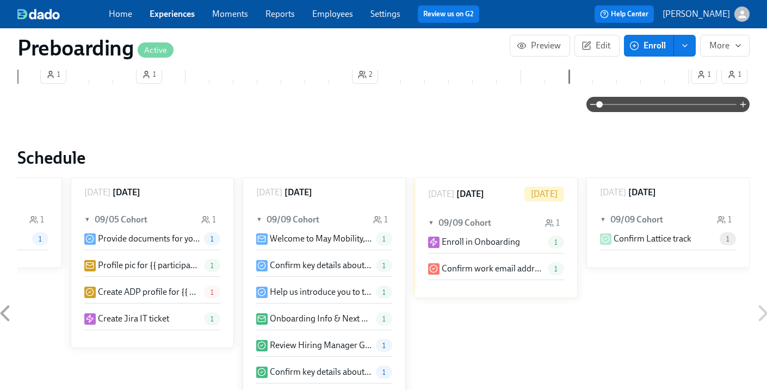
scroll to position [123, 0]
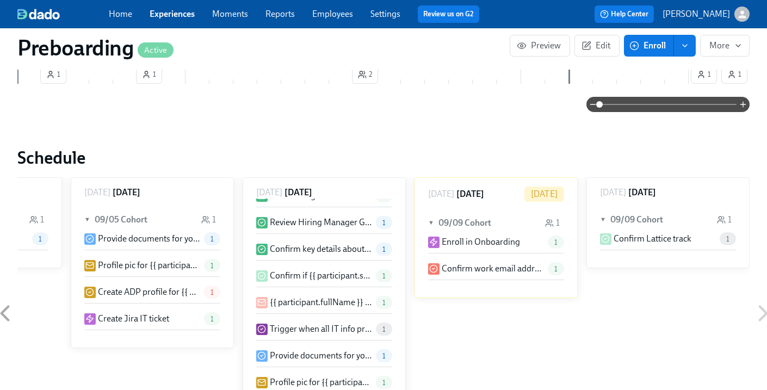
click at [166, 293] on p "Create ADP profile for {{ participant.fullName }} (starting {{ participant.star…" at bounding box center [149, 292] width 102 height 12
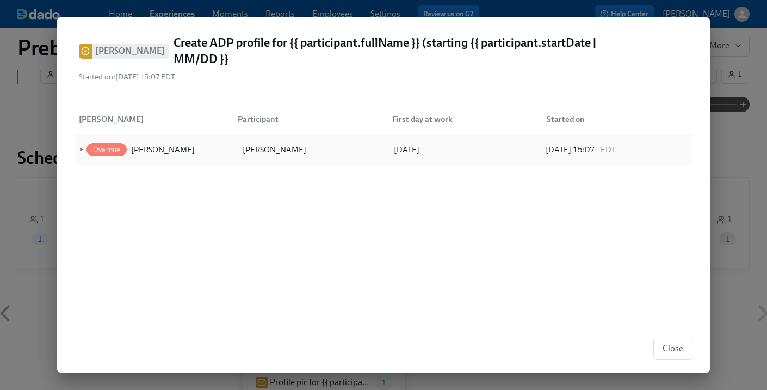
click at [83, 144] on span "►" at bounding box center [81, 150] width 8 height 12
click at [83, 144] on span "▼" at bounding box center [81, 150] width 8 height 12
click at [665, 352] on span "Close" at bounding box center [673, 348] width 21 height 11
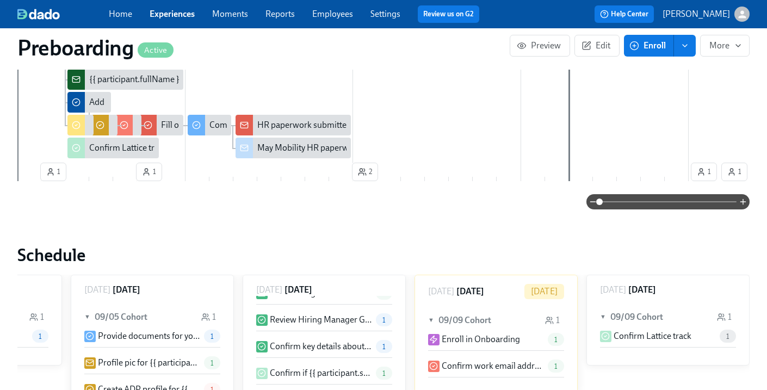
scroll to position [0, 0]
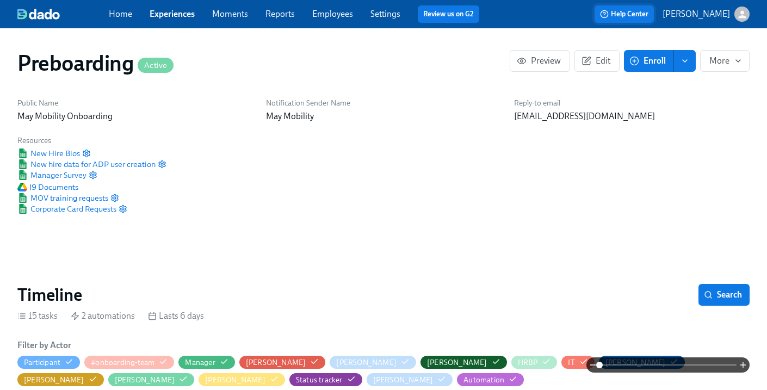
click at [630, 10] on span "Help Center" at bounding box center [624, 14] width 48 height 11
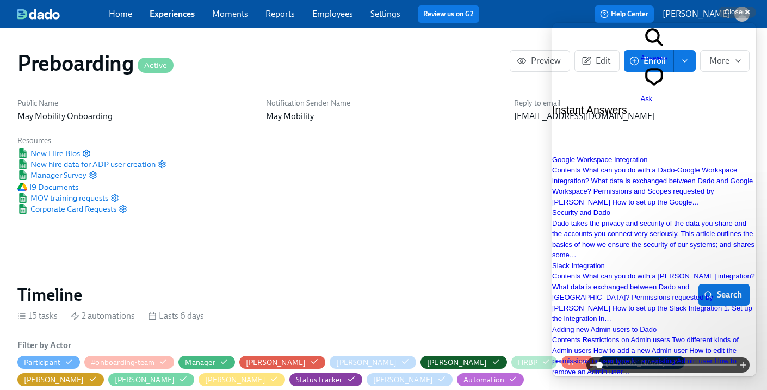
type input "change task type"
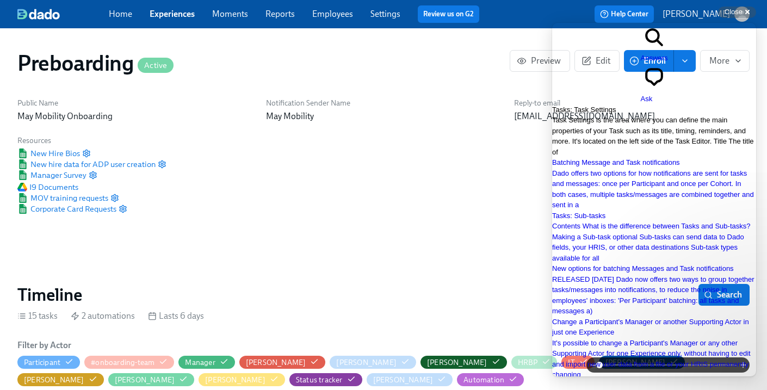
click at [693, 116] on span "Task Settings is the area where you can define the main properties of your Task…" at bounding box center [653, 136] width 202 height 40
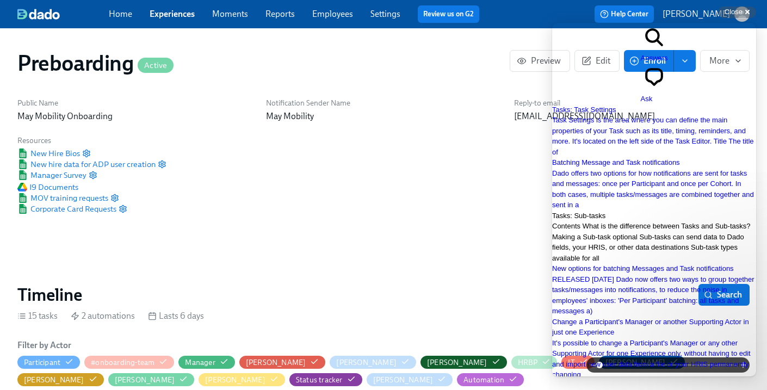
scroll to position [743, 0]
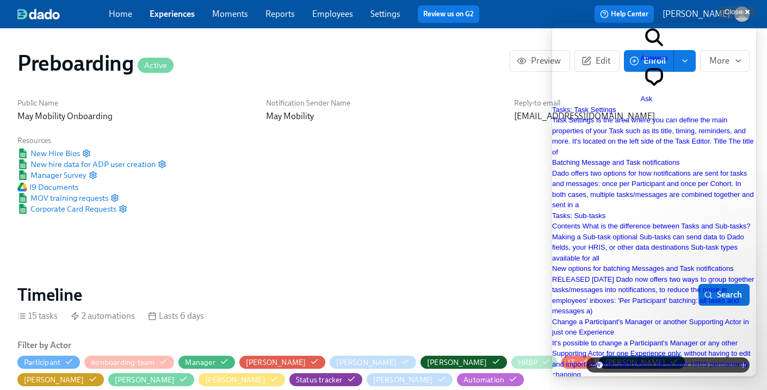
type input "add message"
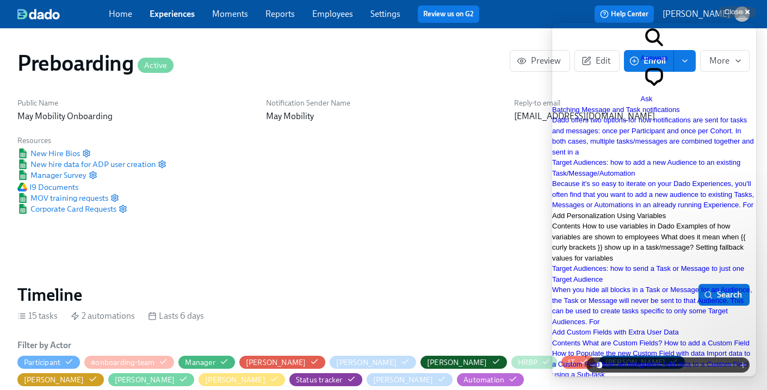
scroll to position [0, 0]
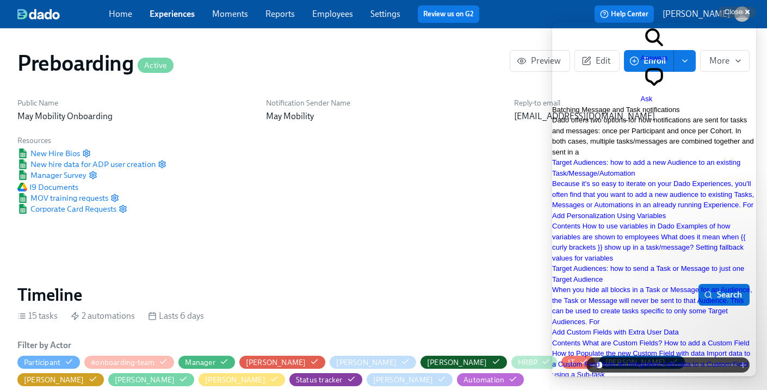
click at [674, 116] on span "Dado offers two options for how notifications are sent for tasks and messages: …" at bounding box center [653, 136] width 202 height 40
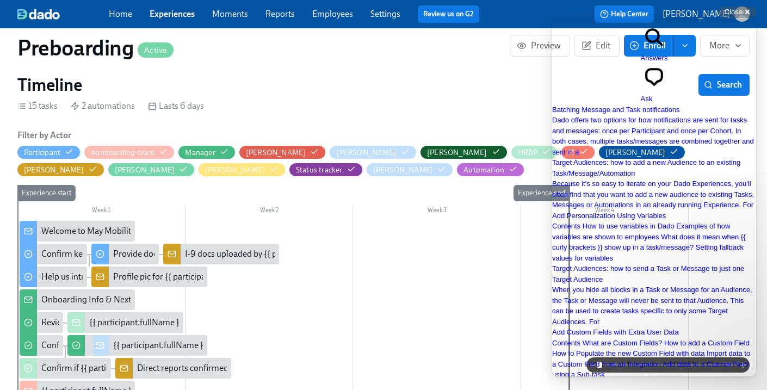
scroll to position [1763, 0]
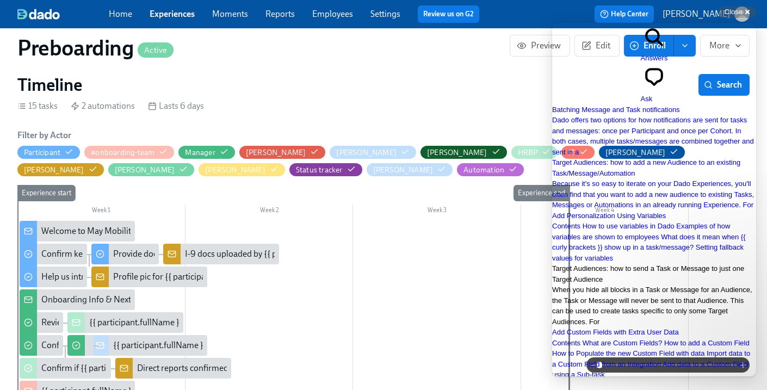
scroll to position [432, 0]
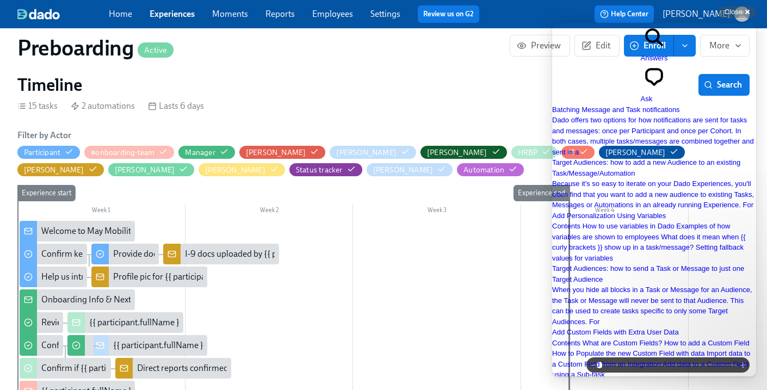
click at [165, 21] on div "Home Experiences Moments Reports Employees Settings Review us on G2" at bounding box center [298, 13] width 379 height 17
click at [175, 17] on link "Experiences" at bounding box center [172, 14] width 45 height 10
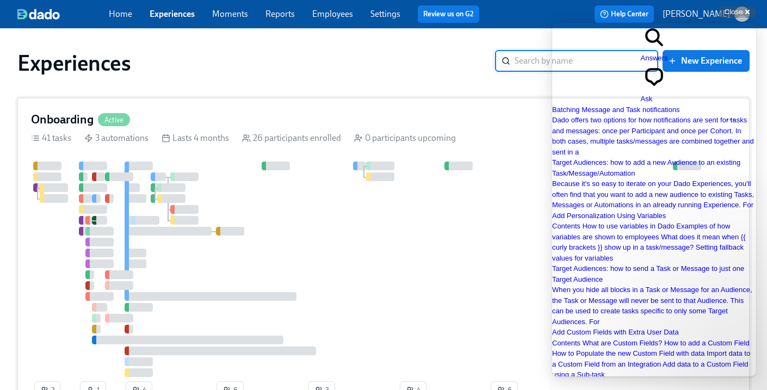
click at [194, 120] on div "Onboarding Active" at bounding box center [383, 120] width 705 height 16
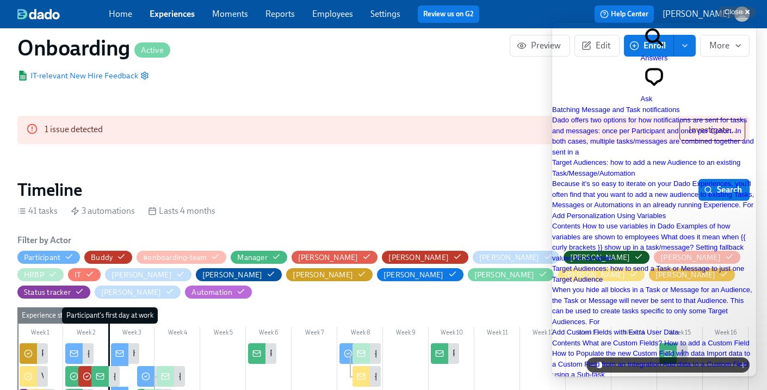
scroll to position [0, 6359]
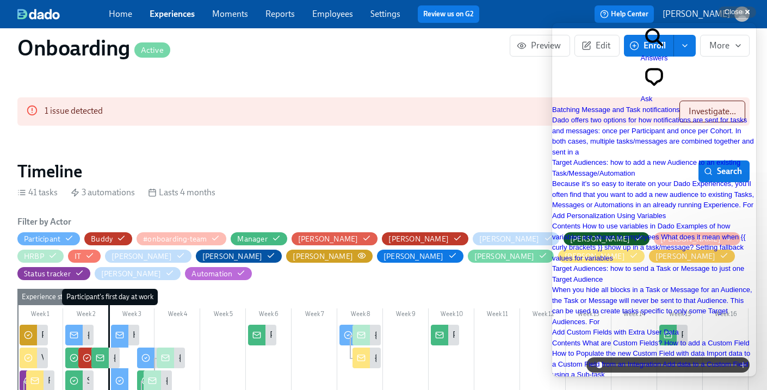
click at [358, 254] on icon "button" at bounding box center [362, 255] width 9 height 9
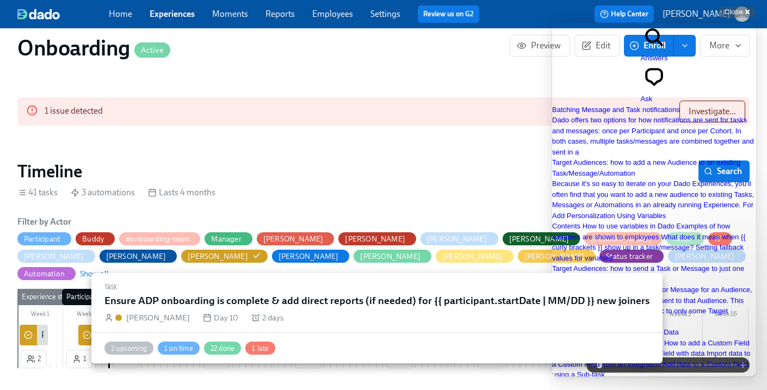
click at [87, 331] on icon at bounding box center [87, 335] width 9 height 9
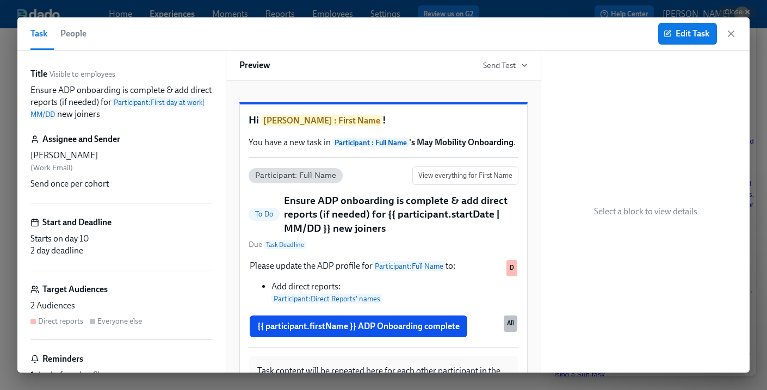
click at [38, 36] on span "Task" at bounding box center [38, 33] width 17 height 15
click at [676, 32] on span "Edit Task" at bounding box center [688, 33] width 44 height 11
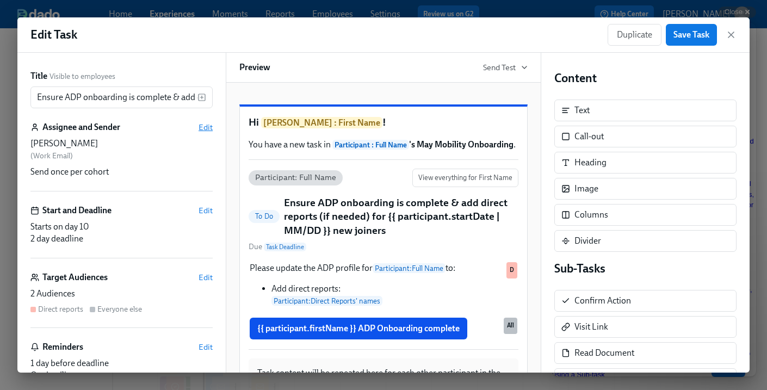
click at [208, 128] on span "Edit" at bounding box center [206, 127] width 14 height 11
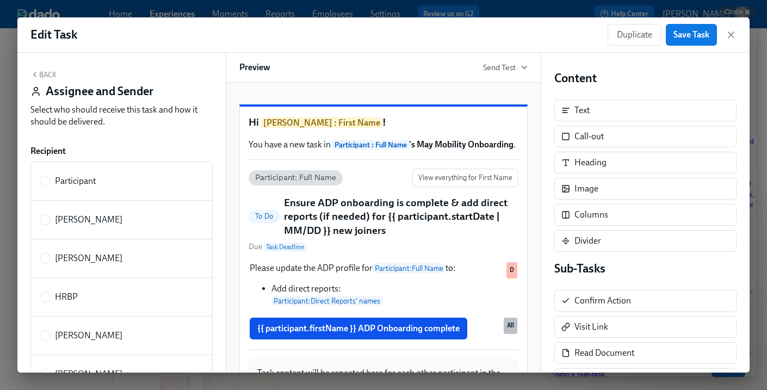
click at [45, 72] on button "Back" at bounding box center [43, 74] width 26 height 9
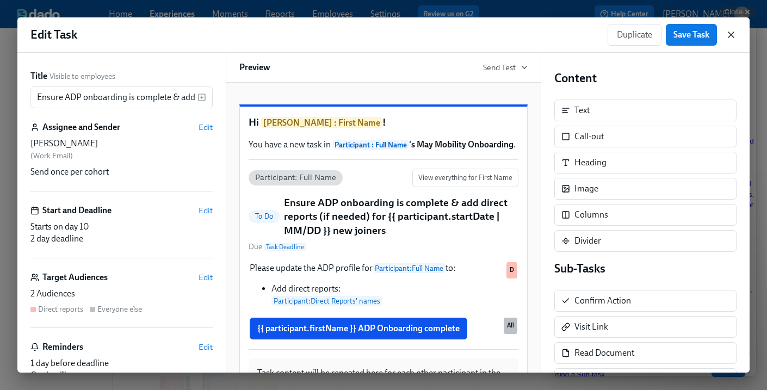
click at [726, 32] on icon "button" at bounding box center [731, 34] width 11 height 11
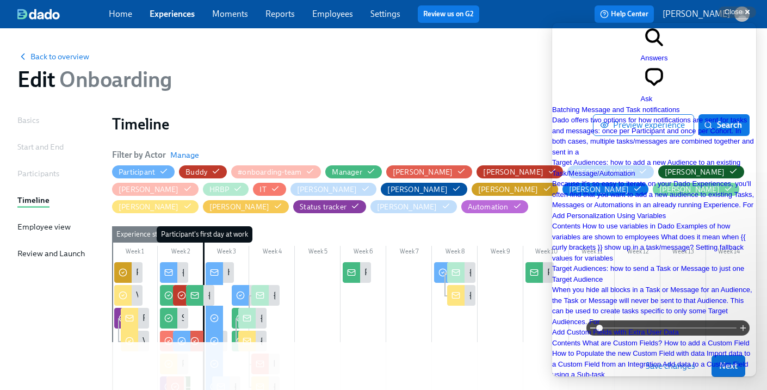
scroll to position [138, 0]
click at [192, 257] on div "Week 2" at bounding box center [181, 253] width 46 height 14
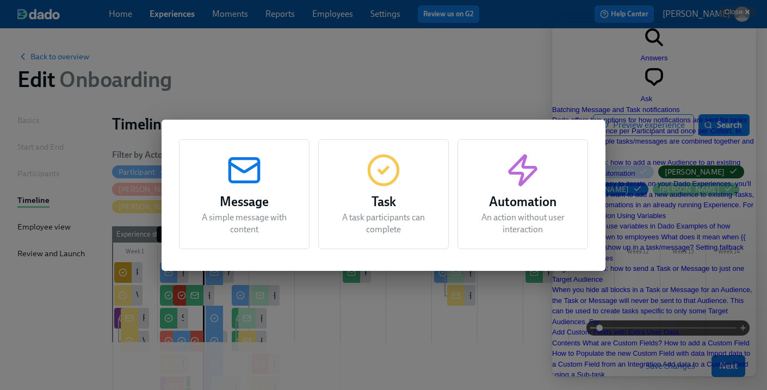
click at [250, 238] on div "Message A simple message with content" at bounding box center [244, 194] width 131 height 110
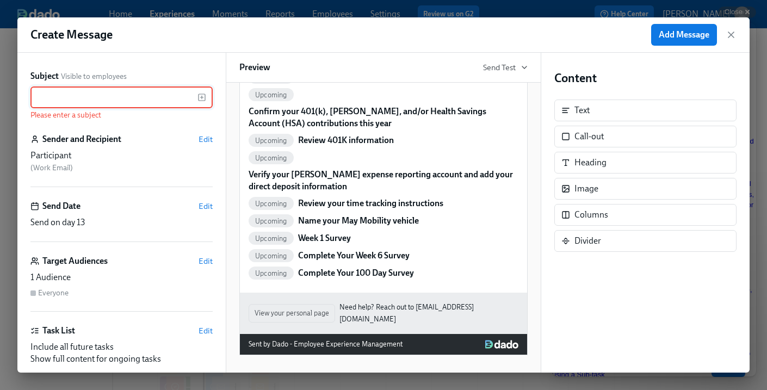
scroll to position [0, 0]
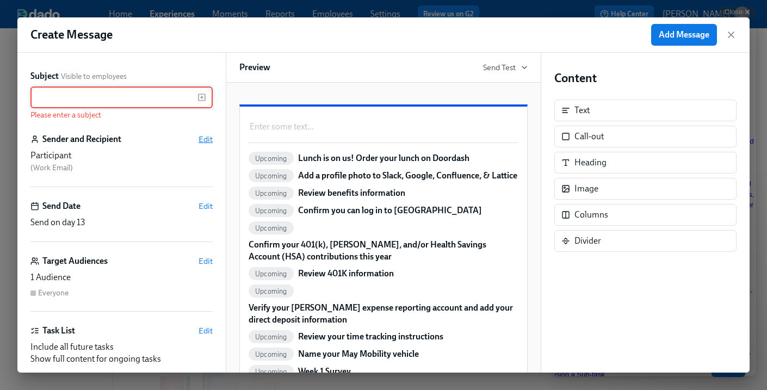
click at [209, 144] on span "Edit" at bounding box center [206, 139] width 14 height 11
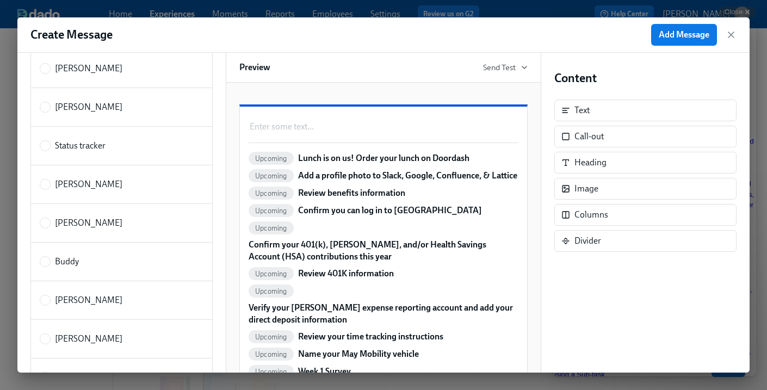
click at [52, 221] on label "[PERSON_NAME]" at bounding box center [81, 223] width 83 height 12
click at [50, 221] on input "[PERSON_NAME]" at bounding box center [45, 223] width 10 height 10
radio input "true"
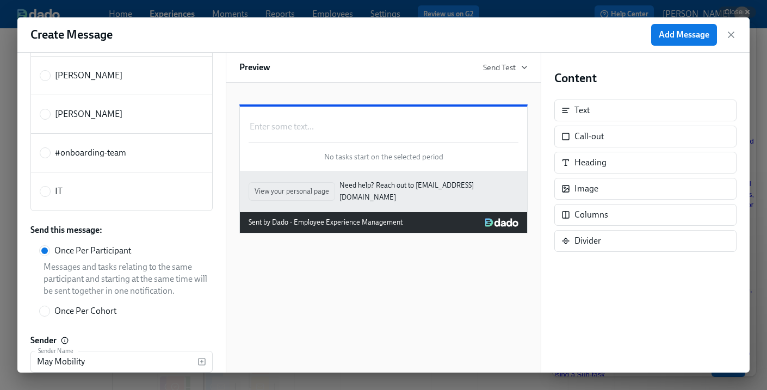
scroll to position [826, 0]
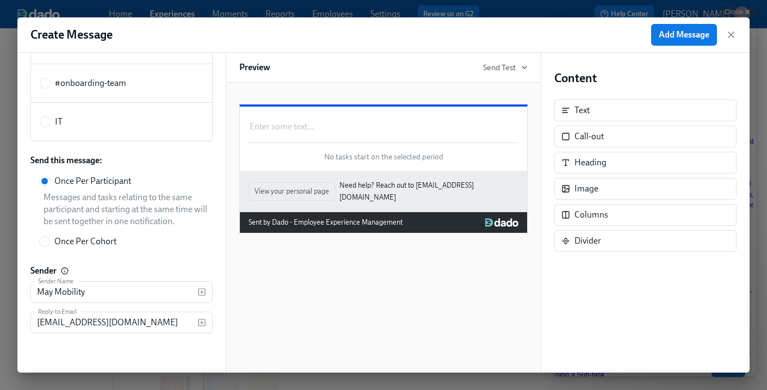
click at [107, 238] on span "Once Per Cohort" at bounding box center [85, 242] width 62 height 12
click at [50, 238] on input "Once Per Cohort" at bounding box center [45, 242] width 10 height 10
radio input "true"
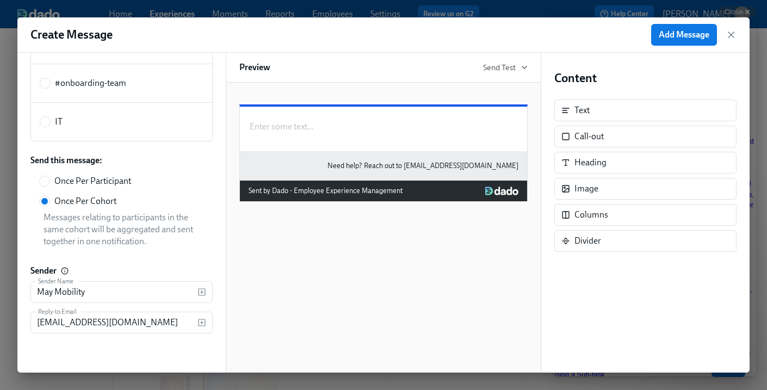
click at [109, 176] on span "Once Per Participant" at bounding box center [92, 181] width 77 height 12
click at [50, 176] on input "Once Per Participant" at bounding box center [45, 181] width 10 height 10
radio input "true"
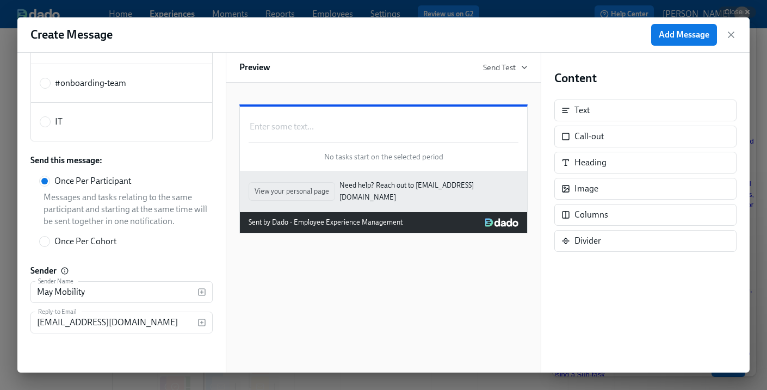
click at [82, 242] on span "Once Per Cohort" at bounding box center [85, 242] width 62 height 12
click at [50, 242] on input "Once Per Cohort" at bounding box center [45, 242] width 10 height 10
radio input "true"
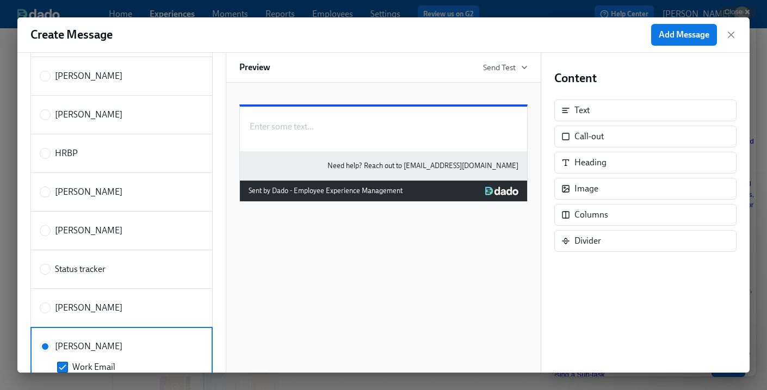
scroll to position [0, 0]
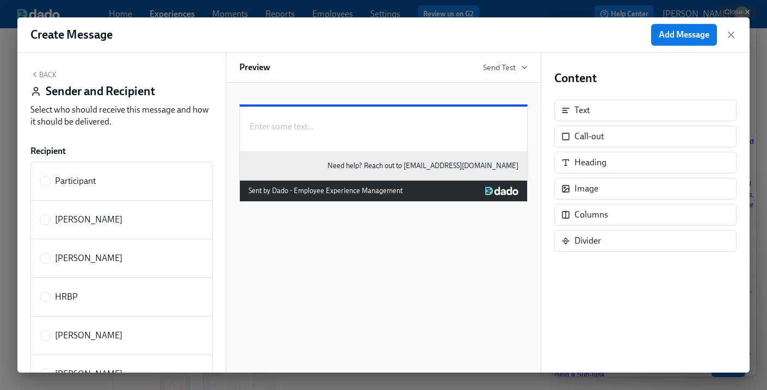
click at [58, 72] on div "Back Sender and Recipient Select who should receive this message and how it sho…" at bounding box center [121, 101] width 182 height 62
click at [45, 75] on button "Back" at bounding box center [43, 74] width 26 height 9
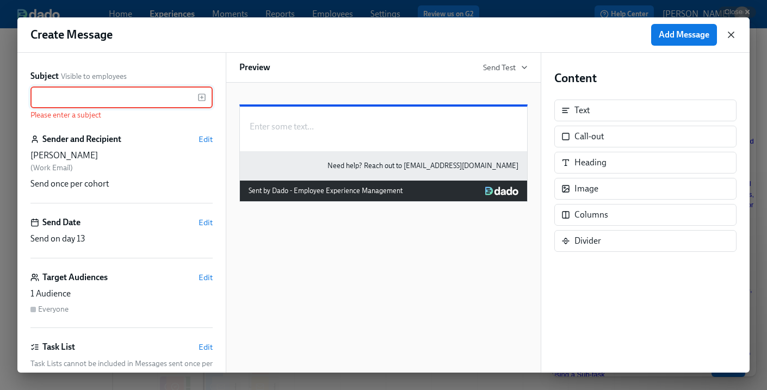
click at [729, 29] on icon "button" at bounding box center [731, 34] width 11 height 11
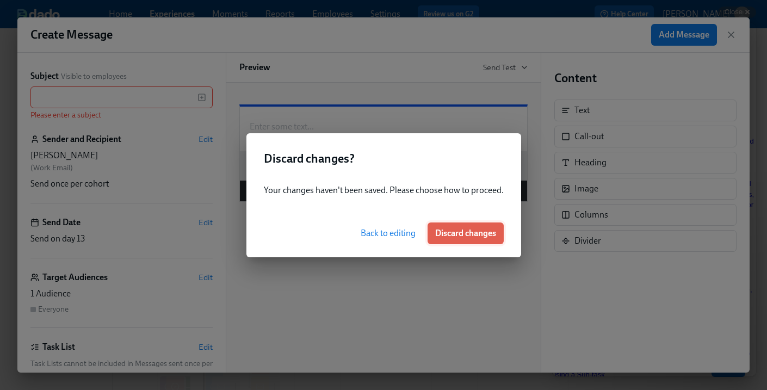
click at [454, 235] on span "Discard changes" at bounding box center [465, 233] width 61 height 11
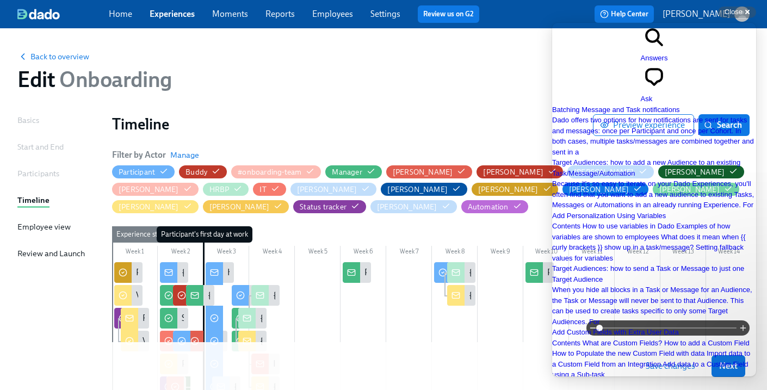
click at [641, 59] on span "Go back" at bounding box center [641, 63] width 0 height 8
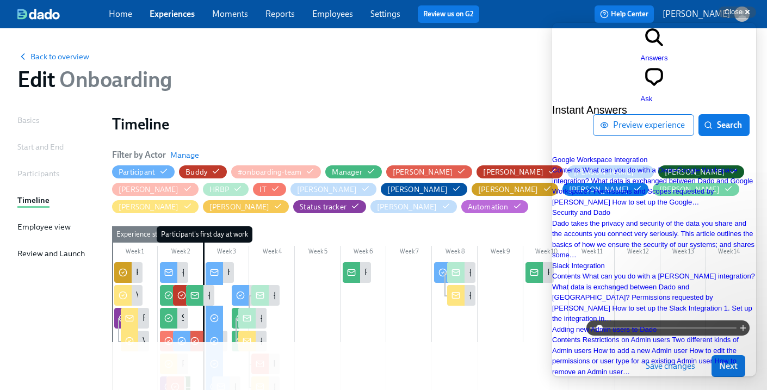
click at [434, 69] on div "Edit Onboarding" at bounding box center [383, 79] width 733 height 26
click at [51, 62] on span "Back to overview" at bounding box center [53, 56] width 72 height 11
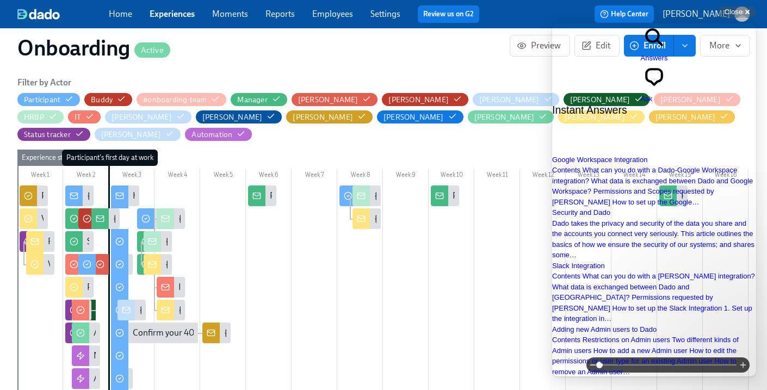
scroll to position [0, 6359]
click at [641, 29] on div "search-medium Answers" at bounding box center [654, 43] width 27 height 41
click at [743, 13] on div "Close cross-small" at bounding box center [737, 12] width 38 height 11
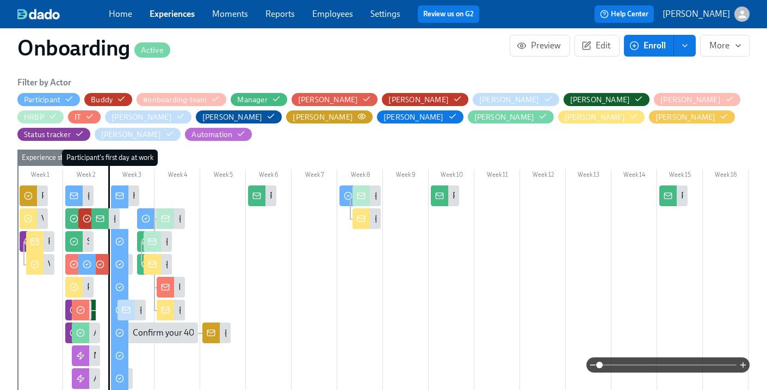
click at [358, 115] on icon "button" at bounding box center [361, 116] width 7 height 5
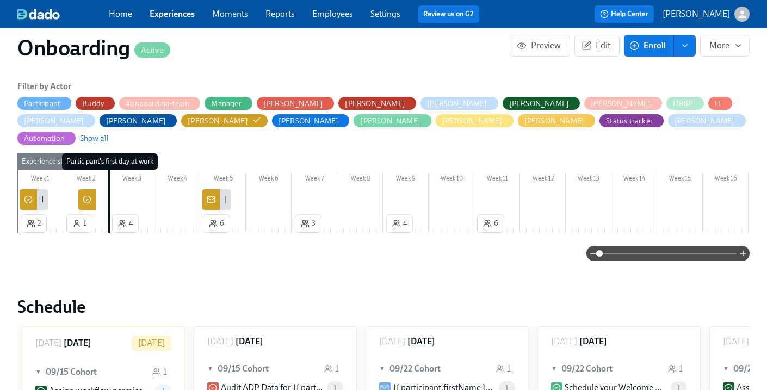
scroll to position [348, 0]
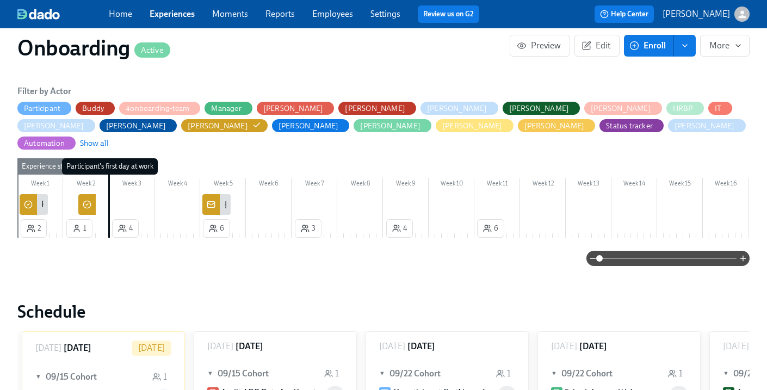
click at [88, 200] on icon at bounding box center [87, 204] width 9 height 9
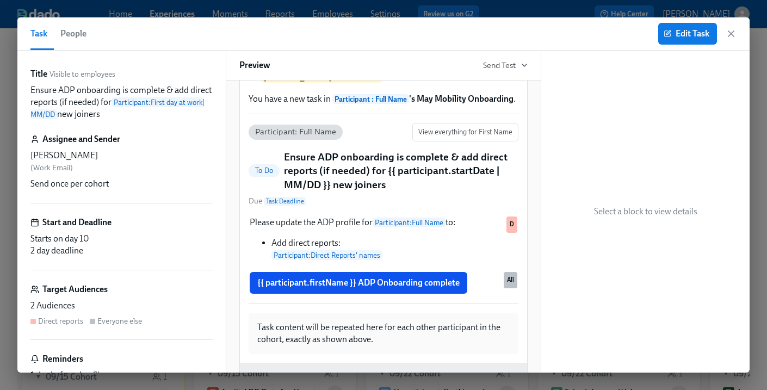
scroll to position [24, 0]
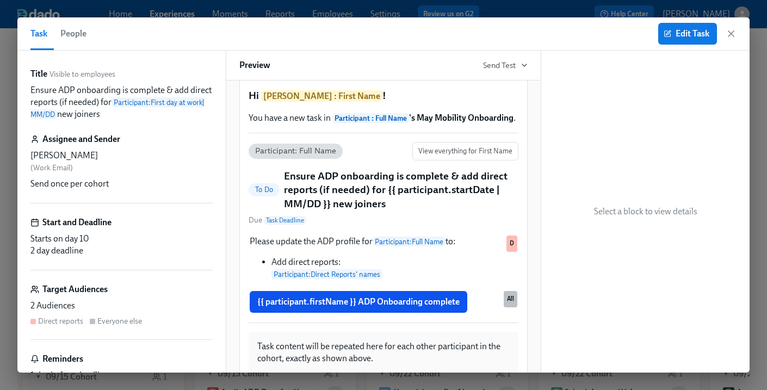
click at [131, 279] on div "Title Visible to employees Ensure ADP onboarding is complete & add direct repor…" at bounding box center [121, 237] width 182 height 339
click at [81, 301] on div "2 Audiences" at bounding box center [121, 306] width 182 height 12
click at [57, 325] on div "Direct reports" at bounding box center [60, 321] width 45 height 10
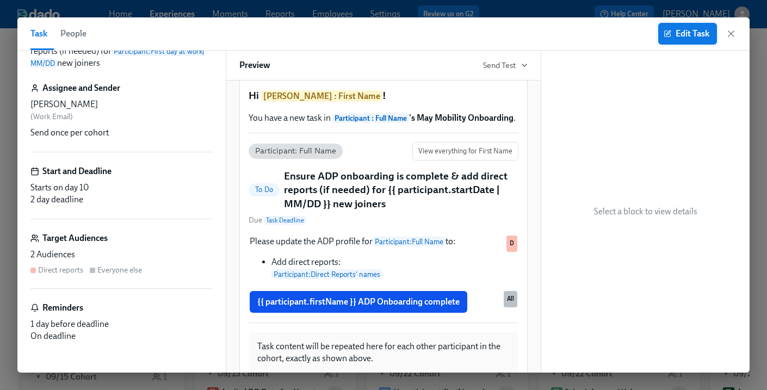
click at [686, 32] on span "Edit Task" at bounding box center [688, 33] width 44 height 11
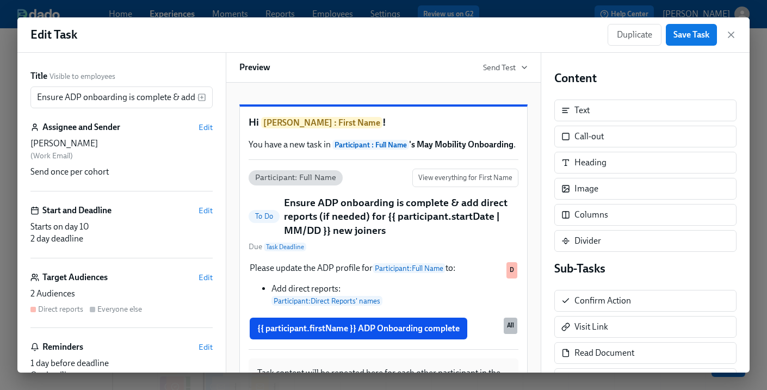
click at [96, 286] on div "Target Audiences Edit 2 Audiences Direct reports Everyone else" at bounding box center [121, 300] width 182 height 57
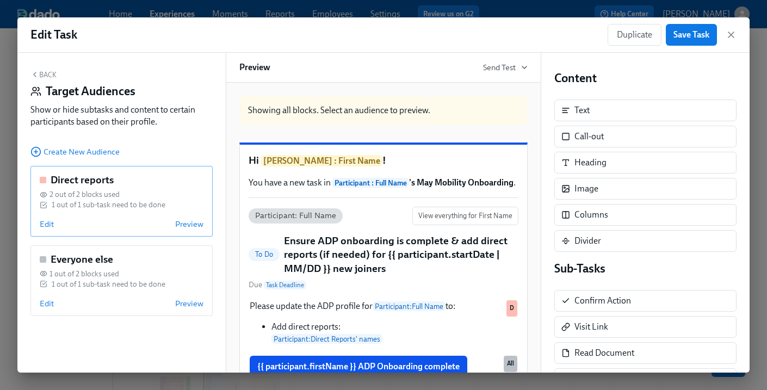
click at [142, 184] on div "Direct reports" at bounding box center [122, 180] width 164 height 14
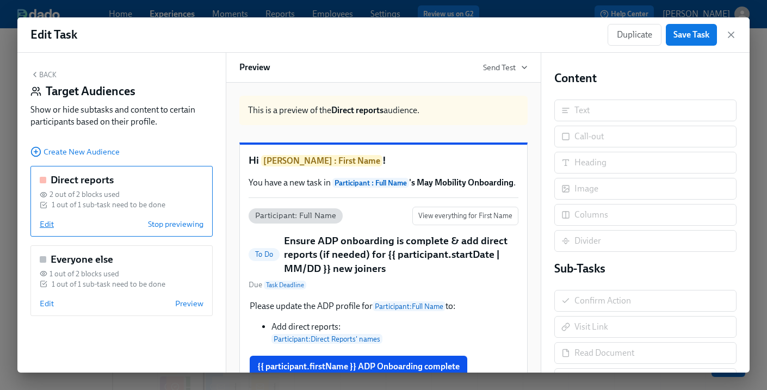
click at [50, 220] on span "Edit" at bounding box center [47, 224] width 14 height 11
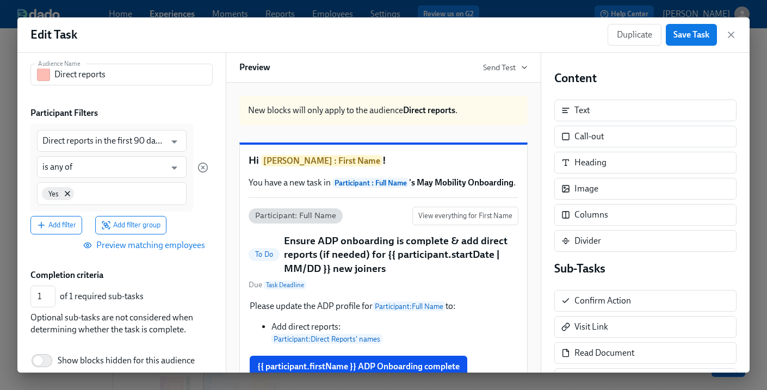
scroll to position [56, 0]
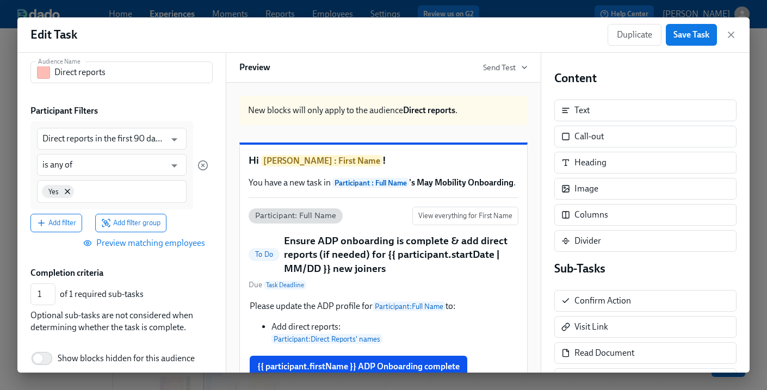
click at [731, 41] on div "Duplicate Save Task" at bounding box center [672, 35] width 129 height 22
click at [730, 33] on icon "button" at bounding box center [731, 34] width 5 height 5
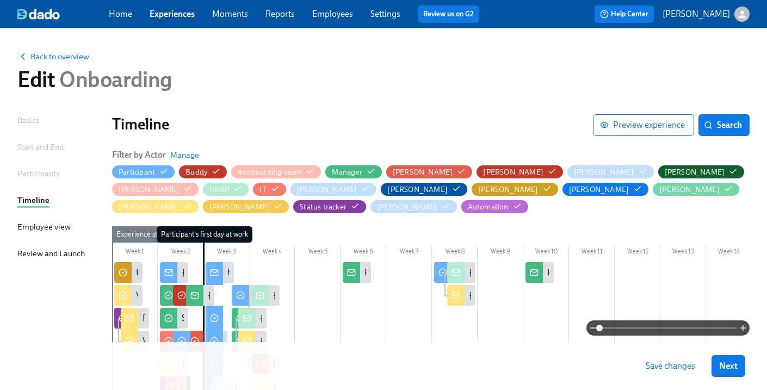
click at [194, 260] on div "Week 2" at bounding box center [181, 253] width 46 height 14
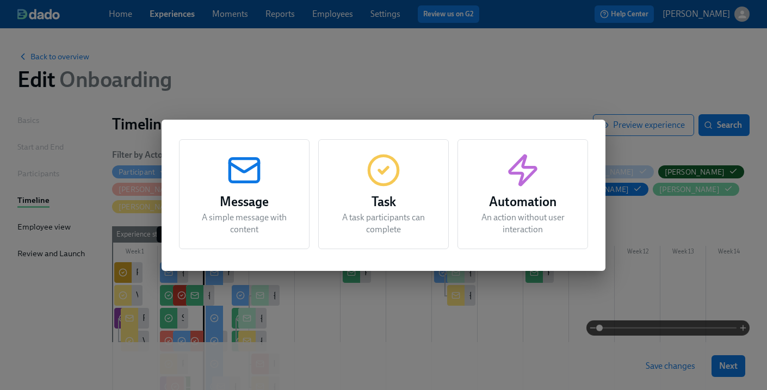
click at [220, 211] on h3 "Message" at bounding box center [244, 202] width 103 height 20
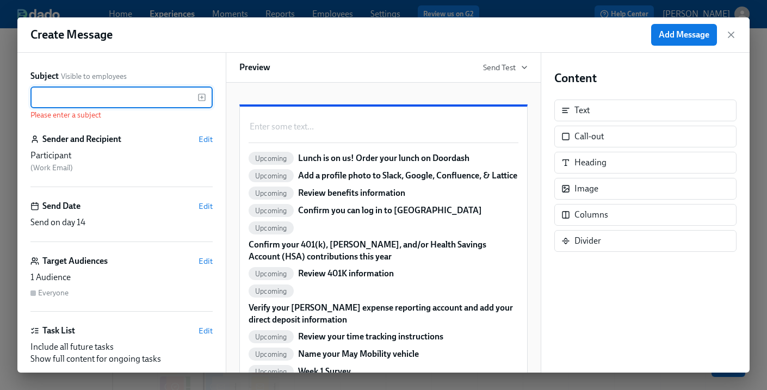
click at [120, 97] on input "text" at bounding box center [113, 98] width 167 height 22
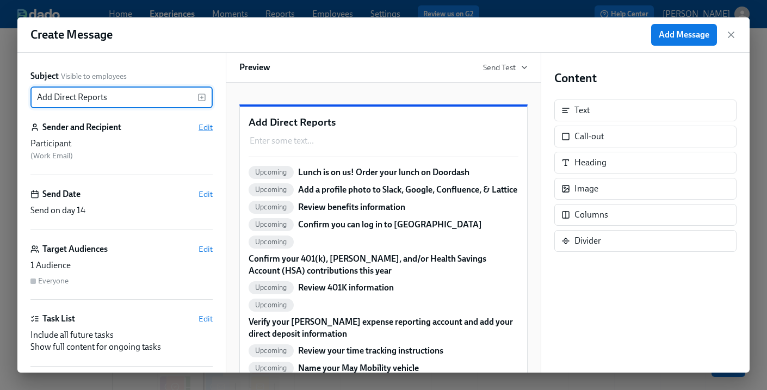
type input "Add Direct Reports"
click at [205, 130] on span "Edit" at bounding box center [206, 127] width 14 height 11
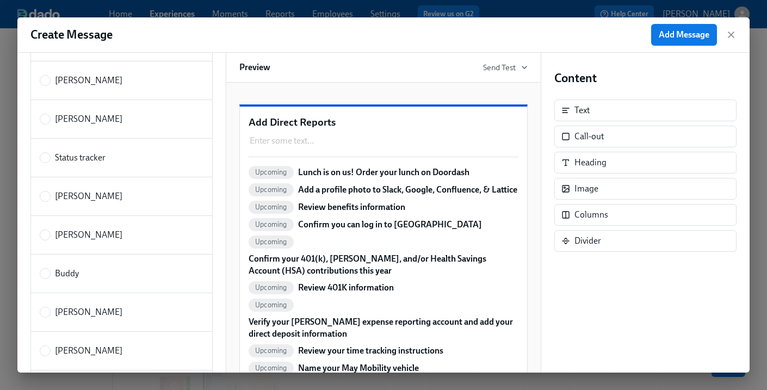
click at [70, 245] on label "[PERSON_NAME]" at bounding box center [121, 235] width 182 height 39
click at [50, 240] on input "[PERSON_NAME]" at bounding box center [45, 235] width 10 height 10
radio input "true"
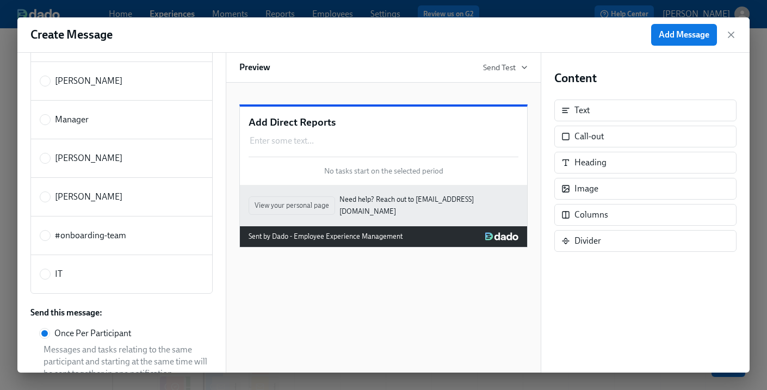
scroll to position [826, 0]
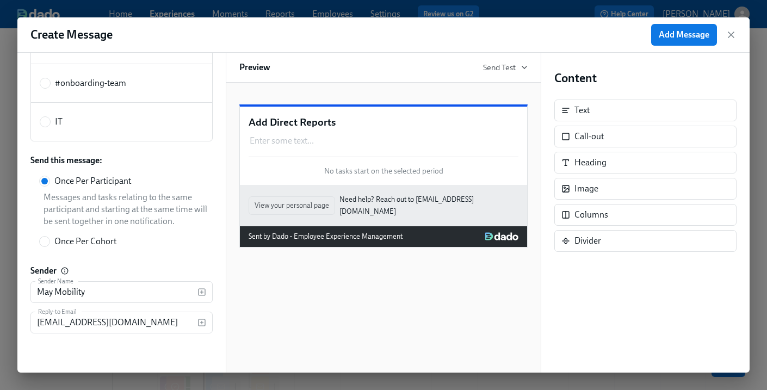
click at [64, 246] on span "Once Per Cohort" at bounding box center [85, 242] width 62 height 12
click at [50, 246] on input "Once Per Cohort" at bounding box center [45, 242] width 10 height 10
radio input "true"
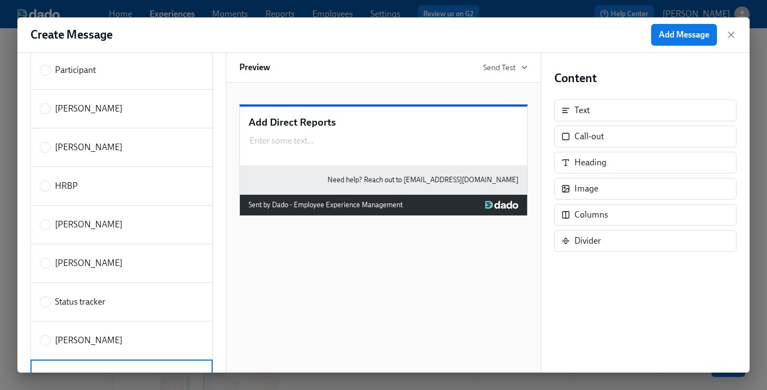
scroll to position [0, 0]
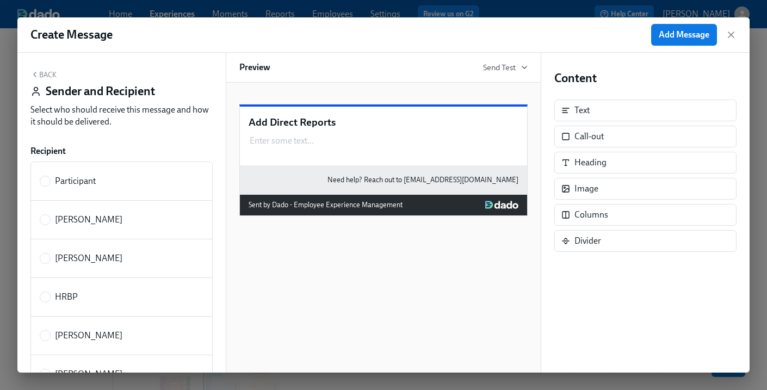
click at [48, 78] on button "Back" at bounding box center [43, 74] width 26 height 9
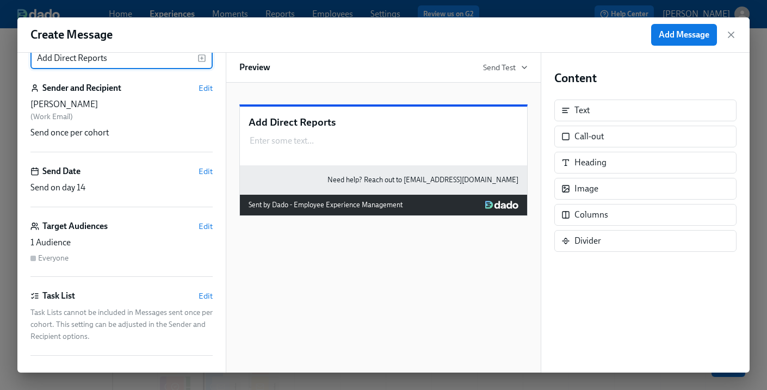
scroll to position [44, 0]
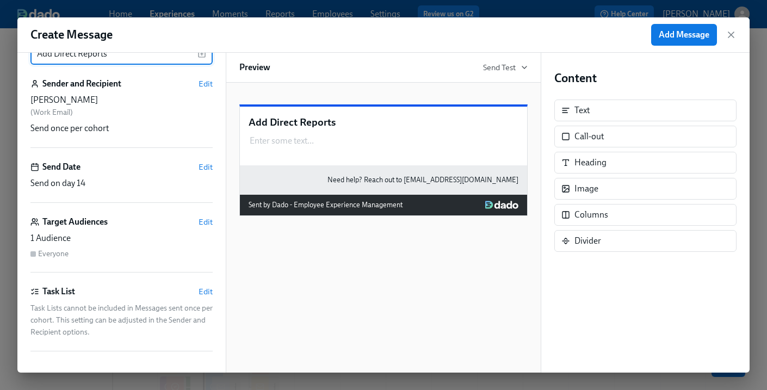
click at [196, 169] on div "Send Date Edit" at bounding box center [121, 167] width 182 height 12
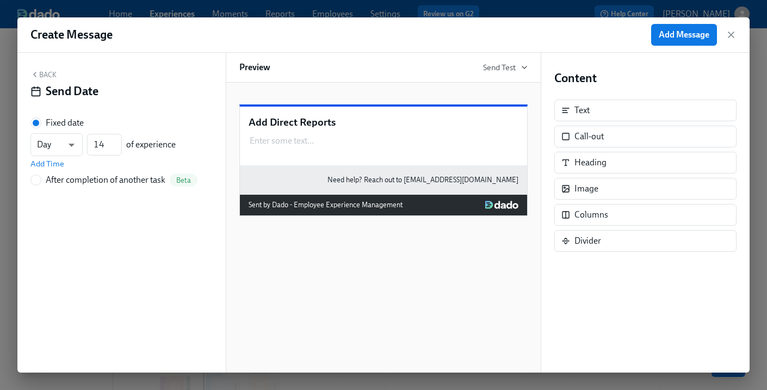
click at [57, 174] on div "After completion of another task Beta" at bounding box center [122, 180] width 152 height 13
click at [41, 175] on input "After completion of another task Beta" at bounding box center [36, 180] width 10 height 10
radio input "true"
click at [89, 164] on span "---" at bounding box center [122, 161] width 164 height 11
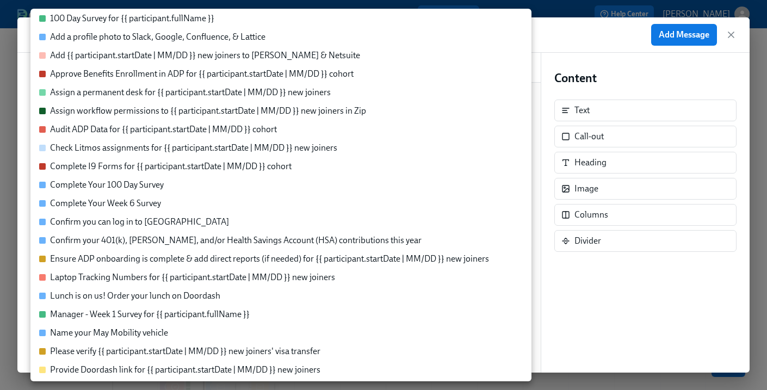
scroll to position [0, 0]
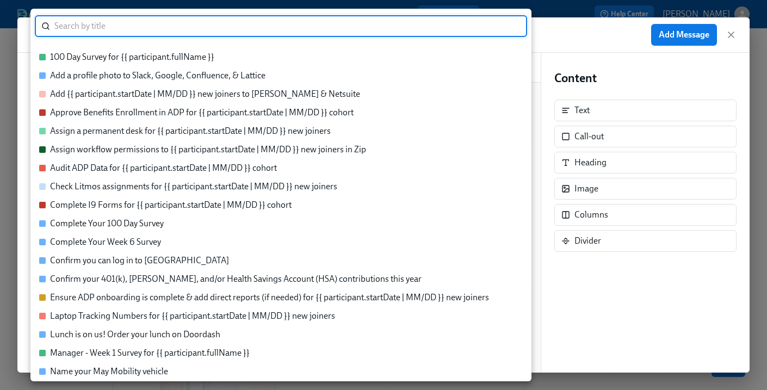
click at [24, 52] on div at bounding box center [383, 195] width 767 height 390
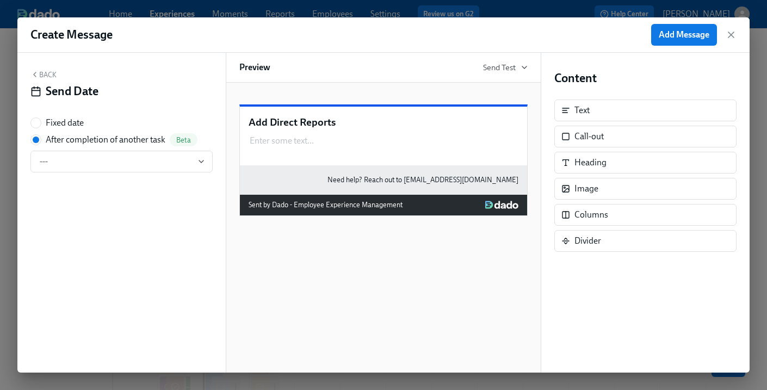
click at [60, 130] on div "Fixed date After completion of another task Beta ---" at bounding box center [121, 145] width 182 height 56
click at [52, 125] on span "Fixed date" at bounding box center [65, 123] width 38 height 12
click at [41, 125] on input "Fixed date" at bounding box center [36, 123] width 10 height 10
radio input "true"
radio input "false"
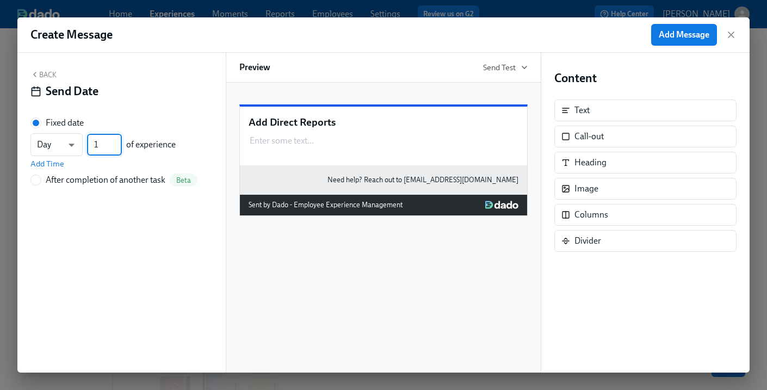
click at [103, 146] on input "1" at bounding box center [104, 145] width 35 height 22
type input "10"
click at [164, 112] on div "Back Send Date Fixed date Day d ​ 10 ​ of experience Add Time After completion …" at bounding box center [121, 213] width 208 height 320
click at [45, 77] on button "Back" at bounding box center [43, 74] width 26 height 9
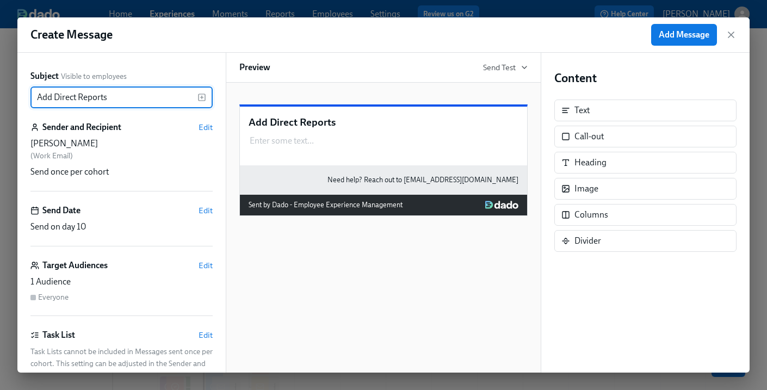
scroll to position [53, 0]
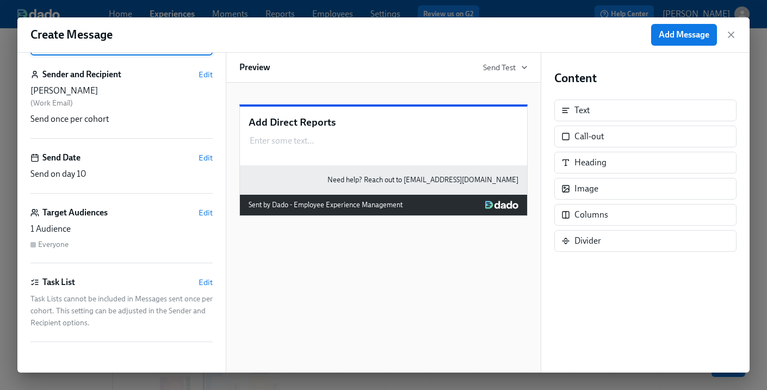
click at [207, 218] on div "Target Audiences Edit" at bounding box center [121, 213] width 182 height 12
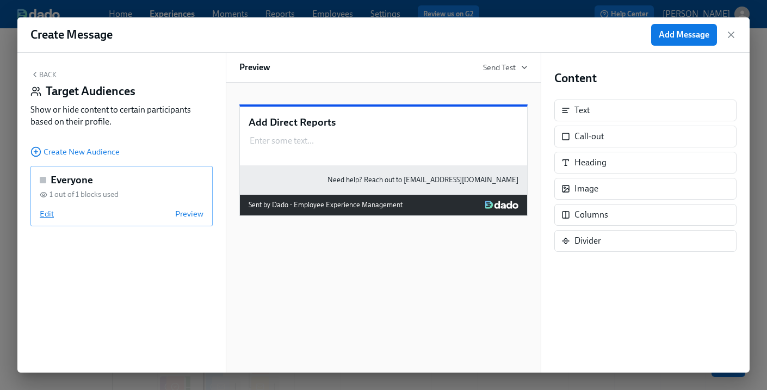
click at [40, 213] on span "Edit" at bounding box center [47, 213] width 14 height 11
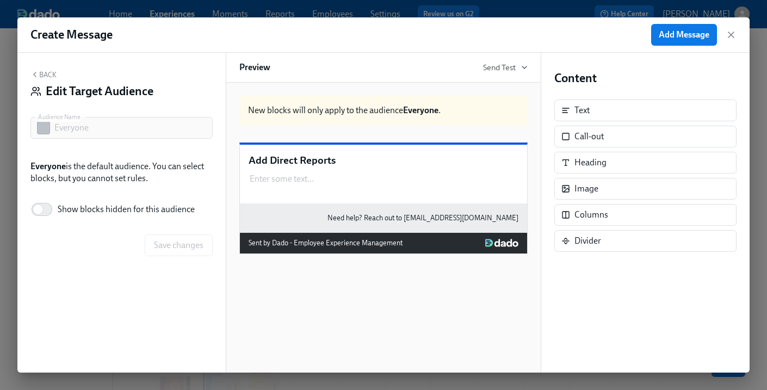
click at [42, 76] on button "Back" at bounding box center [43, 74] width 26 height 9
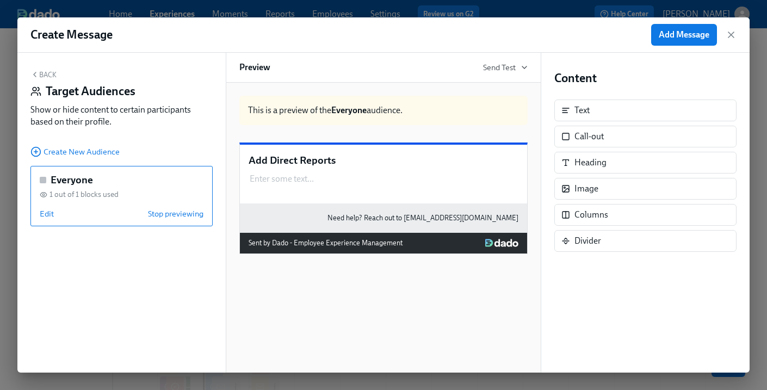
click at [93, 146] on div "Create New Audience" at bounding box center [121, 151] width 182 height 12
click at [95, 156] on span "Create New Audience" at bounding box center [74, 151] width 89 height 11
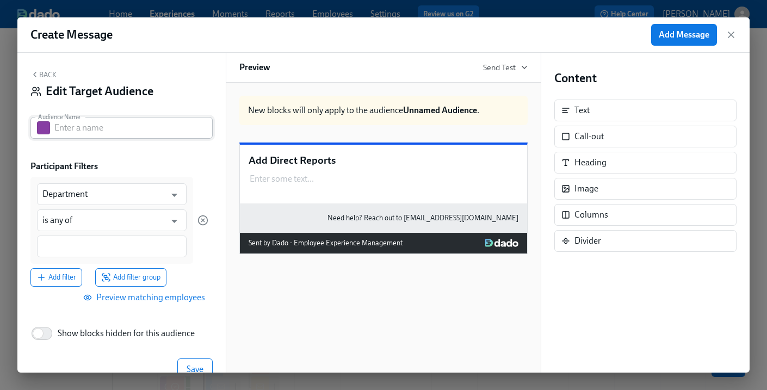
click at [102, 123] on input "text" at bounding box center [133, 128] width 158 height 22
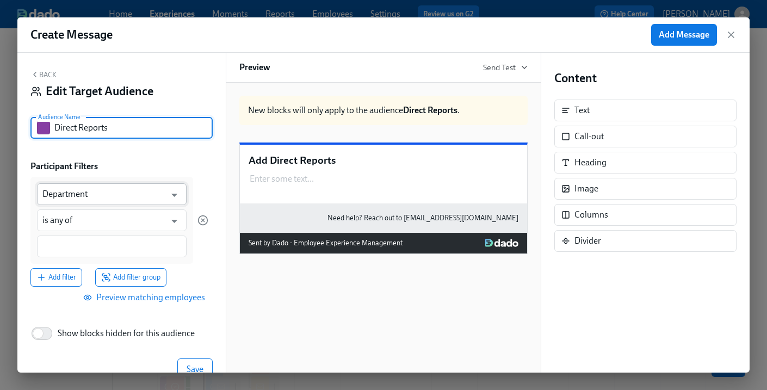
type input "Direct Reports"
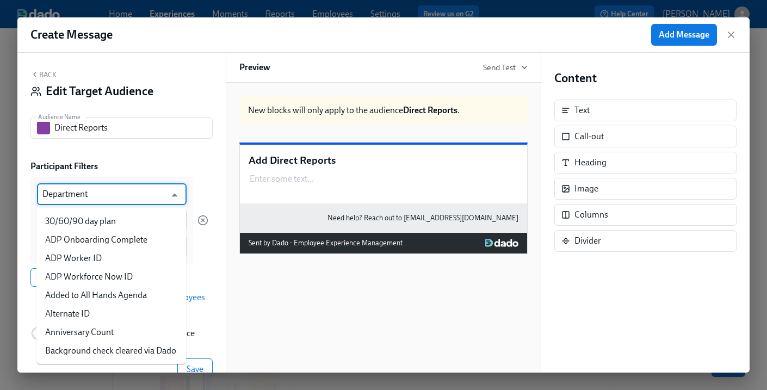
click at [90, 187] on input "Department" at bounding box center [103, 194] width 123 height 22
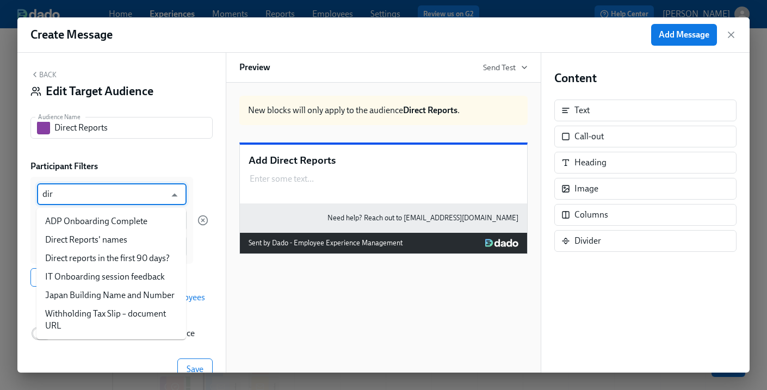
scroll to position [0, 0]
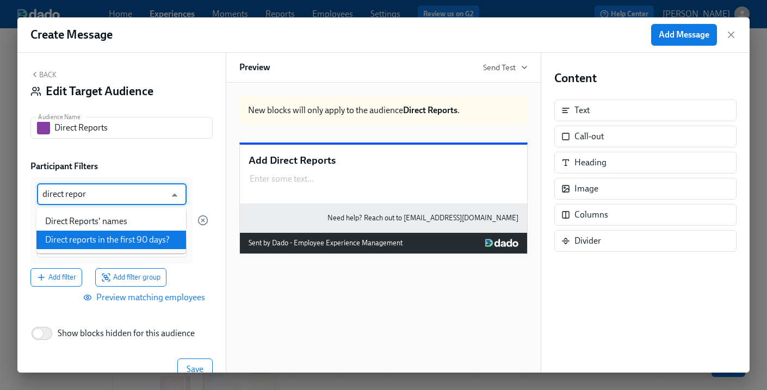
click at [109, 240] on li "Direct reports in the first 90 days?" at bounding box center [111, 240] width 150 height 19
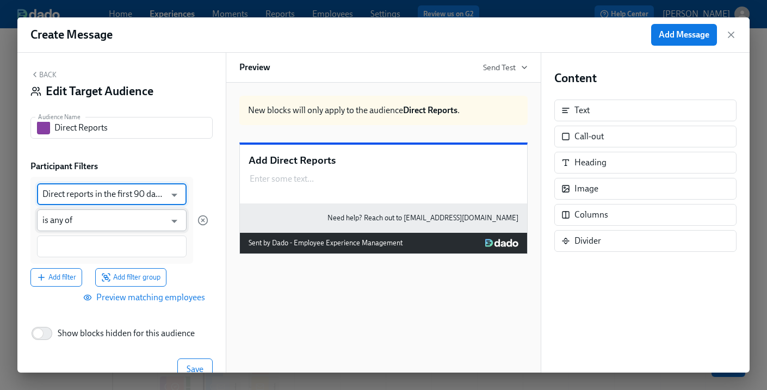
type input "Direct reports in the first 90 days?"
click at [144, 224] on input "is any of" at bounding box center [103, 221] width 123 height 22
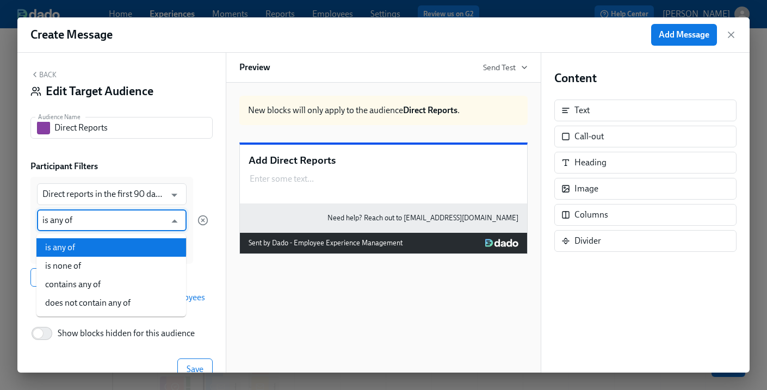
click at [112, 250] on li "is any of" at bounding box center [111, 247] width 150 height 19
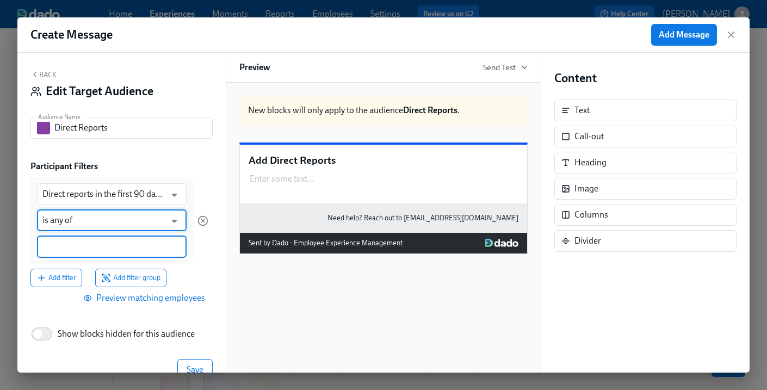
click at [131, 250] on input at bounding box center [111, 246] width 139 height 11
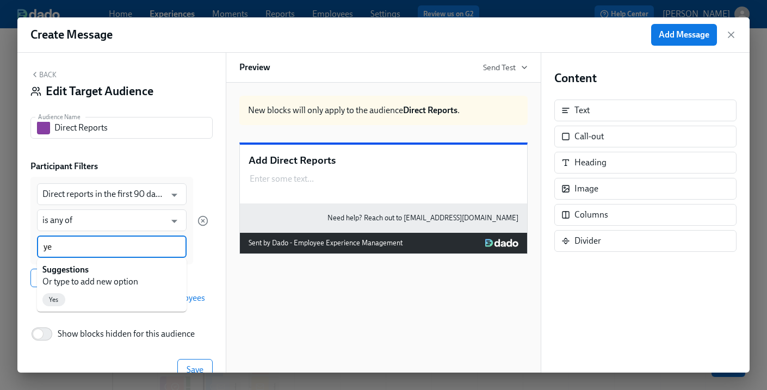
type input "yes"
click at [54, 303] on span "Yes" at bounding box center [53, 300] width 23 height 8
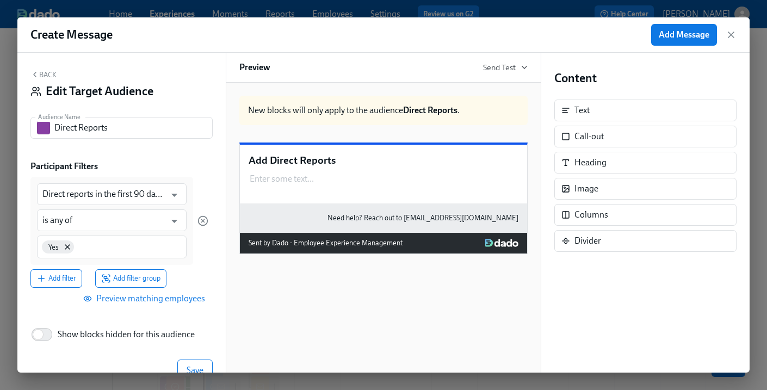
scroll to position [26, 0]
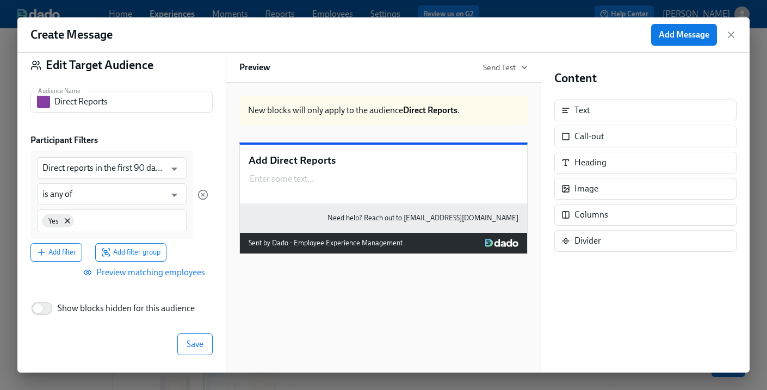
click at [149, 322] on div "Back Edit Target Audience Audience Name Direct Reports Audience Name Participan…" at bounding box center [121, 213] width 208 height 320
click at [189, 341] on span "Save" at bounding box center [195, 344] width 17 height 11
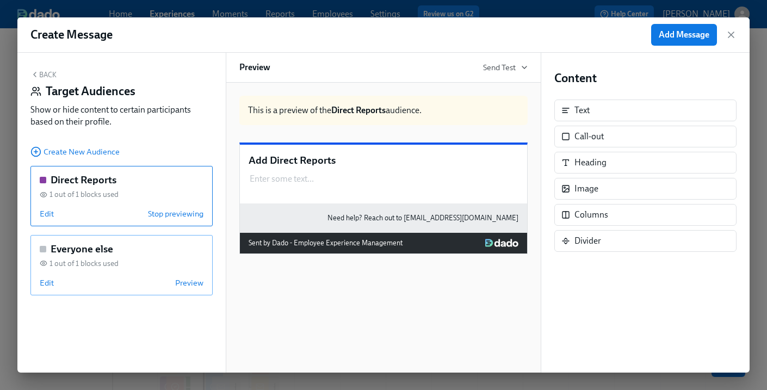
click at [128, 263] on div "1 out of 1 blocks used" at bounding box center [122, 264] width 164 height 10
click at [45, 287] on span "Edit" at bounding box center [47, 283] width 14 height 11
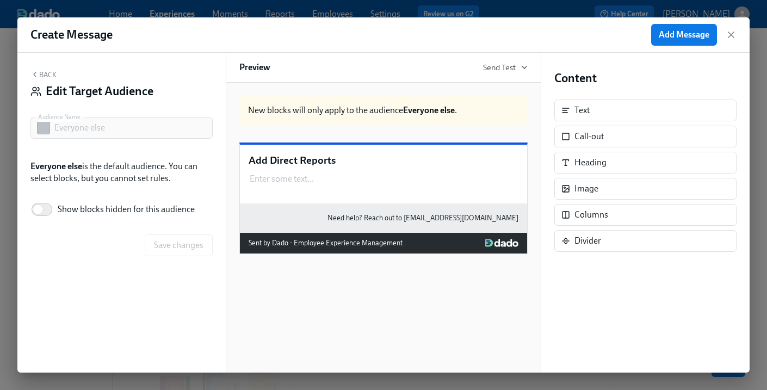
click at [44, 73] on button "Back" at bounding box center [43, 74] width 26 height 9
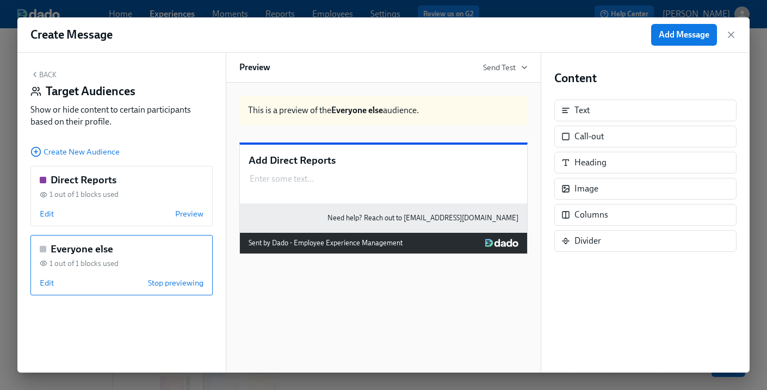
click at [48, 79] on div "Back Target Audiences Show or hide content to certain participants based on the…" at bounding box center [121, 101] width 182 height 62
click at [46, 73] on button "Back" at bounding box center [43, 74] width 26 height 9
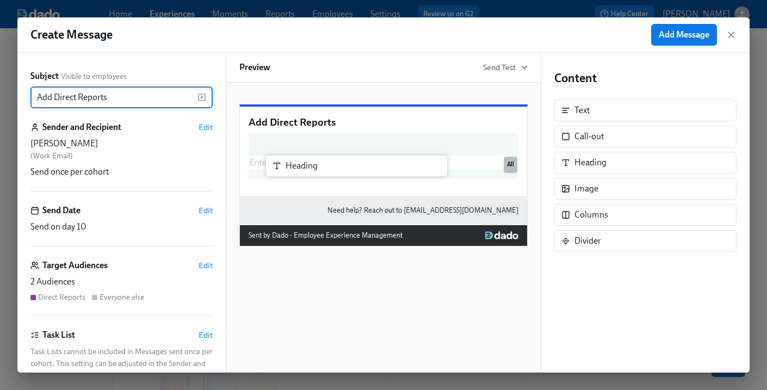
drag, startPoint x: 578, startPoint y: 162, endPoint x: 273, endPoint y: 164, distance: 305.3
click at [273, 164] on div "Subject Visible to employees Add Direct Reports ​ Sender and Recipient Edit [PE…" at bounding box center [383, 213] width 733 height 320
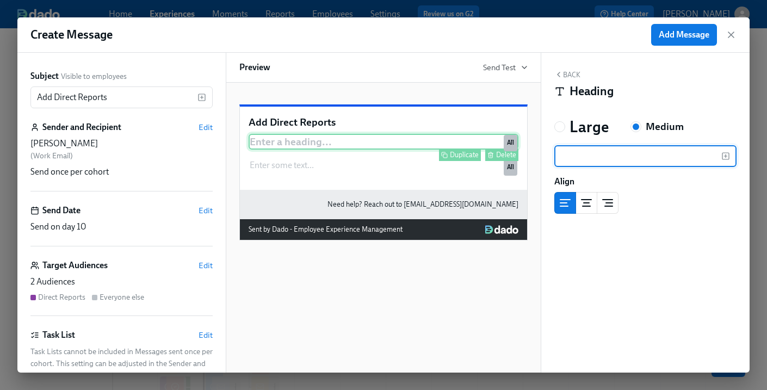
click at [501, 159] on div "Delete" at bounding box center [506, 155] width 20 height 8
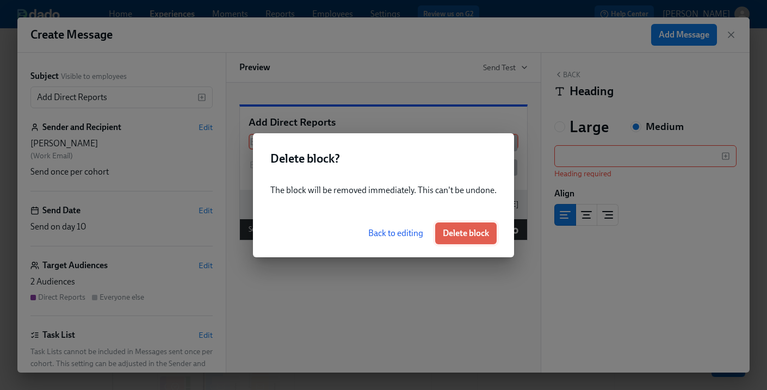
click at [470, 234] on span "Delete block" at bounding box center [466, 233] width 46 height 11
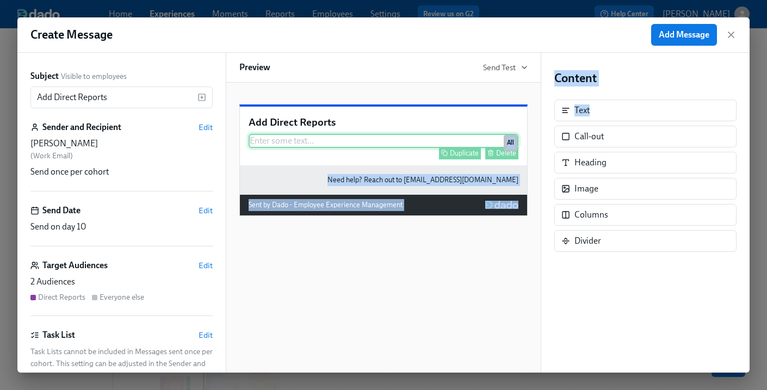
drag, startPoint x: 600, startPoint y: 123, endPoint x: 332, endPoint y: 180, distance: 274.3
click at [332, 180] on div "Subject Visible to employees Add Direct Reports ​ Sender and Recipient Edit [PE…" at bounding box center [383, 213] width 733 height 320
click at [303, 148] on div "Enter some text ... Duplicate Delete All" at bounding box center [384, 141] width 270 height 14
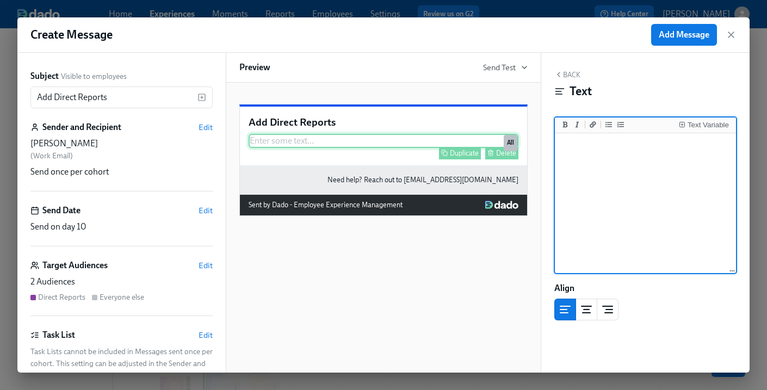
click at [345, 148] on div "Enter some text ... Duplicate Delete All" at bounding box center [384, 141] width 270 height 14
click at [611, 191] on textarea at bounding box center [645, 204] width 177 height 137
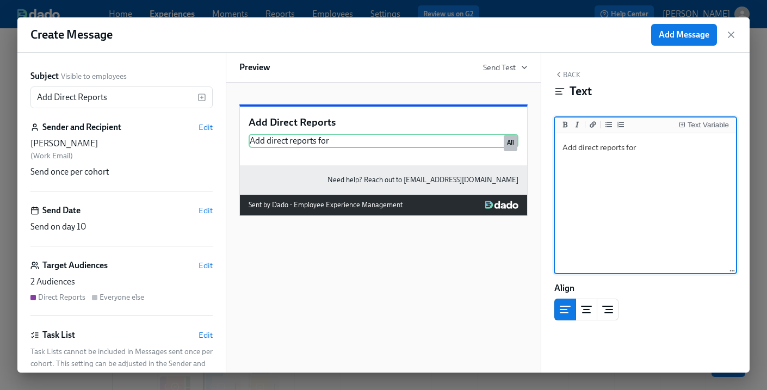
type textarea "Add direct reports for"
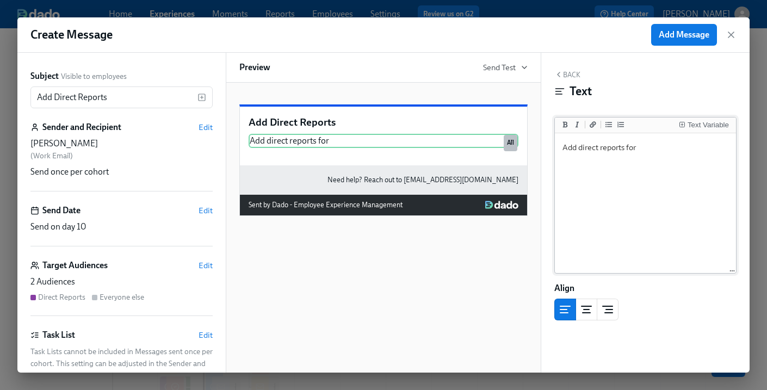
click at [684, 131] on li "Text Variable" at bounding box center [704, 125] width 56 height 13
click at [682, 125] on icon "Insert Text Variable" at bounding box center [682, 125] width 0 height 2
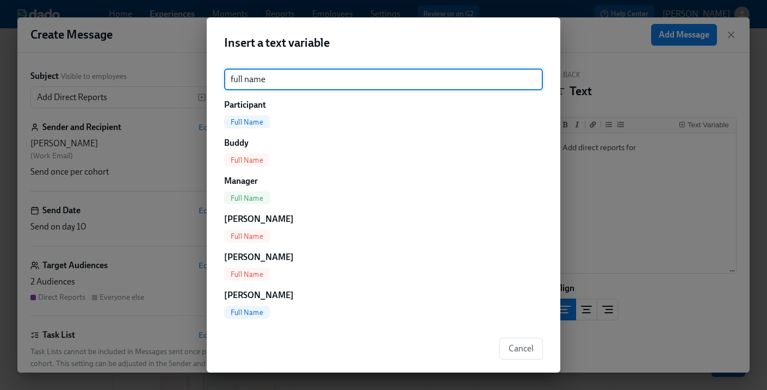
type input "full name"
click at [235, 116] on div "Full Name" at bounding box center [247, 121] width 46 height 13
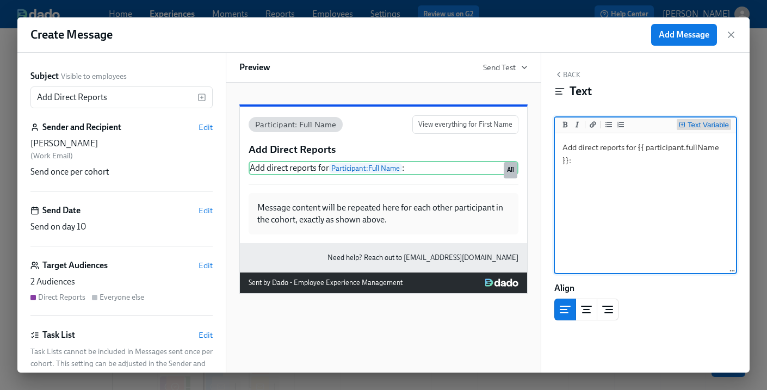
type textarea "Add direct reports for {{ participant.fullName }}:"
click at [684, 127] on icon "Insert Text Variable" at bounding box center [682, 124] width 7 height 7
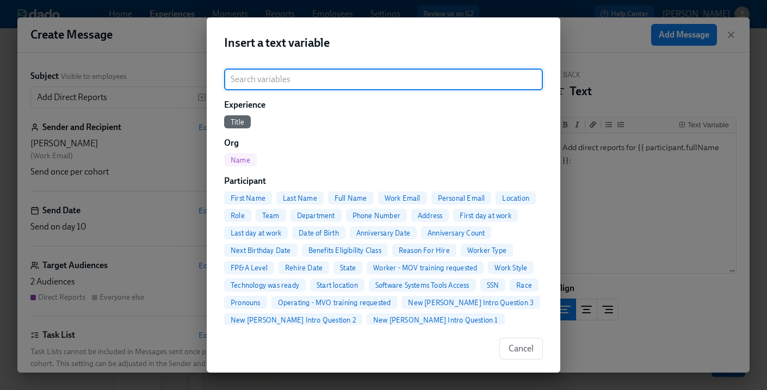
click at [348, 87] on input "search" at bounding box center [383, 80] width 319 height 22
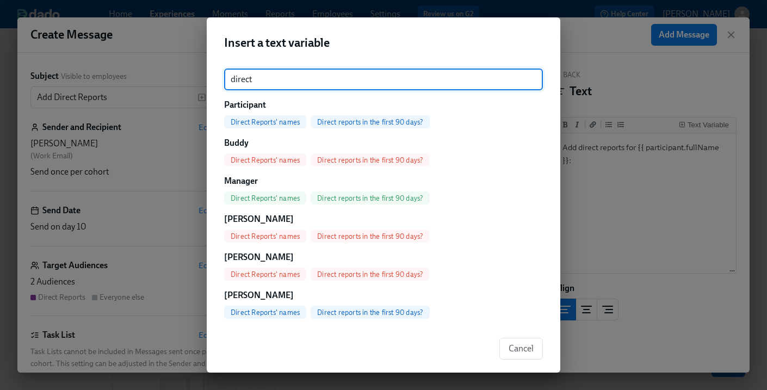
type input "direct"
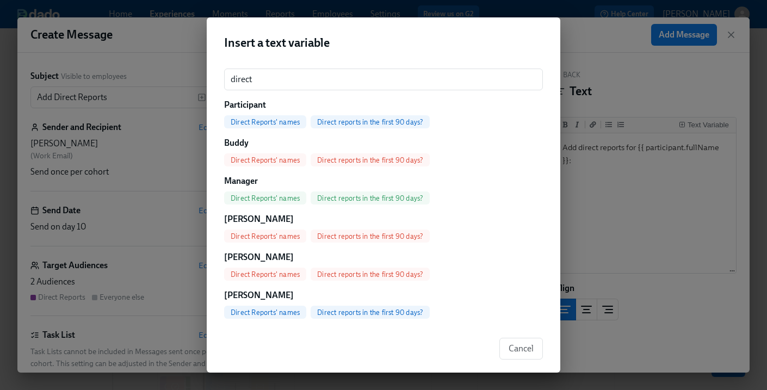
click at [272, 124] on span "Direct Reports' names" at bounding box center [265, 122] width 82 height 8
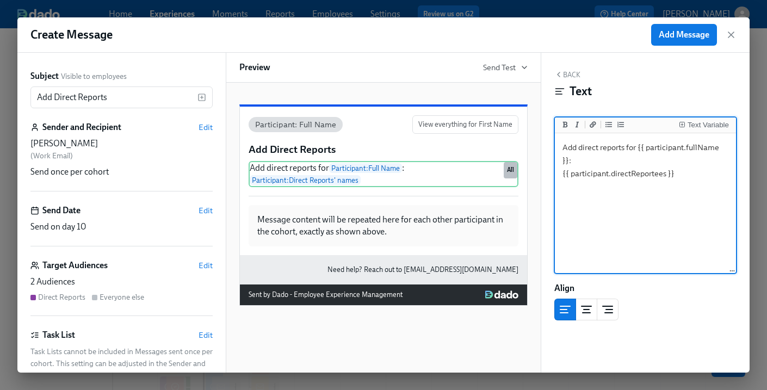
click at [655, 205] on textarea "Add direct reports for {{ participant.fullName }}: {{ participant.directReporte…" at bounding box center [645, 204] width 177 height 137
type textarea "Add direct reports for {{ participant.fullName }}: {{ participant.directReporte…"
click at [571, 76] on button "Back" at bounding box center [568, 74] width 26 height 9
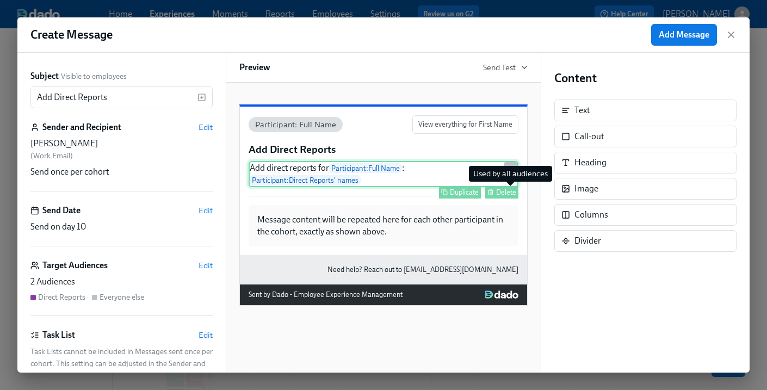
click at [509, 179] on div "All" at bounding box center [511, 170] width 14 height 16
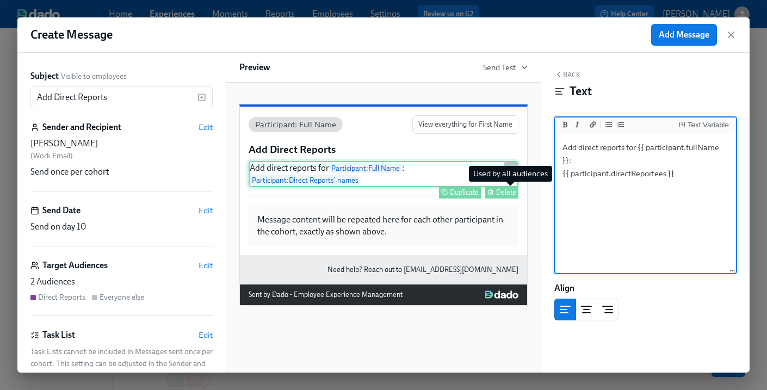
click at [510, 179] on div "All" at bounding box center [511, 170] width 14 height 16
click at [433, 187] on div "Add direct reports for Participant : Full Name : Participant : Direct Reports' …" at bounding box center [384, 174] width 270 height 26
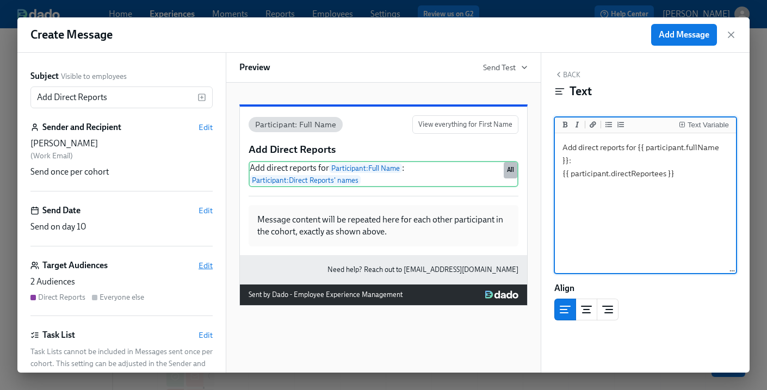
click at [210, 260] on span "Edit" at bounding box center [206, 265] width 14 height 11
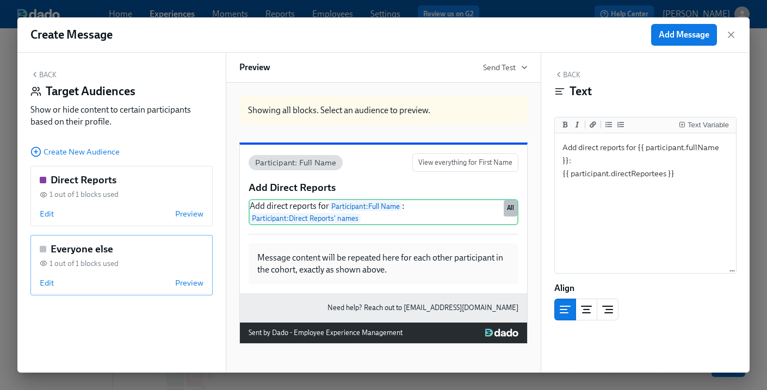
click at [122, 269] on div "Everyone else 1 out of 1 blocks used Edit Preview" at bounding box center [121, 265] width 182 height 60
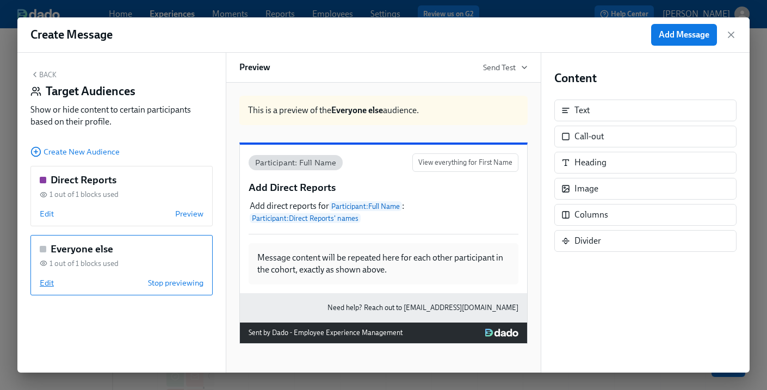
click at [45, 283] on span "Edit" at bounding box center [47, 283] width 14 height 11
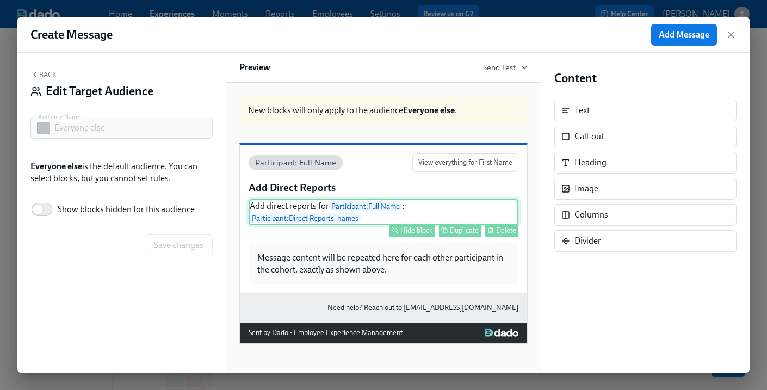
click at [403, 235] on div "Hide block" at bounding box center [417, 230] width 32 height 8
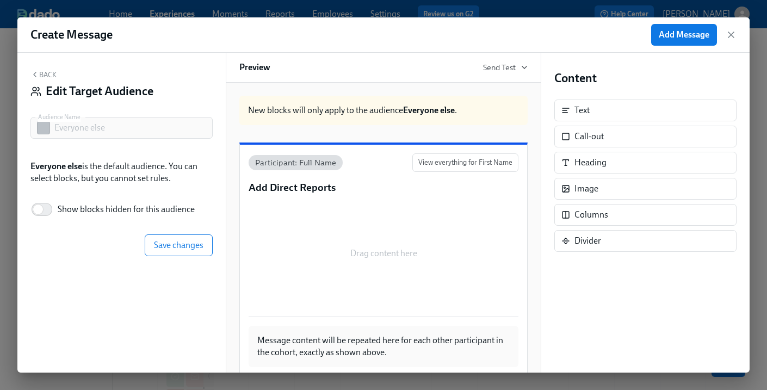
click at [45, 78] on button "Back" at bounding box center [43, 74] width 26 height 9
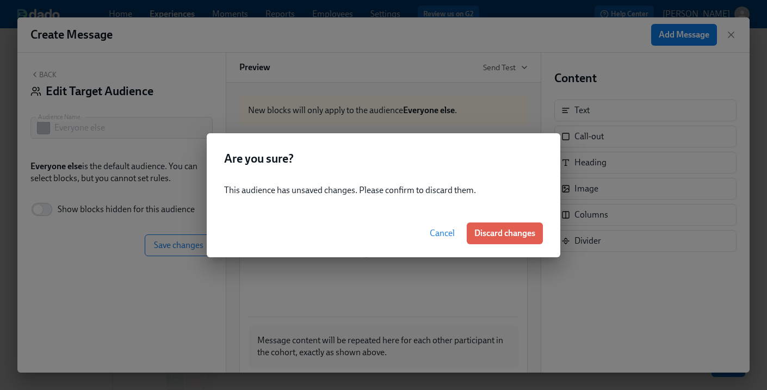
click at [450, 229] on span "Cancel" at bounding box center [442, 233] width 25 height 11
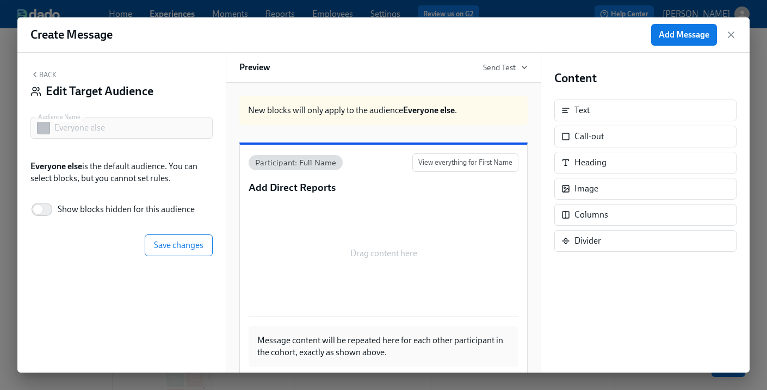
scroll to position [95, 0]
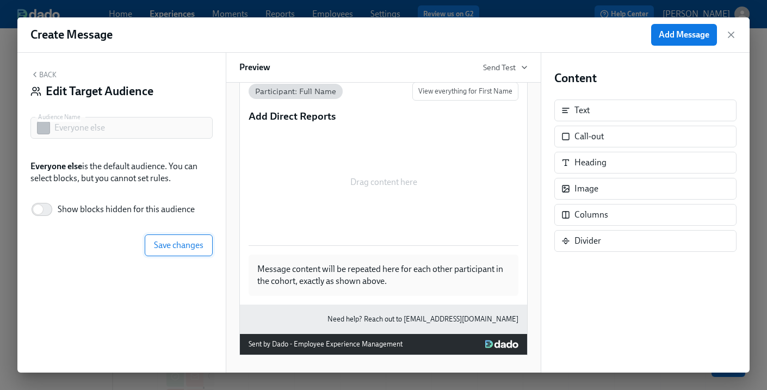
click at [150, 249] on button "Save changes" at bounding box center [179, 246] width 68 height 22
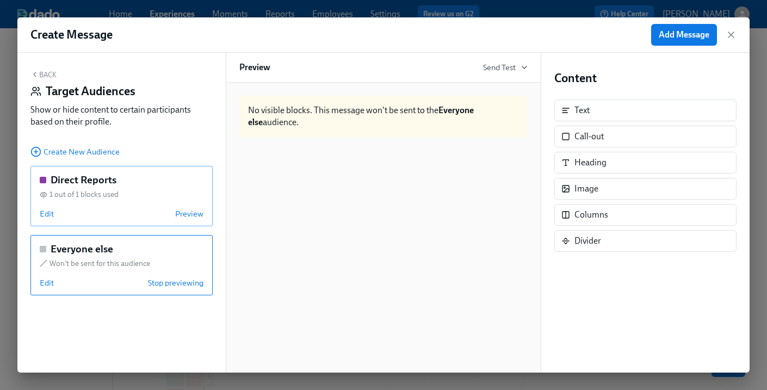
click at [140, 188] on div "Direct Reports 1 out of 1 blocks used Edit Preview" at bounding box center [121, 196] width 182 height 60
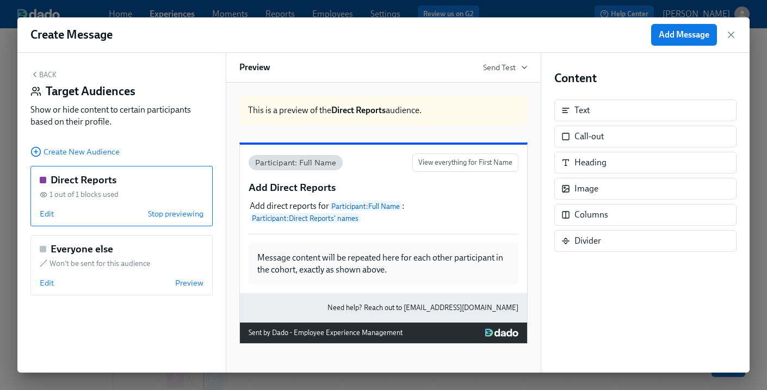
scroll to position [67, 0]
click at [47, 72] on button "Back" at bounding box center [43, 74] width 26 height 9
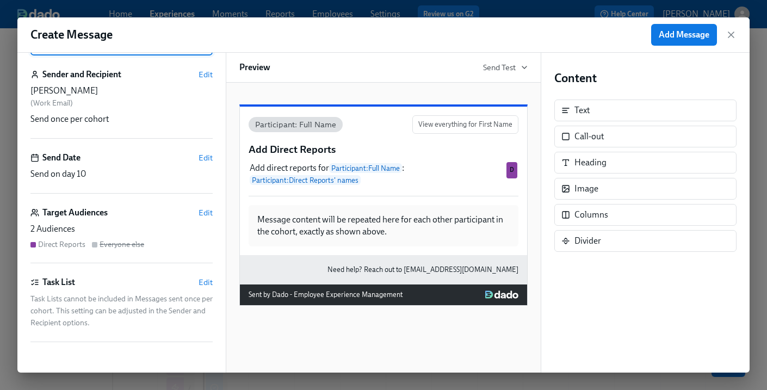
scroll to position [0, 0]
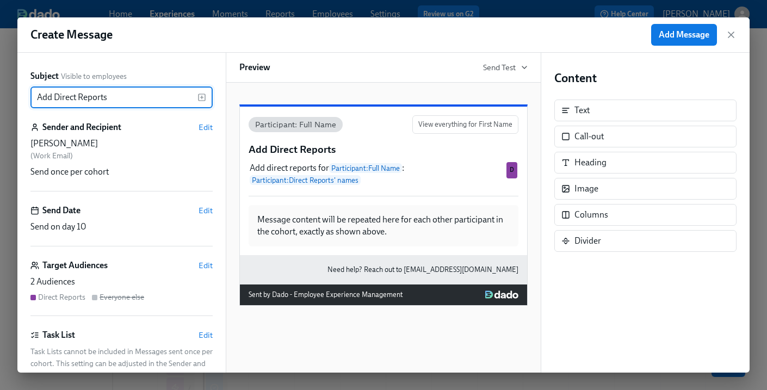
click at [328, 157] on p "Add Direct Reports" at bounding box center [384, 150] width 270 height 14
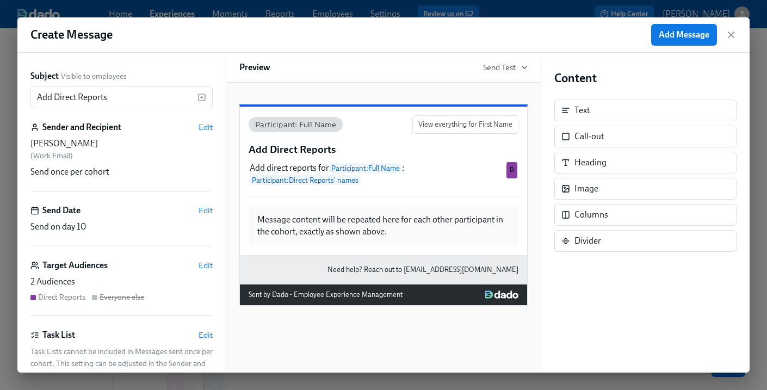
click at [353, 157] on p "Add Direct Reports" at bounding box center [384, 150] width 270 height 14
click at [131, 92] on input "Add Direct Reports" at bounding box center [113, 98] width 167 height 22
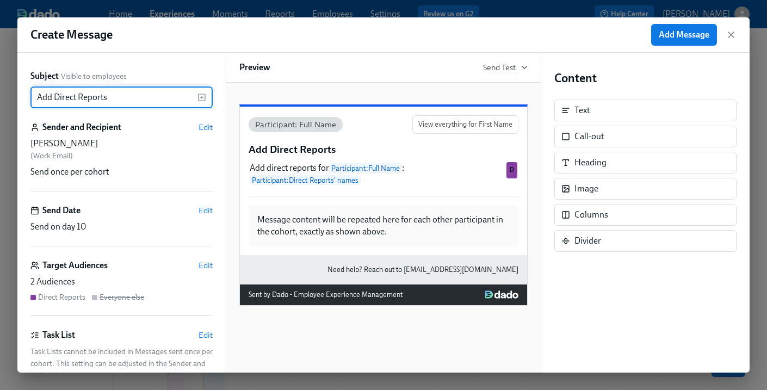
click at [430, 96] on div at bounding box center [383, 96] width 288 height 0
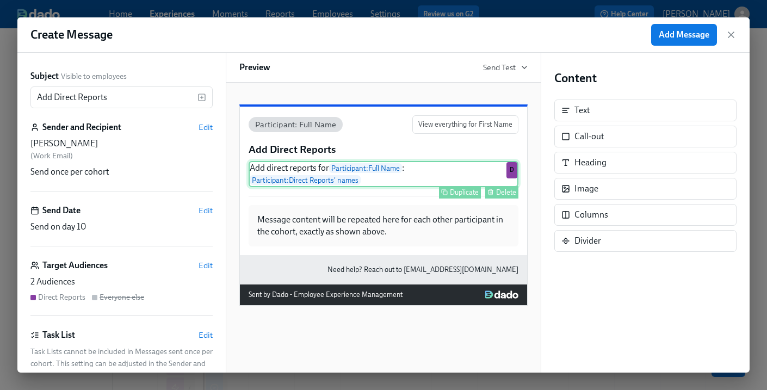
click at [457, 187] on div "Add direct reports for Participant : Full Name : Participant : Direct Reports' …" at bounding box center [384, 174] width 270 height 26
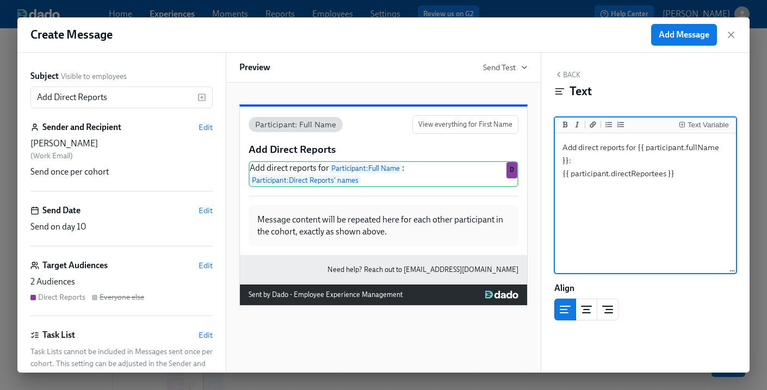
click at [561, 162] on textarea "Add direct reports for {{ participant.fullName }}: {{ participant.directReporte…" at bounding box center [645, 204] width 177 height 137
type textarea "Add direct reports for {{ participant.fullName }}: {{ participant.directReporte…"
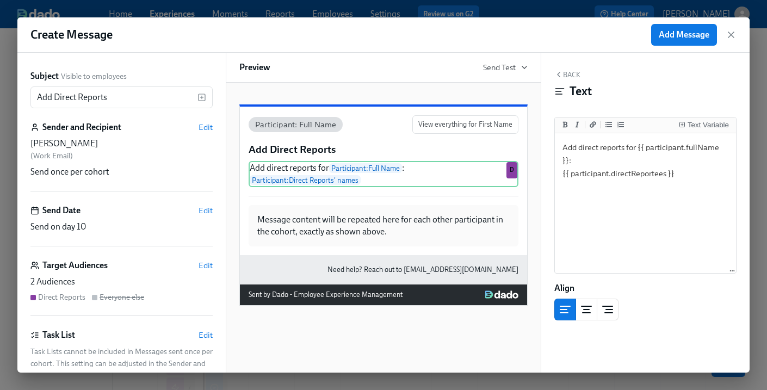
click at [642, 96] on div "Text" at bounding box center [646, 91] width 182 height 16
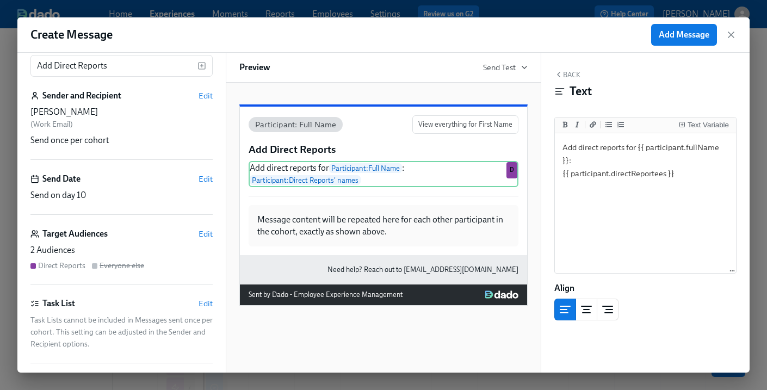
scroll to position [53, 0]
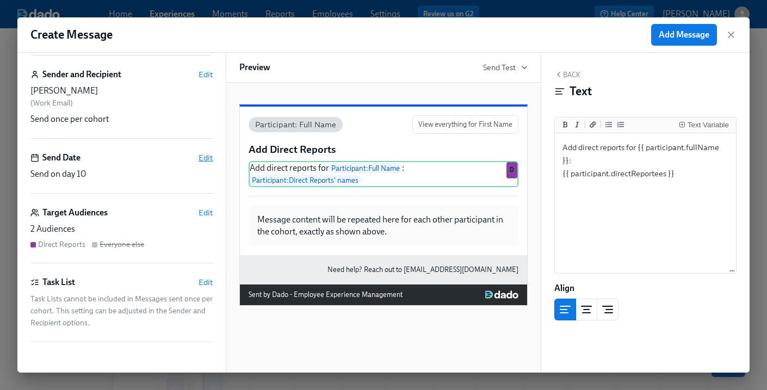
click at [202, 153] on span "Edit" at bounding box center [206, 157] width 14 height 11
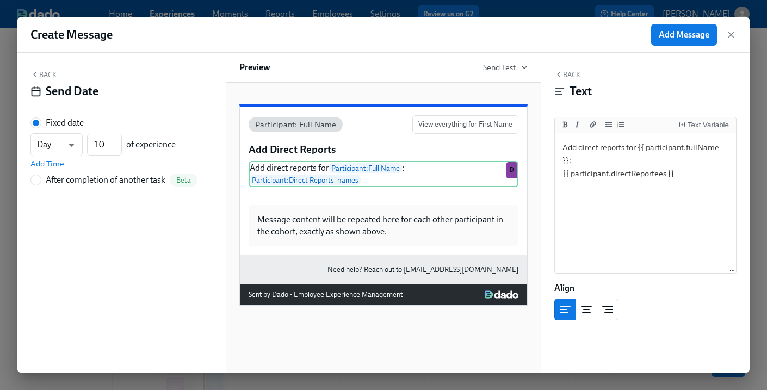
click at [39, 74] on button "Back" at bounding box center [43, 74] width 26 height 9
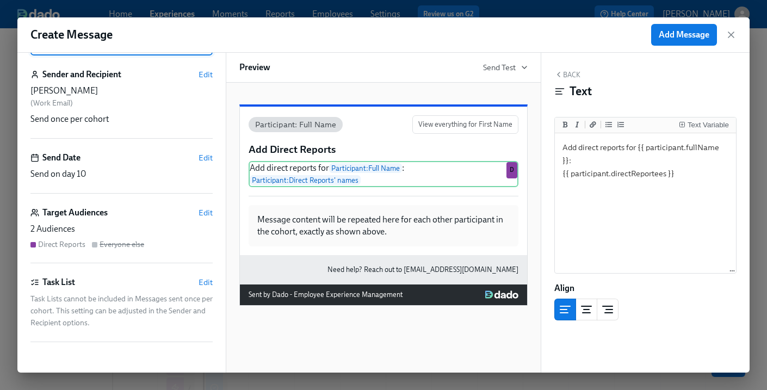
scroll to position [0, 0]
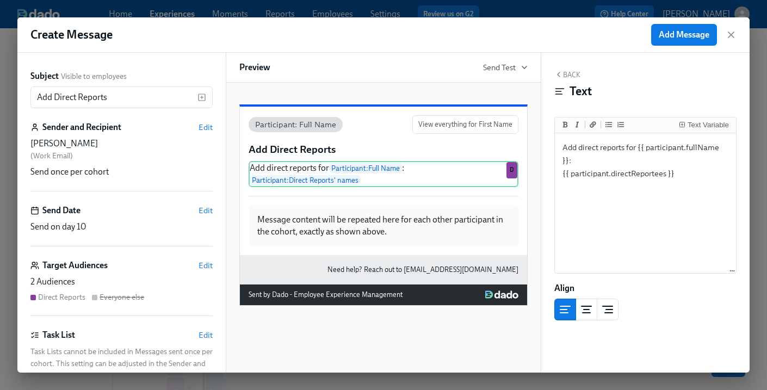
click at [684, 65] on div "Back Text Text Variable Add direct reports for {{ participant.fullName }}: {{ p…" at bounding box center [646, 213] width 208 height 320
click at [571, 75] on button "Back" at bounding box center [568, 74] width 26 height 9
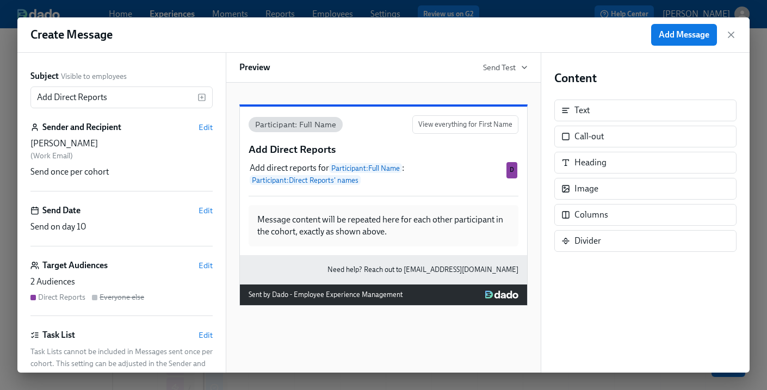
click at [662, 79] on h4 "Content" at bounding box center [646, 78] width 182 height 16
click at [664, 32] on span "Add Message" at bounding box center [684, 34] width 51 height 11
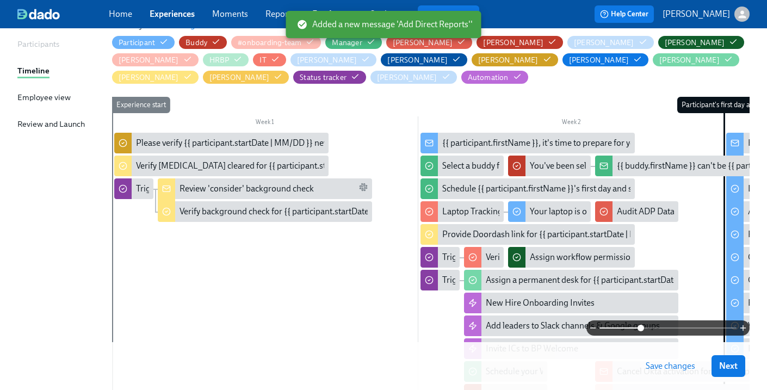
drag, startPoint x: 600, startPoint y: 328, endPoint x: 641, endPoint y: 329, distance: 40.8
click at [641, 329] on span at bounding box center [641, 328] width 7 height 7
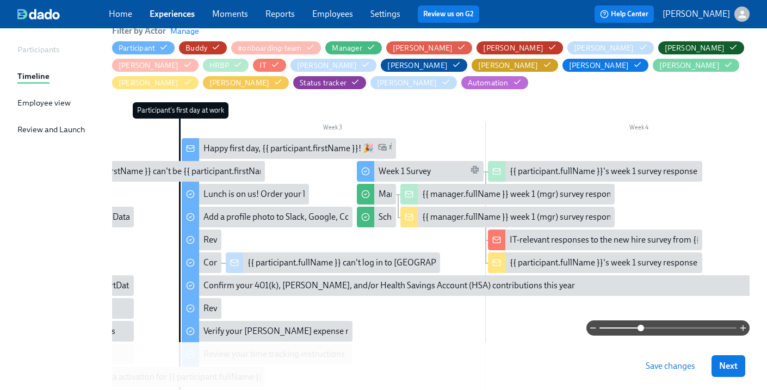
scroll to position [153, 0]
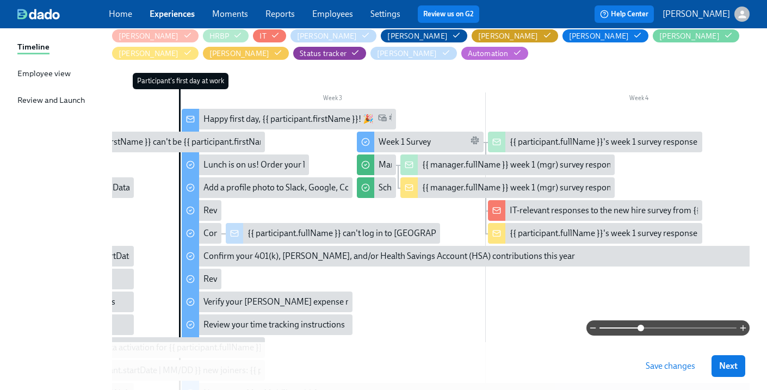
click at [472, 37] on span "[PERSON_NAME]" at bounding box center [515, 36] width 87 height 10
click at [472, 34] on span "[PERSON_NAME]" at bounding box center [511, 36] width 78 height 10
click at [544, 38] on icon "button" at bounding box center [547, 35] width 7 height 5
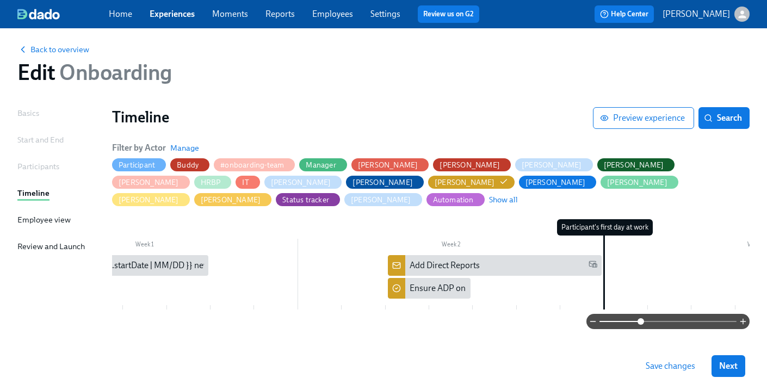
scroll to position [0, 121]
click at [453, 282] on div "Ensure ADP onboarding is complete & add direct reports (if needed) for {{ parti…" at bounding box center [628, 288] width 439 height 12
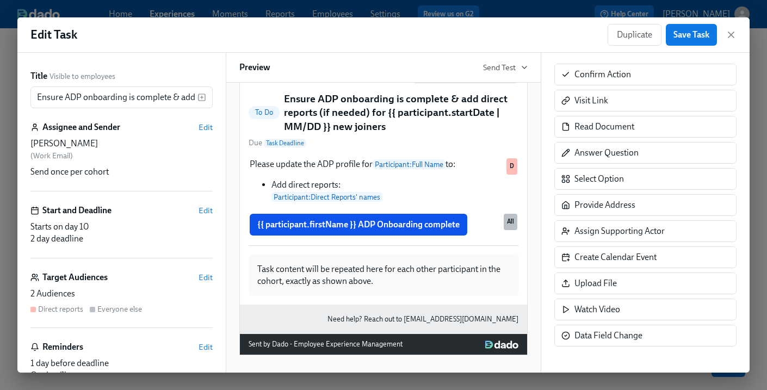
scroll to position [87, 0]
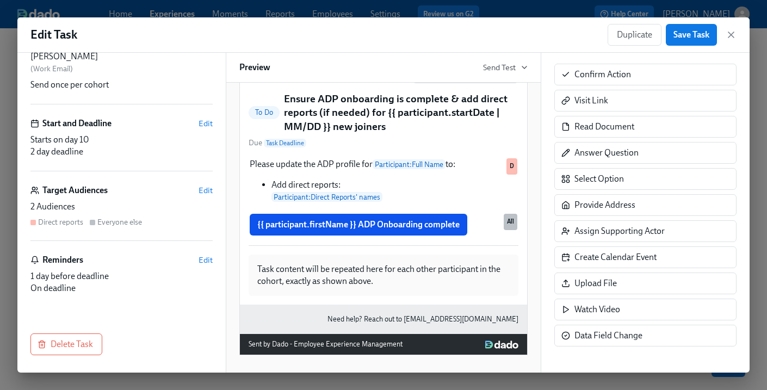
click at [181, 196] on div "Target Audiences Edit 2 Audiences Direct reports Everyone else" at bounding box center [121, 212] width 182 height 57
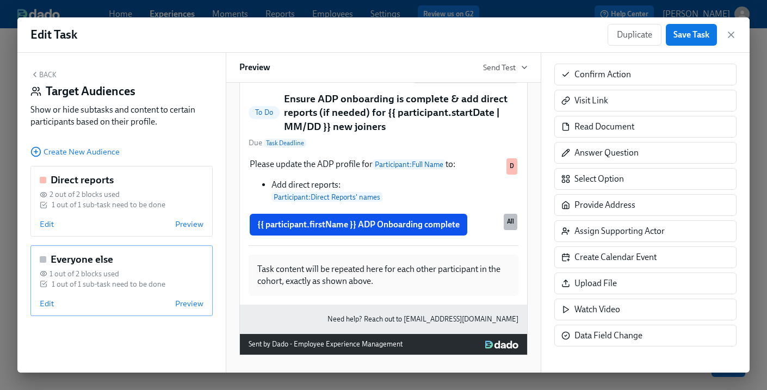
click at [121, 279] on div "1 out of 1 sub-task need to be done" at bounding box center [109, 284] width 114 height 10
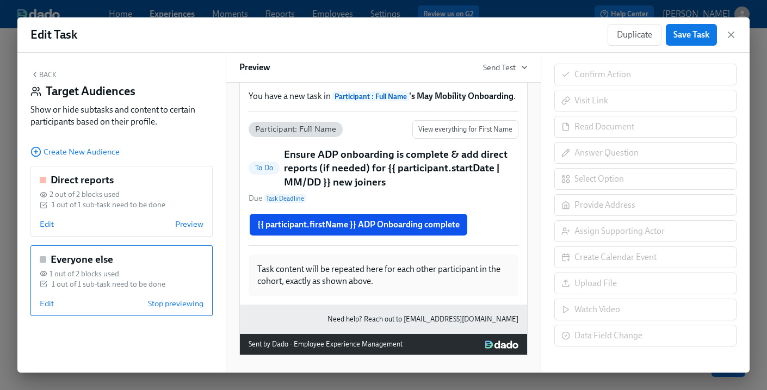
scroll to position [112, 0]
click at [119, 224] on div "Edit Preview" at bounding box center [122, 224] width 164 height 11
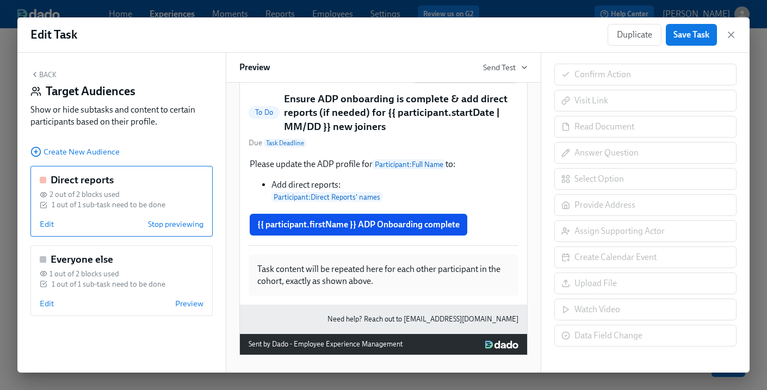
click at [41, 69] on div "Back Target Audiences Show or hide subtasks and content to certain participants…" at bounding box center [121, 213] width 208 height 320
click at [41, 71] on button "Back" at bounding box center [43, 74] width 26 height 9
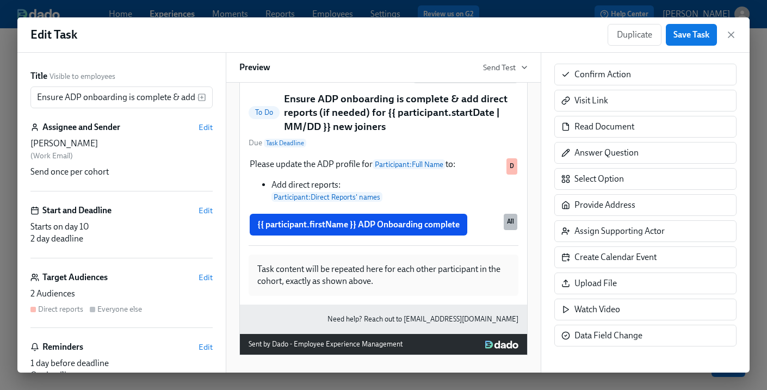
scroll to position [87, 0]
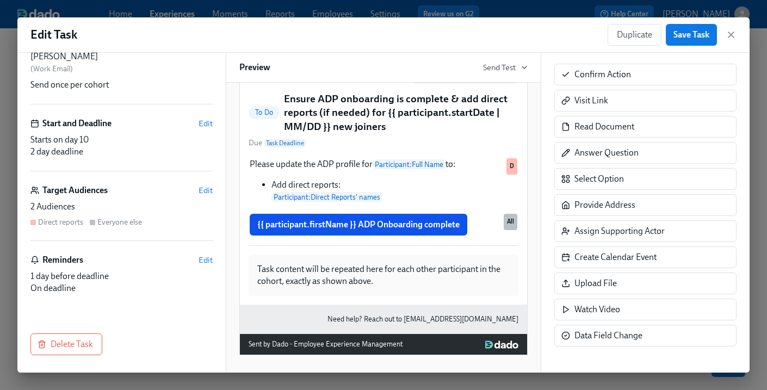
click at [731, 42] on div "Duplicate Save Task" at bounding box center [672, 35] width 129 height 22
click at [729, 36] on icon "button" at bounding box center [731, 34] width 5 height 5
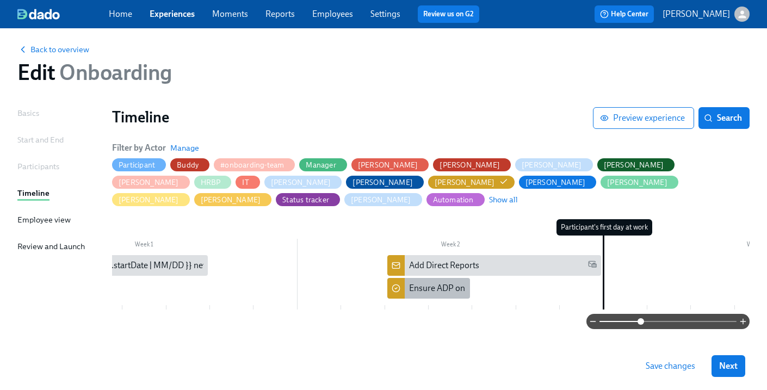
click at [439, 282] on div "Ensure ADP onboarding is complete & add direct reports (if needed) for {{ parti…" at bounding box center [628, 288] width 439 height 12
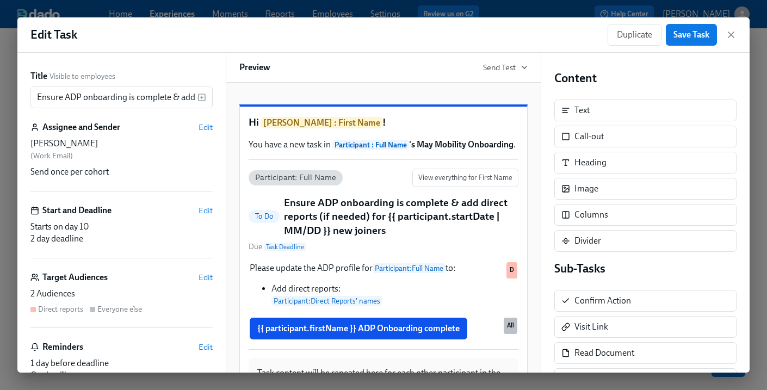
click at [730, 42] on div "Duplicate Save Task" at bounding box center [672, 35] width 129 height 22
click at [731, 36] on icon "button" at bounding box center [731, 34] width 11 height 11
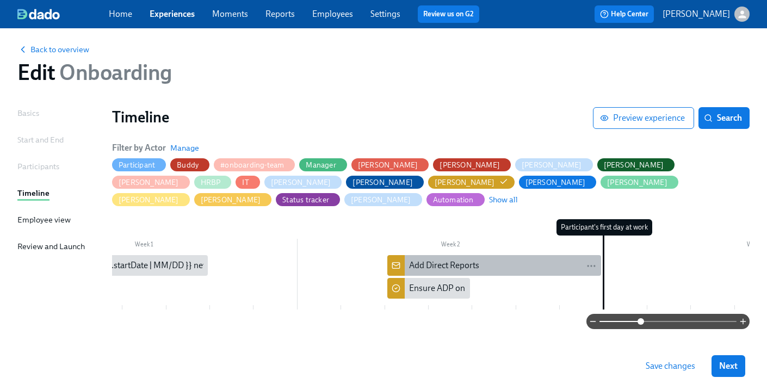
click at [438, 260] on div "Add Direct Reports" at bounding box center [444, 266] width 70 height 12
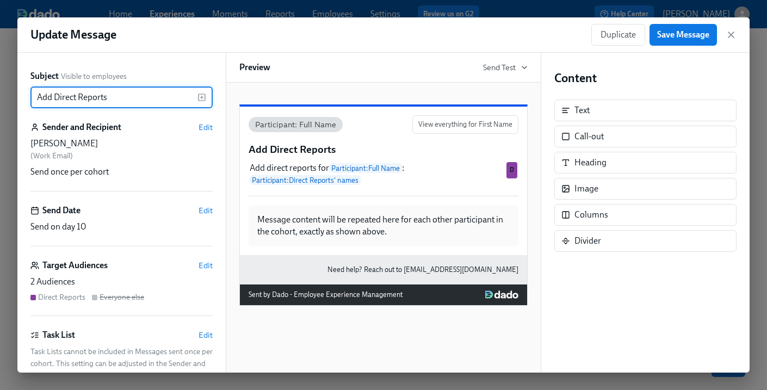
click at [364, 38] on div "Update Message Duplicate Save Message" at bounding box center [383, 34] width 733 height 35
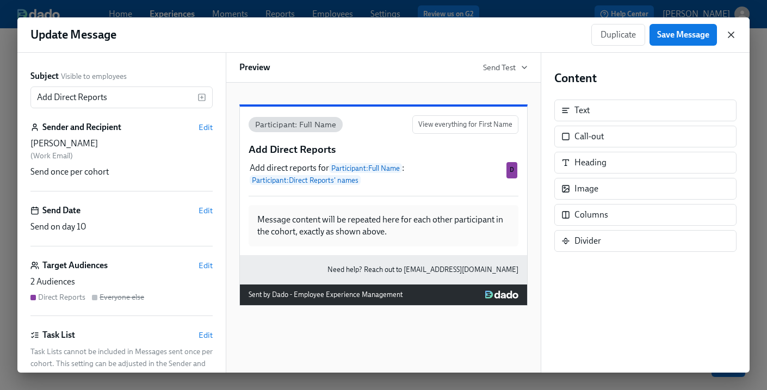
click at [731, 36] on icon "button" at bounding box center [731, 34] width 11 height 11
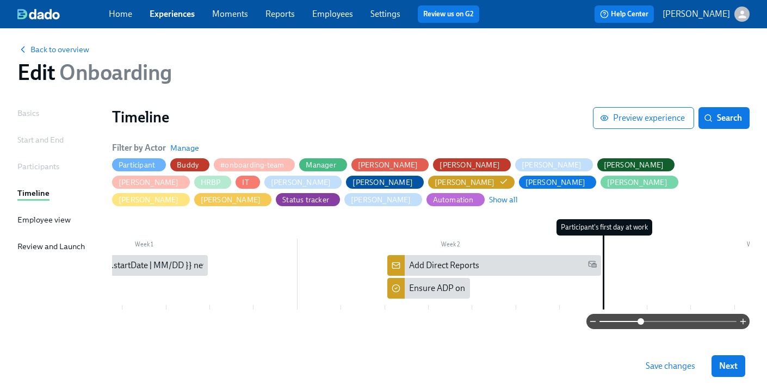
click at [694, 73] on div "Edit Onboarding" at bounding box center [383, 72] width 733 height 26
click at [669, 367] on span "Save changes" at bounding box center [671, 366] width 50 height 11
click at [71, 52] on span "Back to overview" at bounding box center [53, 49] width 72 height 11
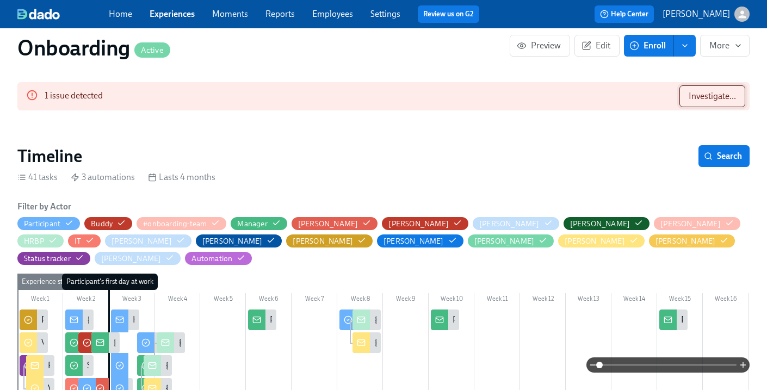
scroll to position [0, 6359]
click at [709, 100] on span "Investigate..." at bounding box center [712, 96] width 47 height 11
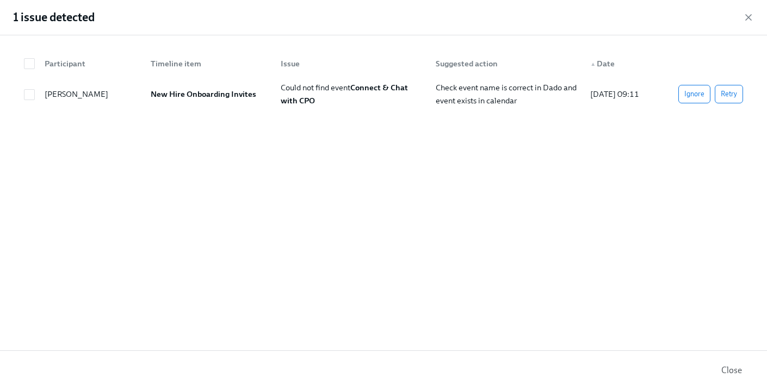
click at [755, 10] on div "1 issue detected" at bounding box center [383, 17] width 767 height 35
click at [750, 15] on icon "button" at bounding box center [748, 17] width 5 height 5
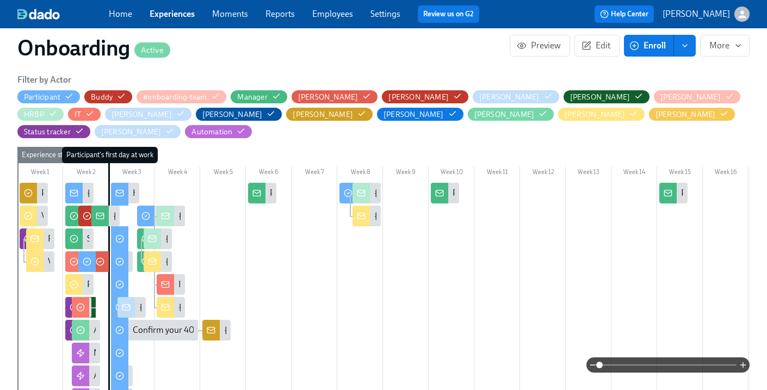
scroll to position [364, 0]
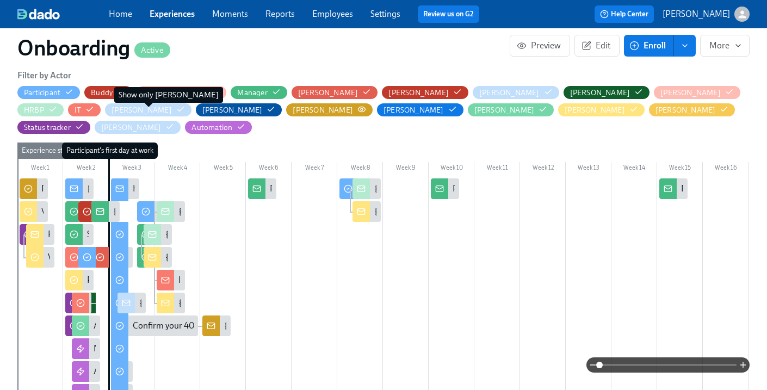
click at [358, 110] on icon "button" at bounding box center [362, 109] width 9 height 9
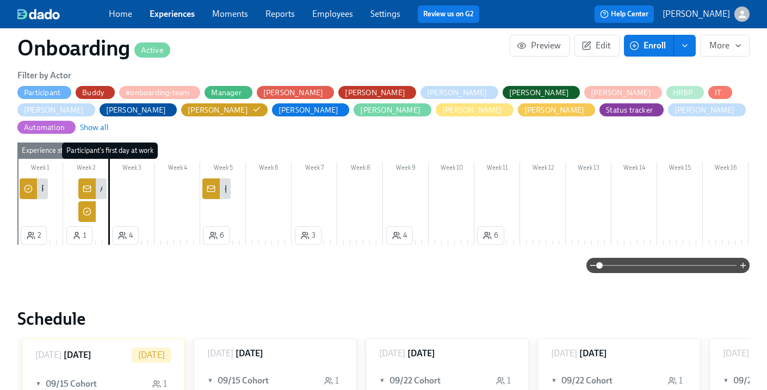
click at [88, 184] on icon at bounding box center [87, 188] width 9 height 9
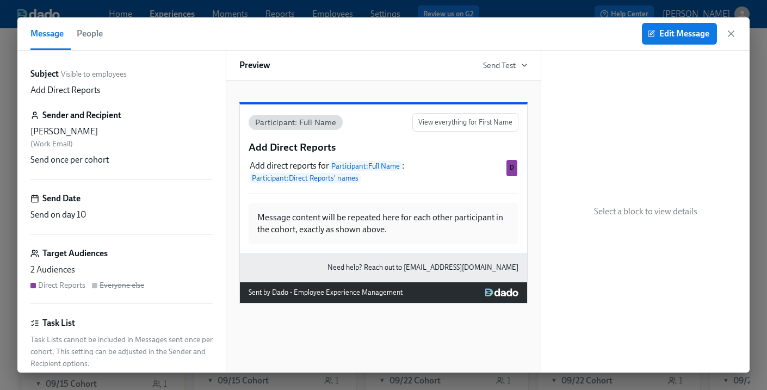
click at [95, 43] on button "People" at bounding box center [89, 33] width 39 height 33
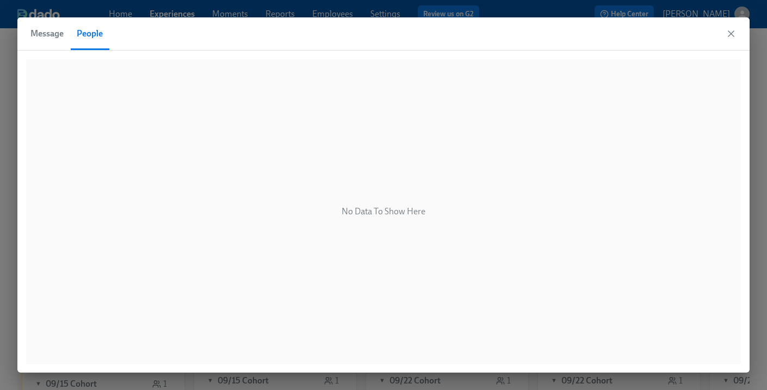
click at [44, 38] on span "Message" at bounding box center [46, 33] width 33 height 15
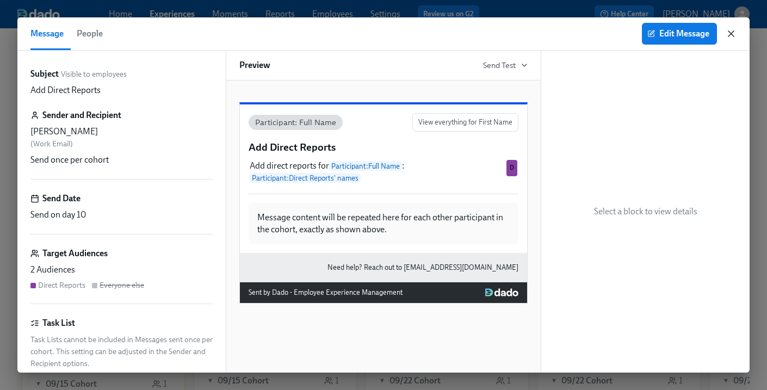
click at [733, 39] on icon "button" at bounding box center [731, 33] width 11 height 11
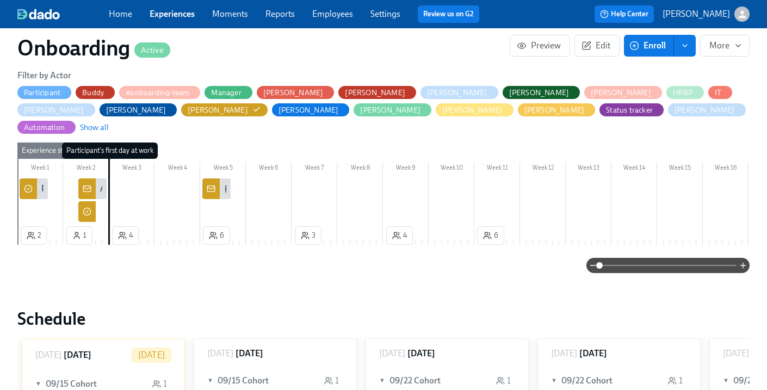
click at [103, 197] on div at bounding box center [451, 202] width 869 height 46
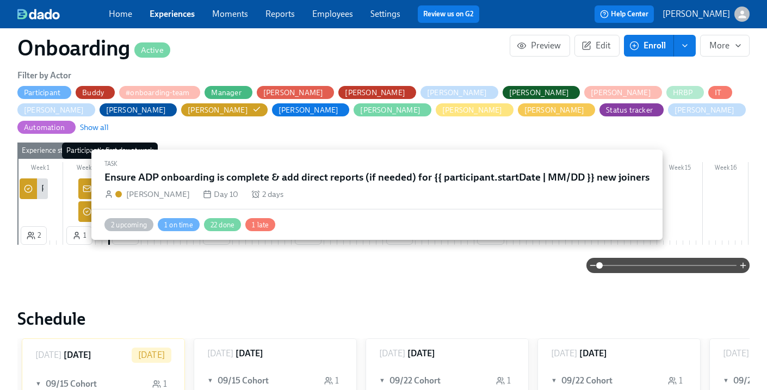
click at [80, 201] on div at bounding box center [86, 211] width 17 height 21
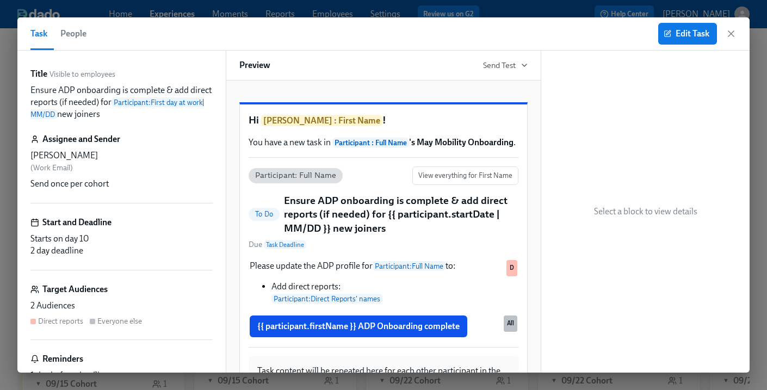
click at [70, 35] on span "People" at bounding box center [73, 33] width 26 height 15
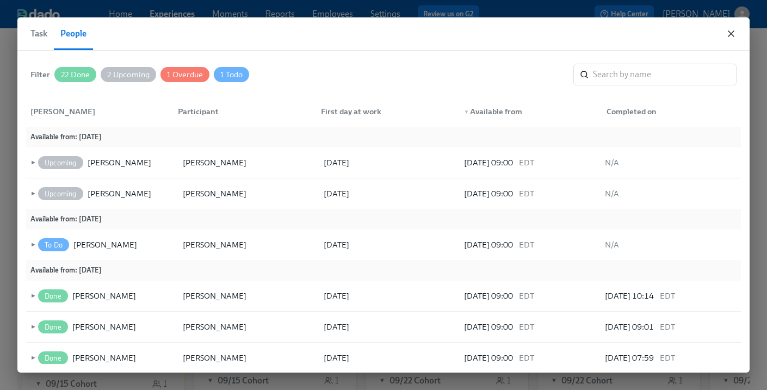
click at [732, 36] on icon "button" at bounding box center [731, 33] width 11 height 11
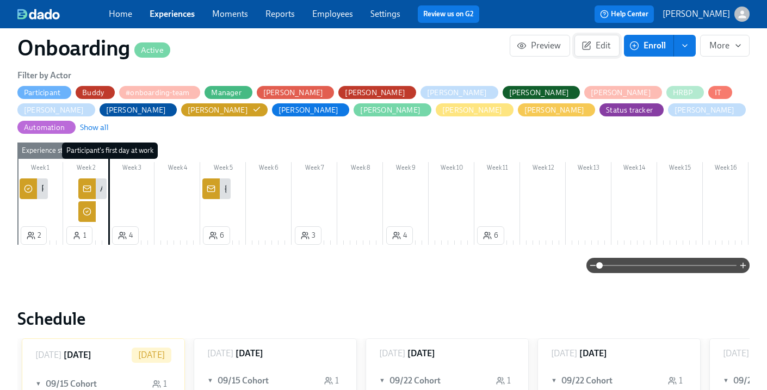
click at [599, 49] on span "Edit" at bounding box center [597, 45] width 27 height 11
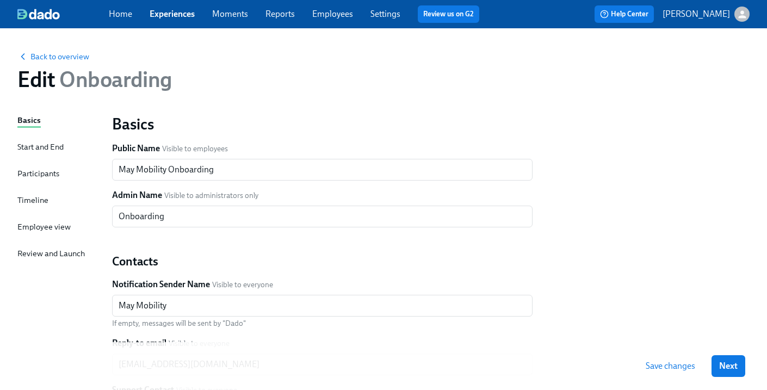
click at [44, 201] on div "Timeline" at bounding box center [32, 200] width 31 height 12
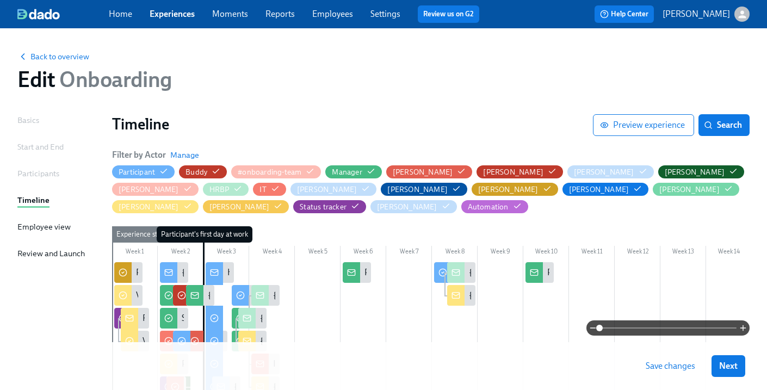
scroll to position [99, 0]
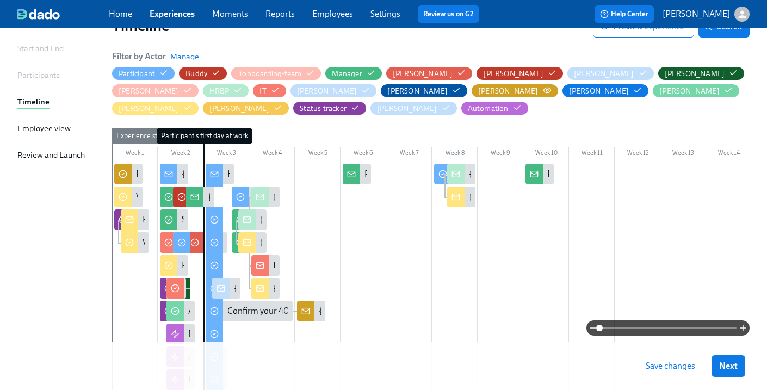
click at [546, 90] on circle "button" at bounding box center [547, 90] width 2 height 2
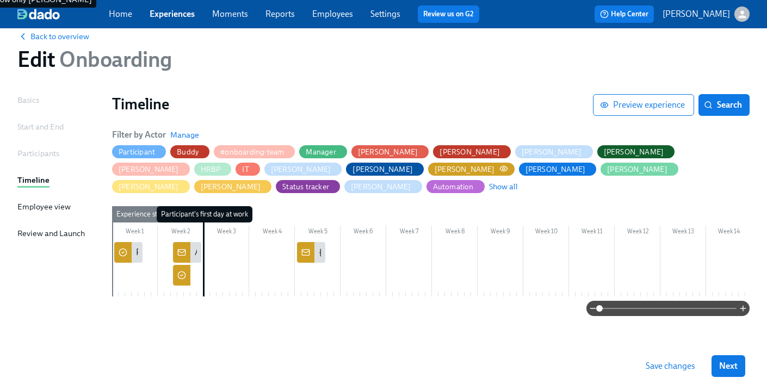
scroll to position [7, 0]
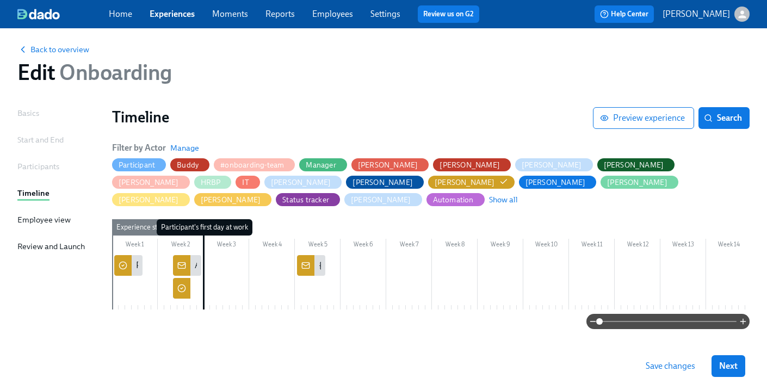
click at [179, 284] on icon at bounding box center [181, 288] width 9 height 9
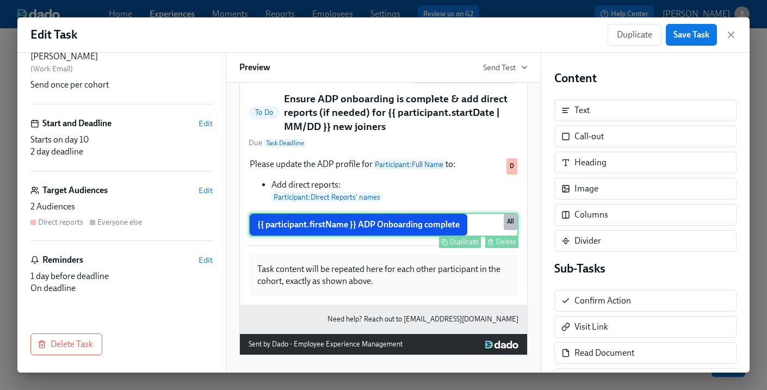
click at [379, 232] on div "{{ participant.firstName }} ADP Onboarding complete Duplicate Delete All" at bounding box center [384, 225] width 270 height 24
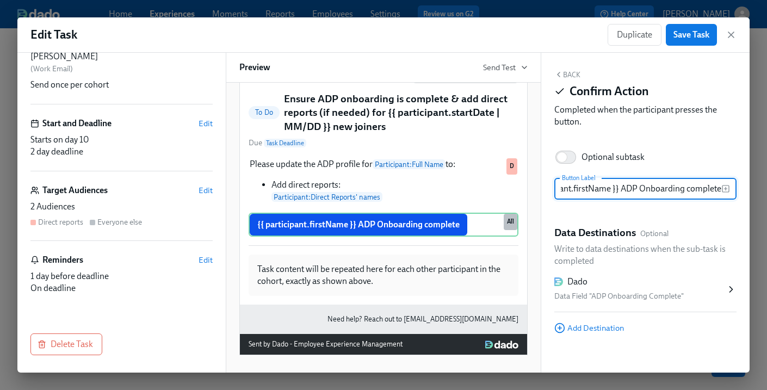
scroll to position [8, 0]
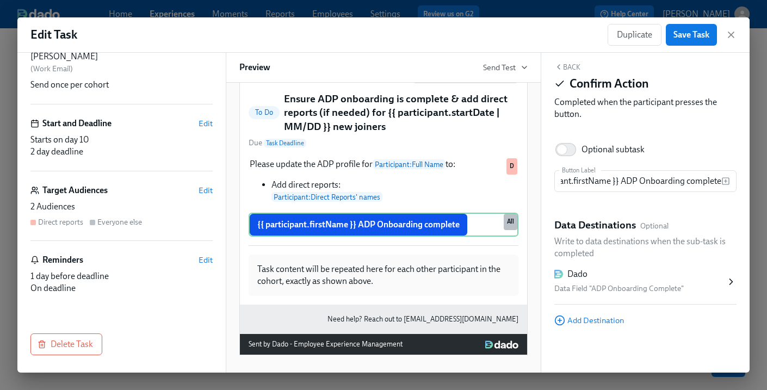
click at [153, 297] on div "Title Visible to employees Ensure ADP onboarding is complete & add direct repor…" at bounding box center [121, 145] width 182 height 324
click at [736, 35] on icon "button" at bounding box center [731, 34] width 11 height 11
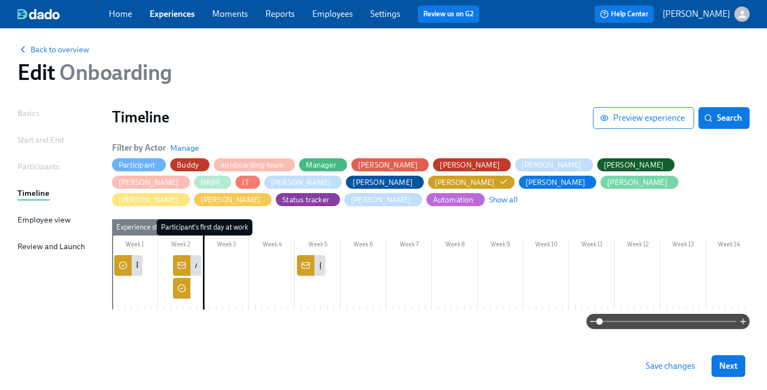
click at [179, 284] on icon at bounding box center [181, 288] width 9 height 9
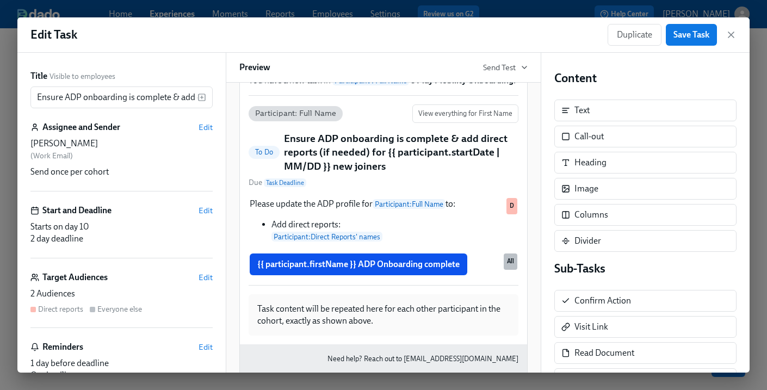
scroll to position [27, 0]
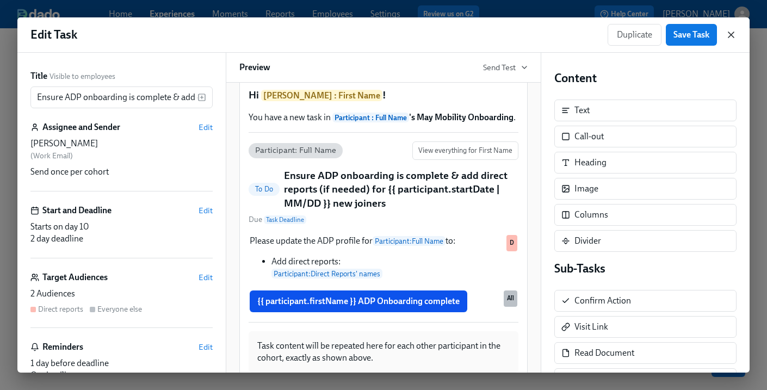
click at [735, 33] on icon "button" at bounding box center [731, 34] width 11 height 11
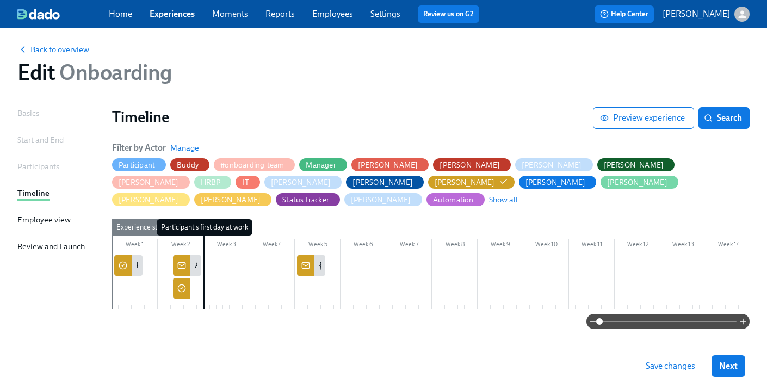
click at [352, 18] on link "Employees" at bounding box center [332, 14] width 41 height 10
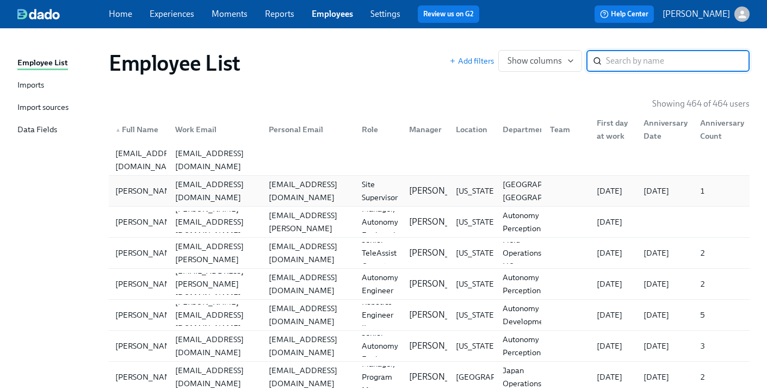
click at [182, 186] on div "[EMAIL_ADDRESS][DOMAIN_NAME]" at bounding box center [215, 191] width 89 height 26
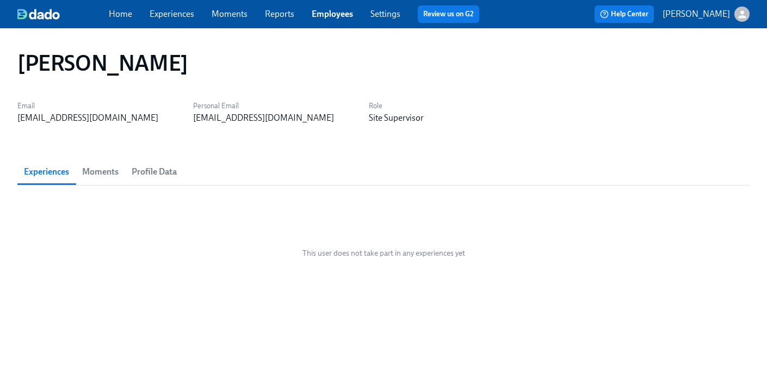
click at [112, 174] on span "Moments" at bounding box center [100, 171] width 36 height 15
click at [324, 11] on link "Employees" at bounding box center [332, 14] width 41 height 10
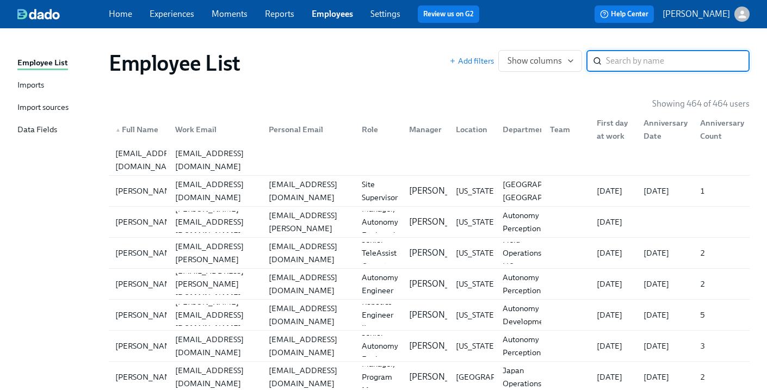
click at [657, 59] on input "search" at bounding box center [678, 61] width 144 height 22
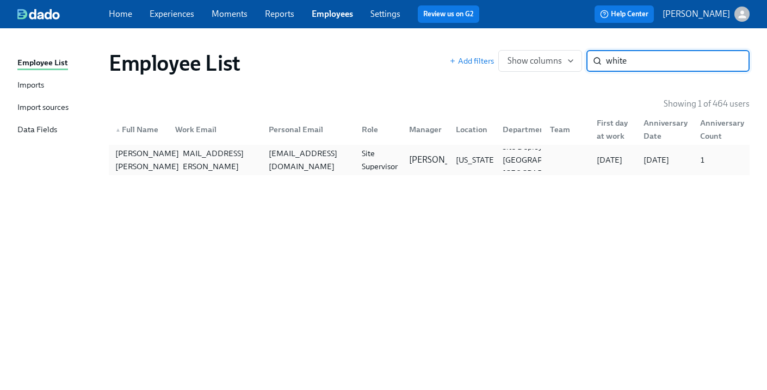
type input "white"
click at [159, 159] on div "[PERSON_NAME] [PERSON_NAME]" at bounding box center [147, 160] width 72 height 26
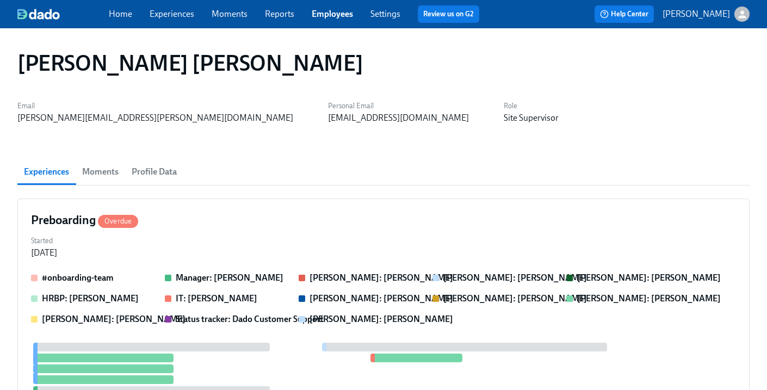
click at [95, 163] on button "Moments" at bounding box center [101, 172] width 50 height 26
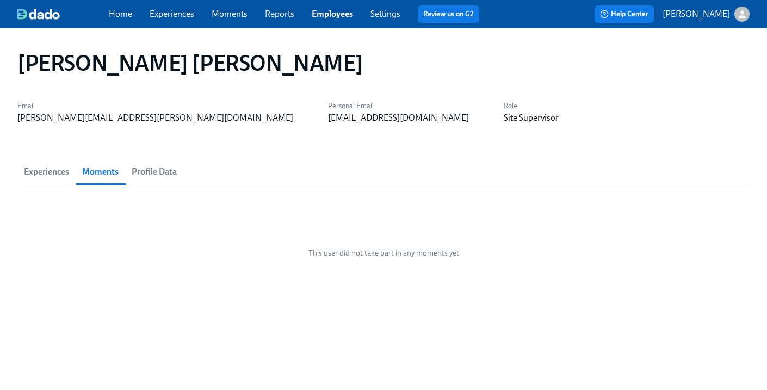
click at [171, 167] on span "Profile Data" at bounding box center [154, 171] width 45 height 15
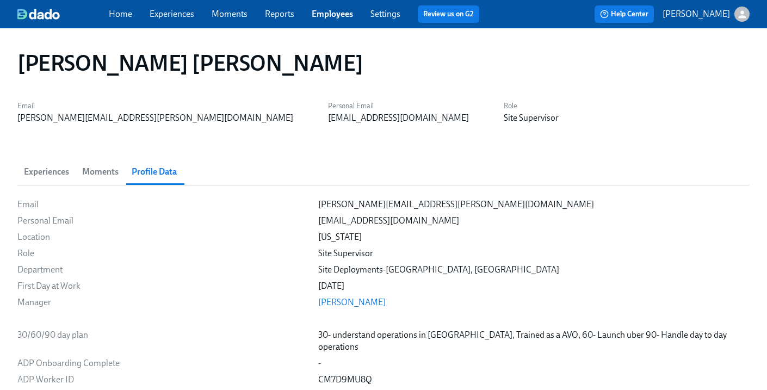
click at [223, 22] on div "Home Experiences Moments Reports Employees Settings Review us on G2" at bounding box center [298, 13] width 379 height 17
click at [226, 17] on link "Moments" at bounding box center [230, 14] width 36 height 10
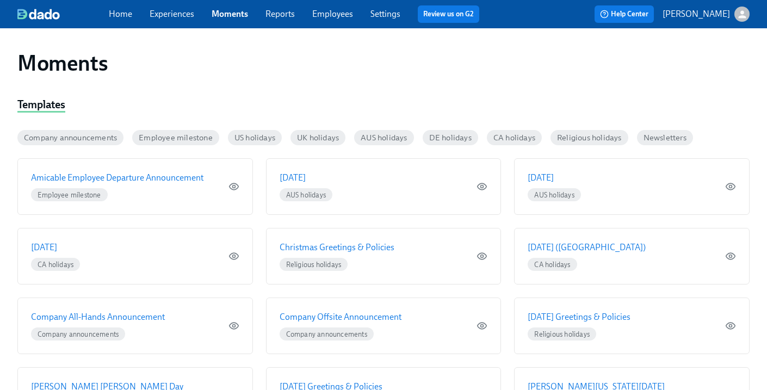
click at [146, 11] on div "Home Experiences Moments Reports Employees Settings Review us on G2" at bounding box center [298, 13] width 379 height 17
click at [164, 14] on link "Experiences" at bounding box center [172, 14] width 45 height 10
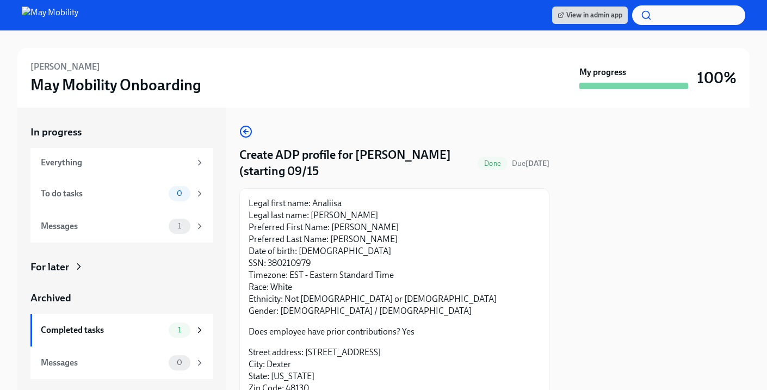
scroll to position [61, 0]
